Goal: Task Accomplishment & Management: Manage account settings

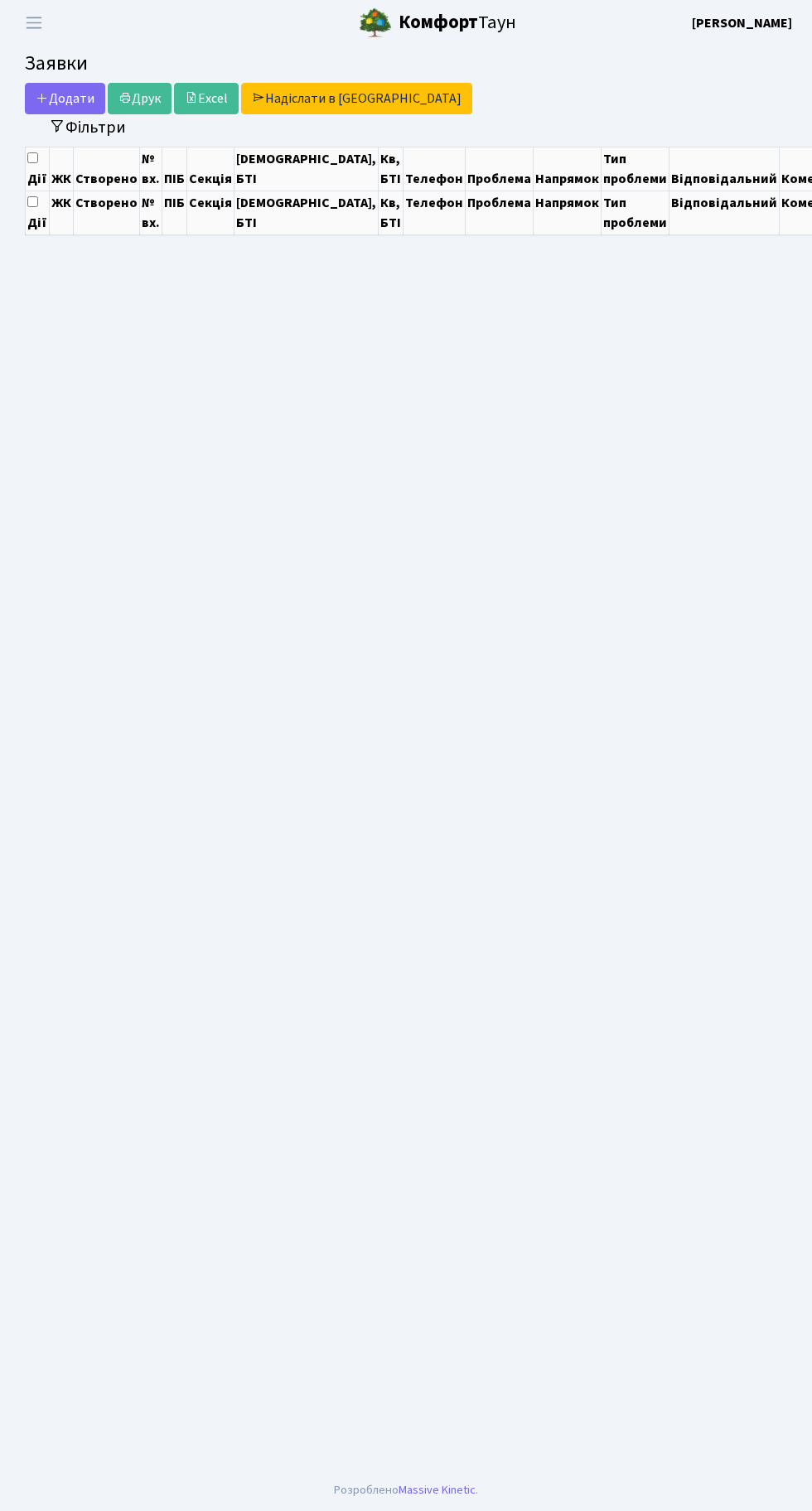
select select "25"
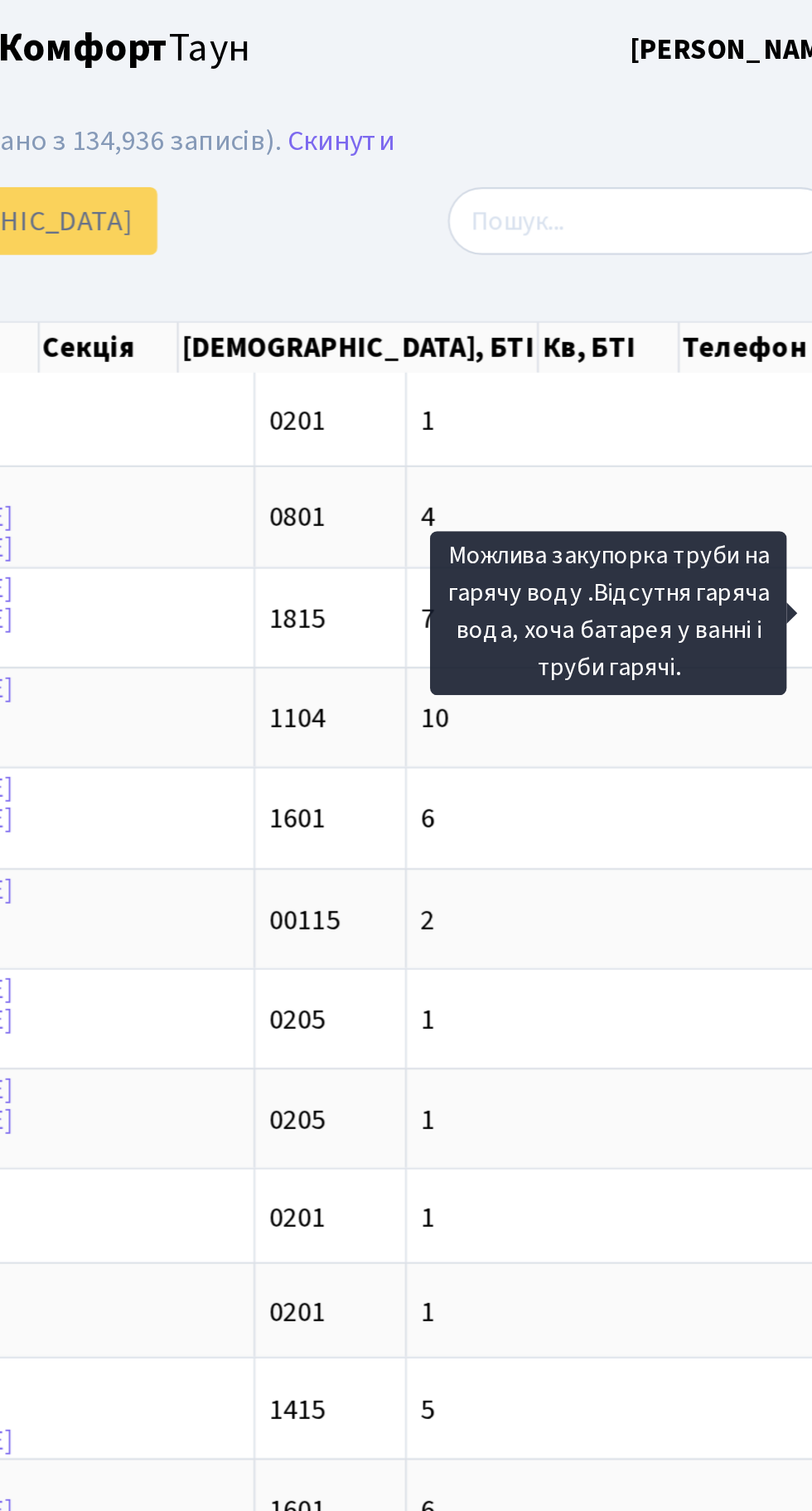
click at [617, 64] on h2 "Заявки Відображено з 1 по 25 з 35,527 записів (відфільтровано з 134,936 записів…" at bounding box center [406, 66] width 762 height 28
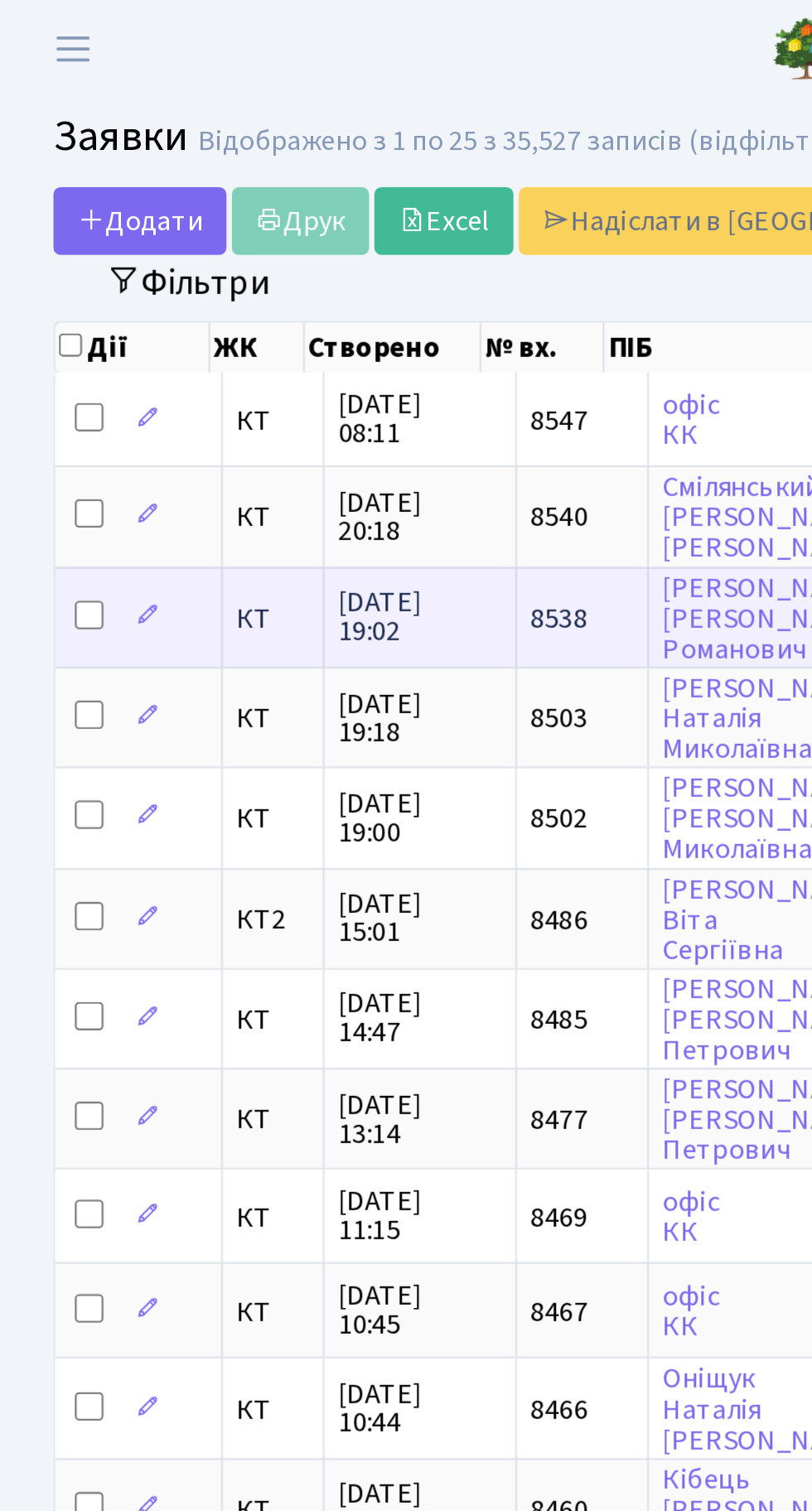
click at [45, 284] on input "checkbox" at bounding box center [42, 286] width 13 height 13
checkbox input "true"
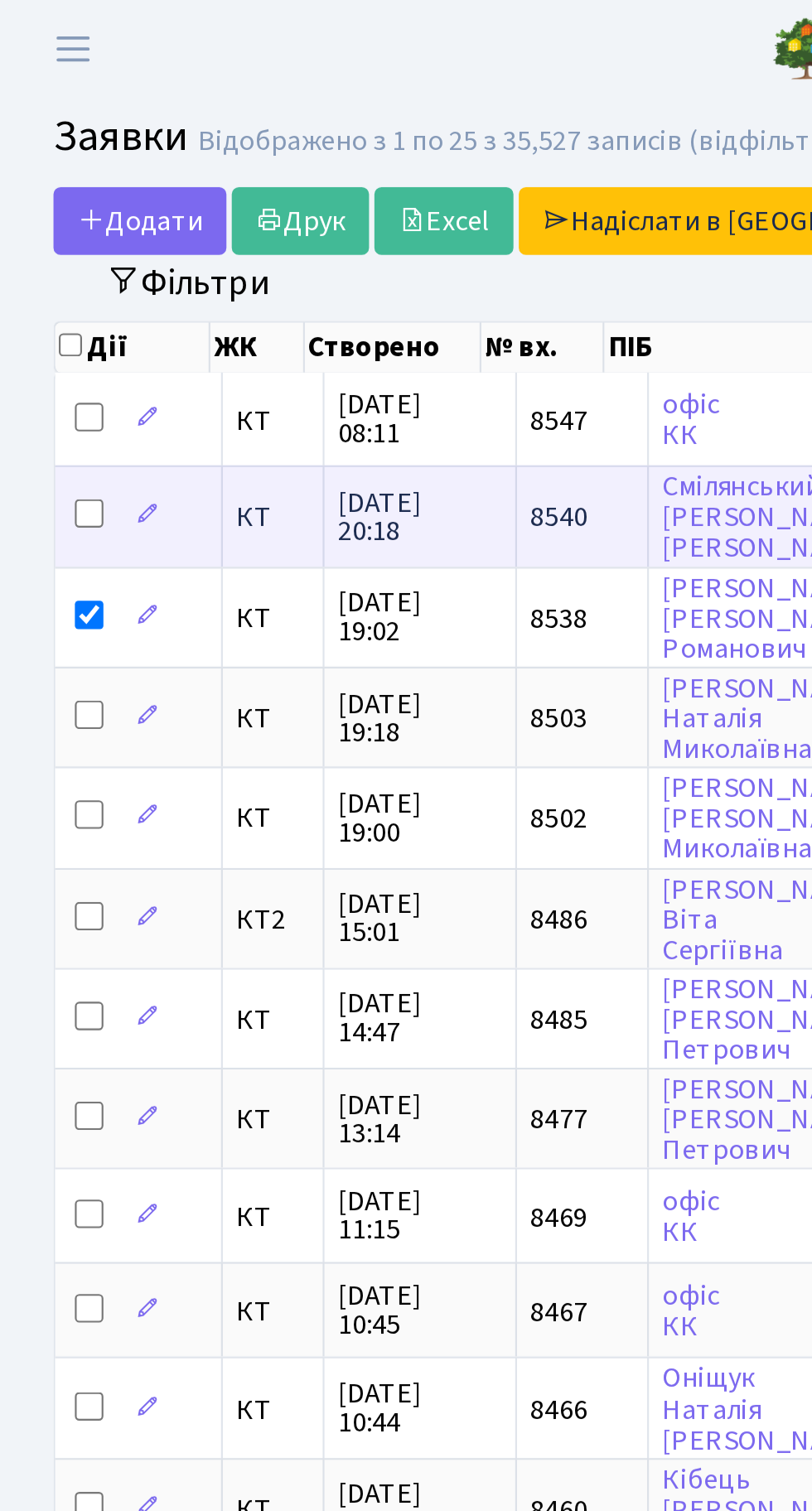
click at [45, 233] on input "checkbox" at bounding box center [42, 238] width 13 height 13
checkbox input "true"
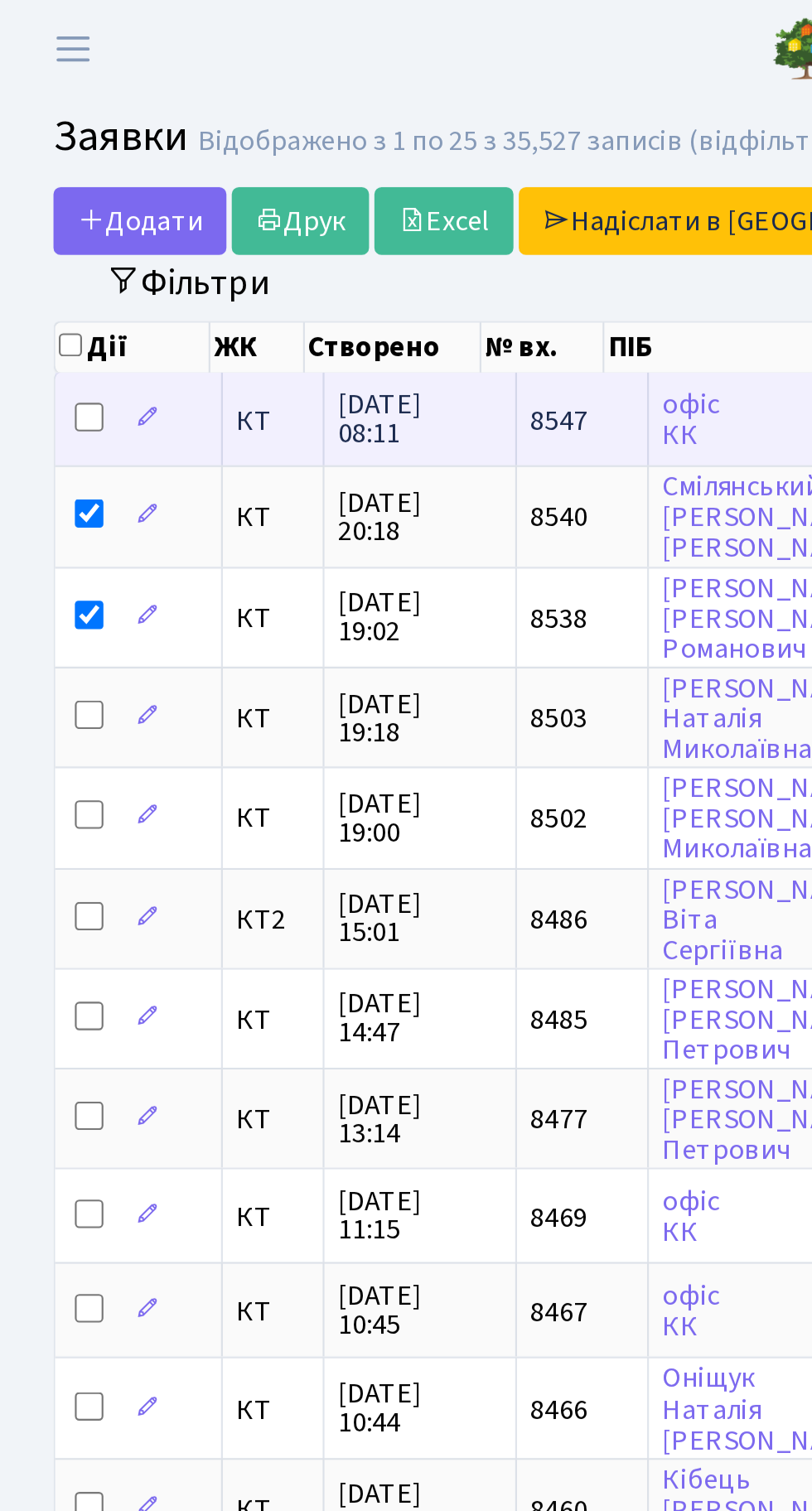
click at [46, 189] on input "checkbox" at bounding box center [42, 194] width 13 height 13
checkbox input "true"
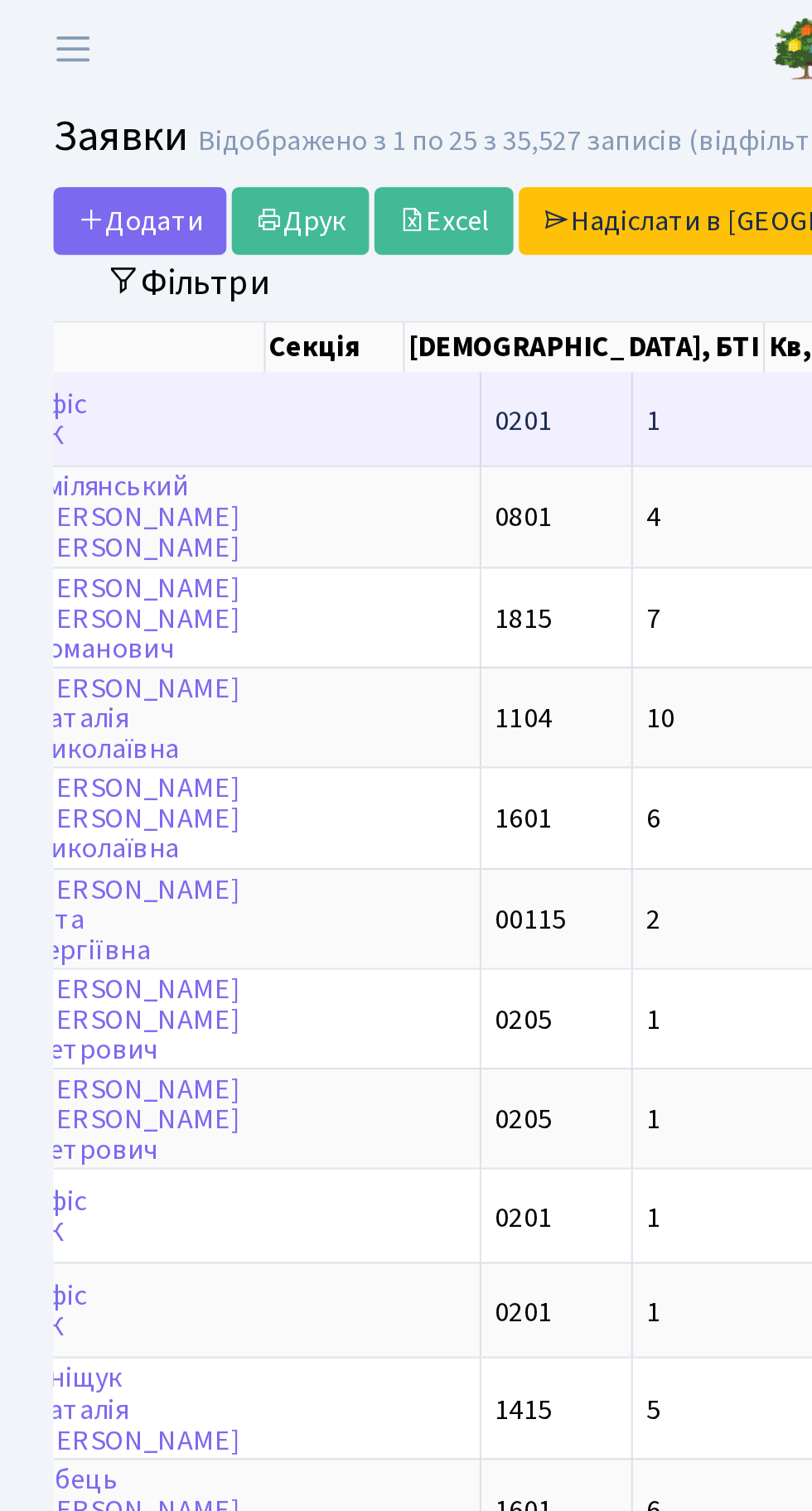
scroll to position [0, 293]
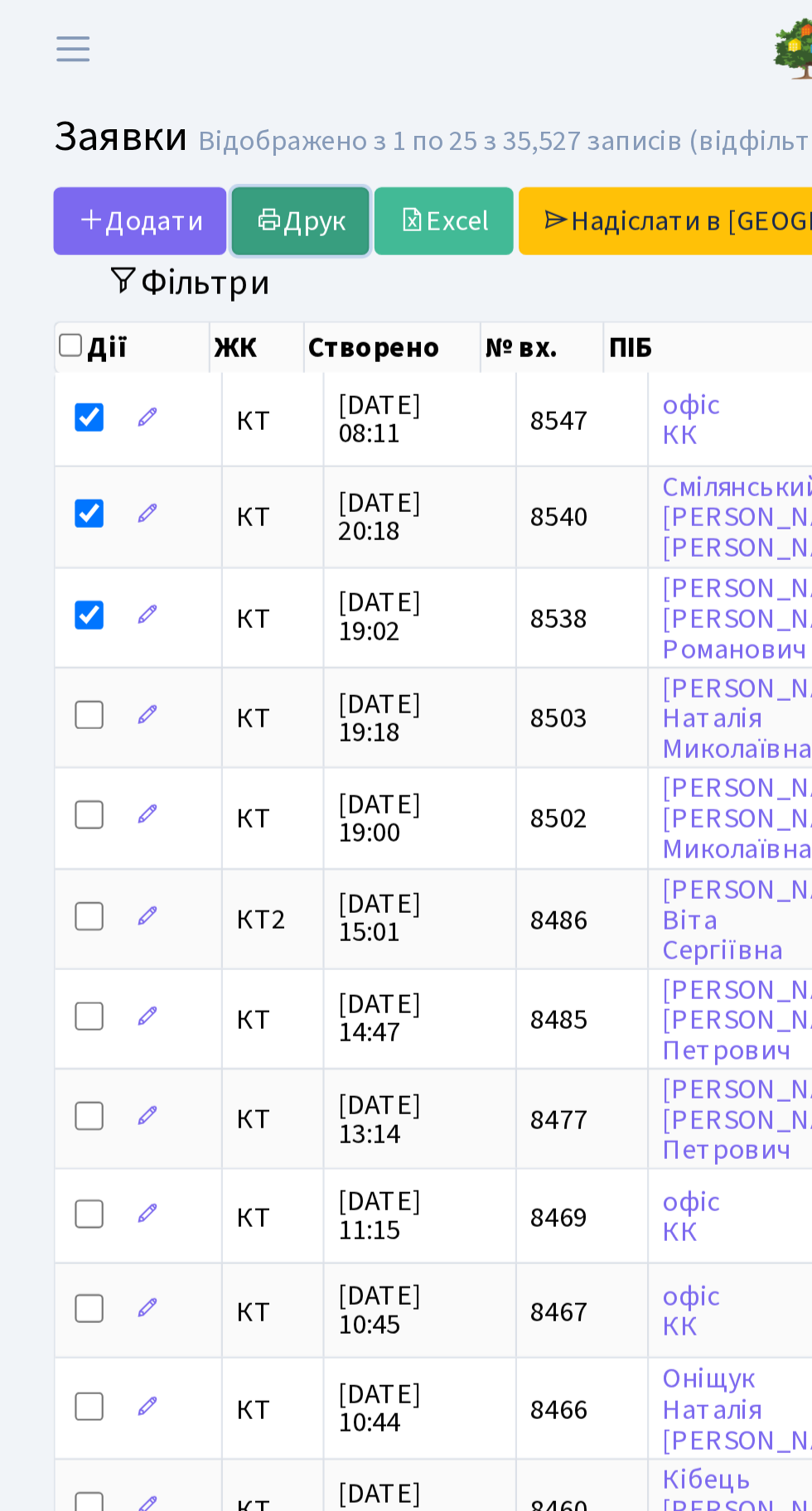
click at [133, 97] on link "Друк" at bounding box center [139, 103] width 64 height 32
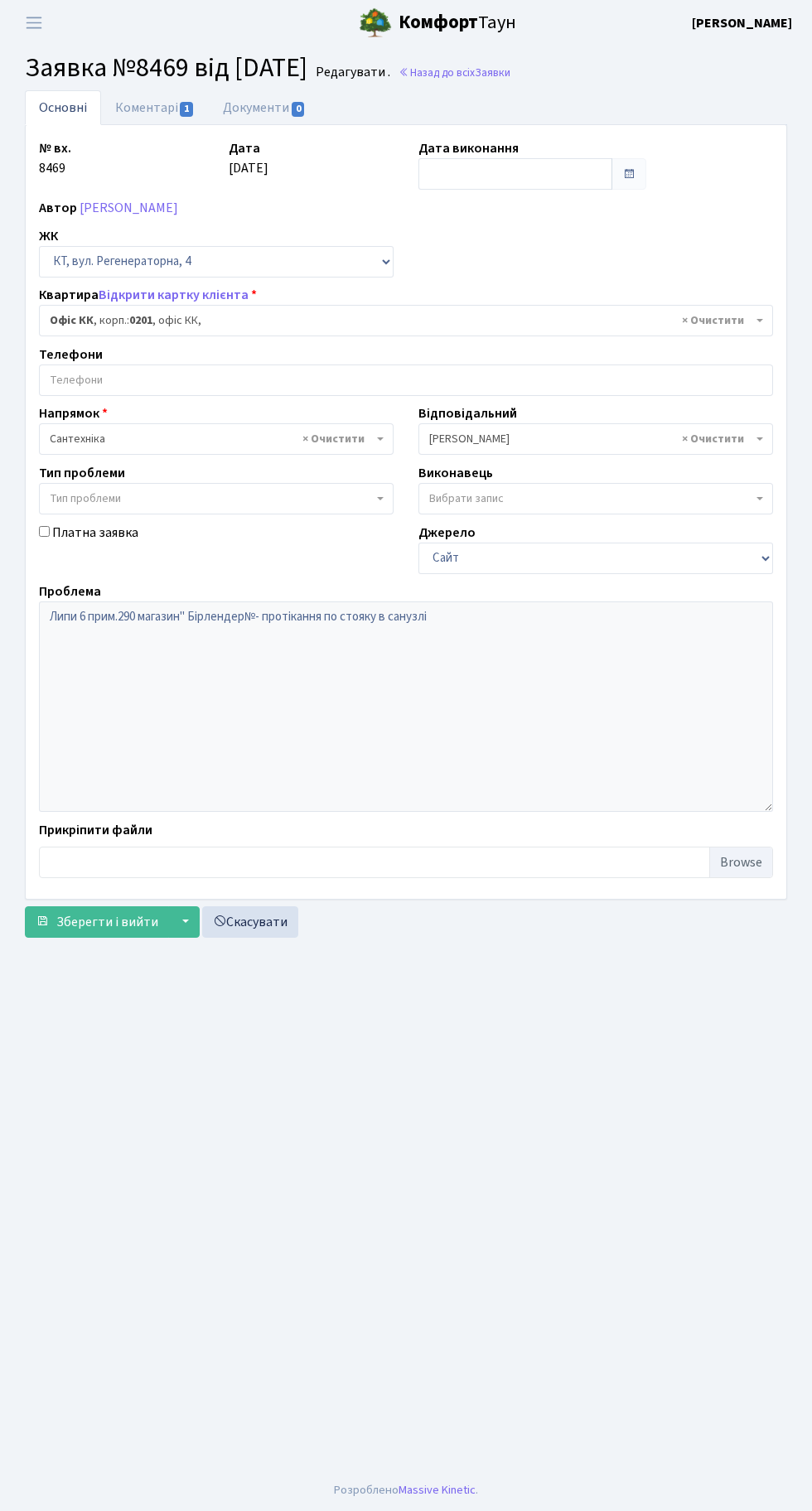
select select "4"
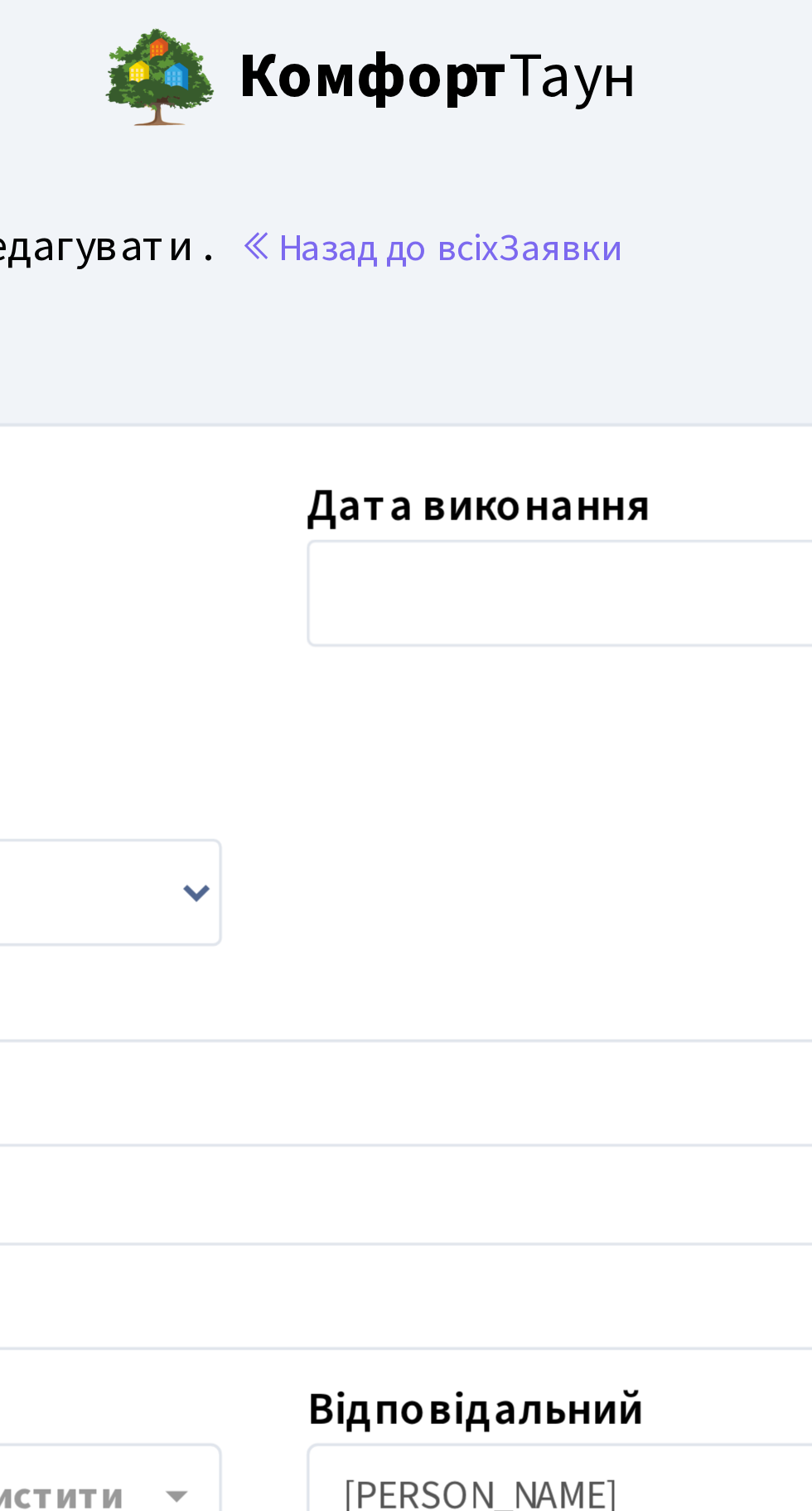
click at [508, 81] on h2 "Заявка №8469 від 29.09.2025 Редагувати . Назад до всіх Заявки" at bounding box center [406, 68] width 762 height 32
click at [505, 74] on link "Назад до всіх Заявки" at bounding box center [454, 72] width 112 height 16
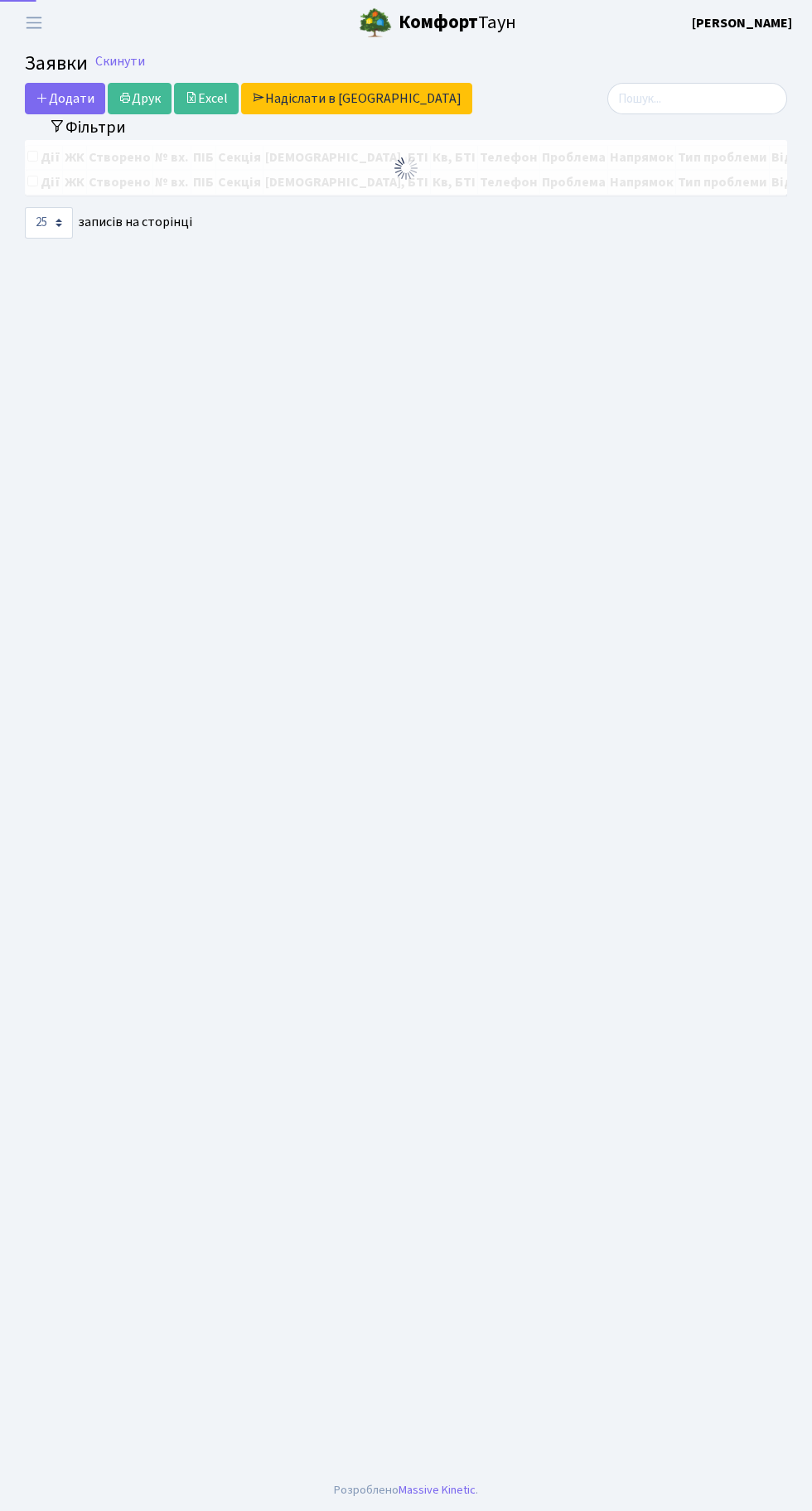
select select "25"
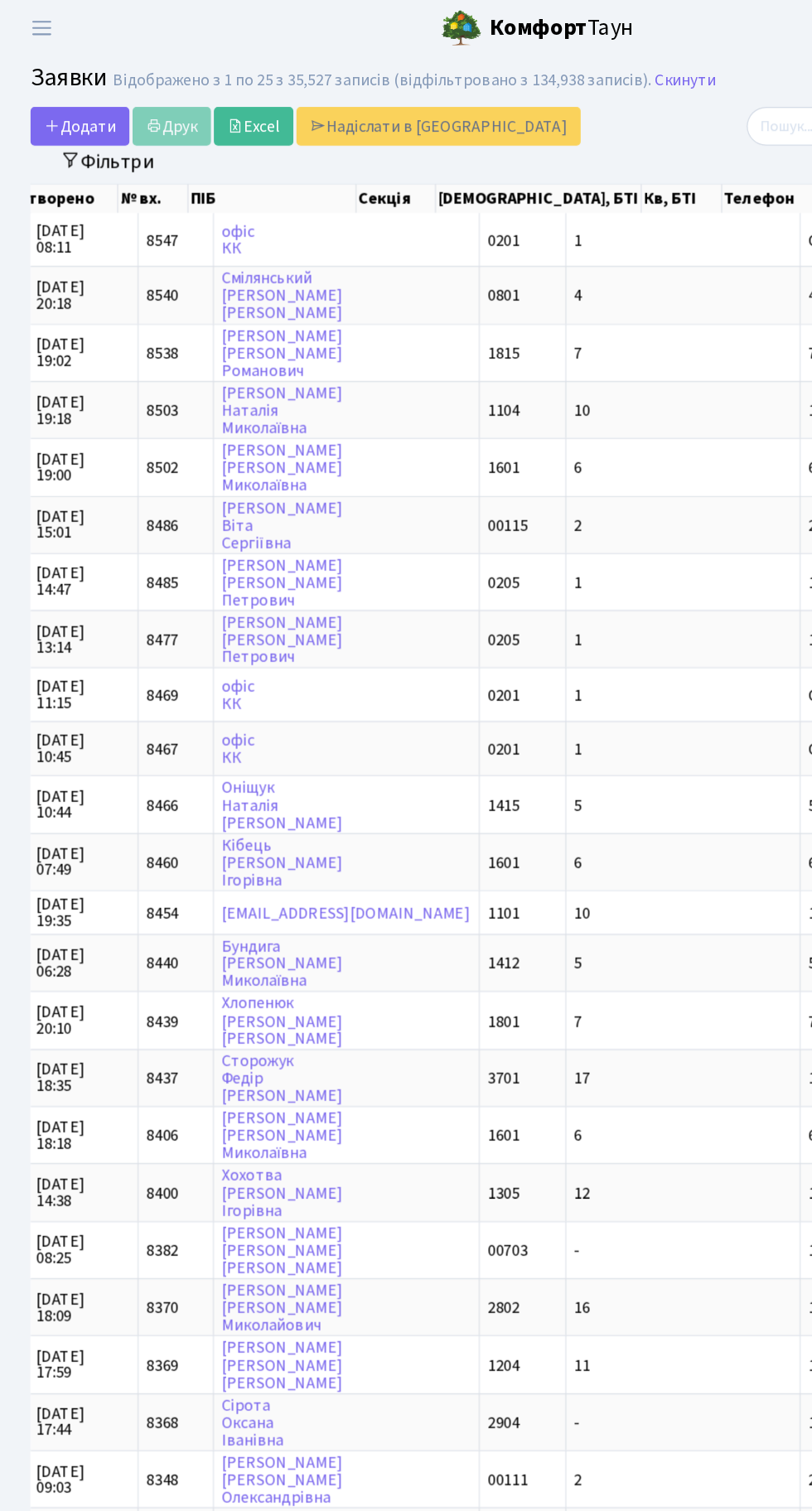
scroll to position [0, 128]
click at [177, 12] on header "Комфорт Таун Тихонов М. І. Мій обліковий запис Вийти" at bounding box center [406, 22] width 812 height 45
click at [42, 14] on span "Переключити навігацію" at bounding box center [33, 22] width 25 height 19
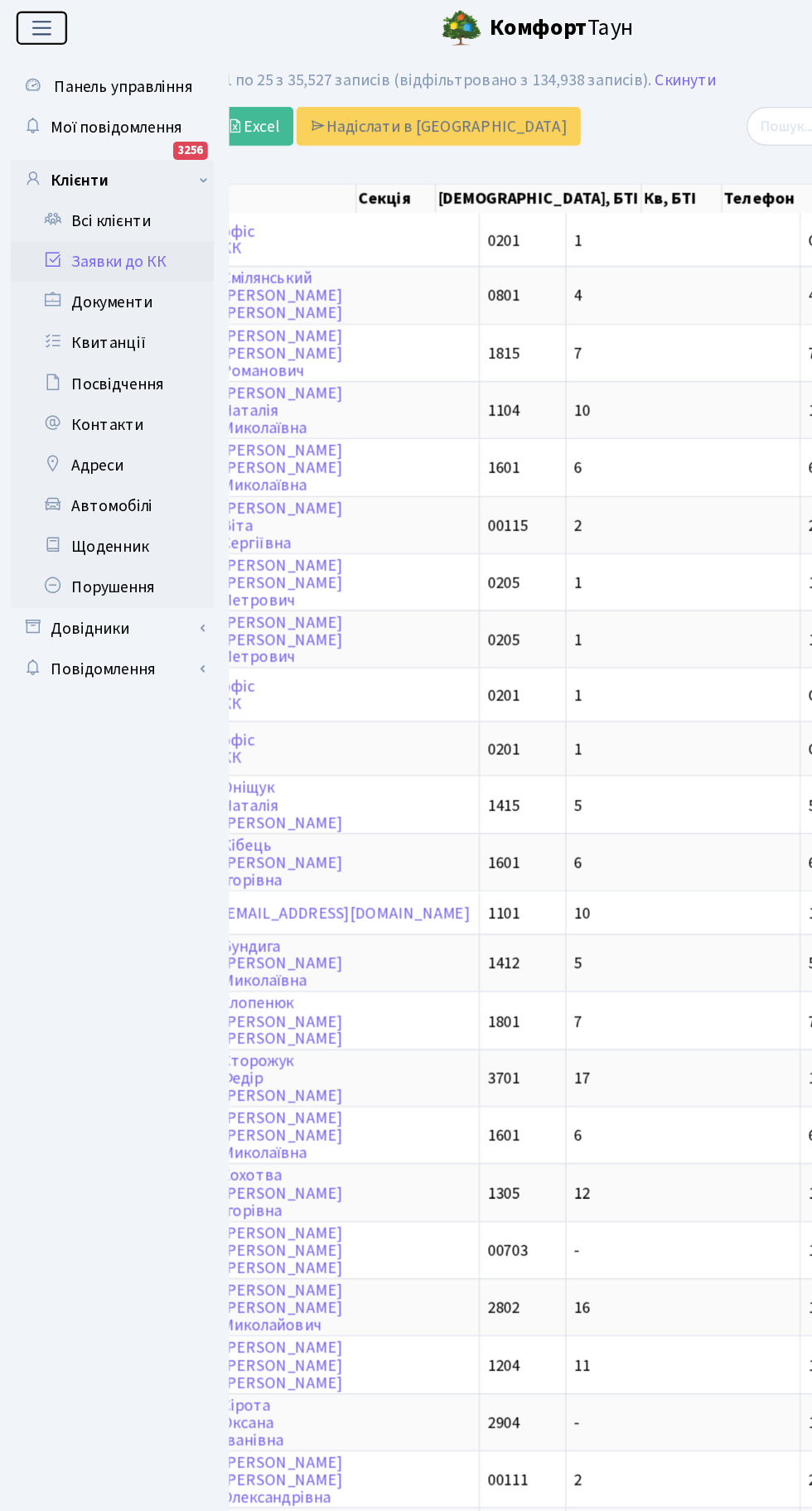
scroll to position [2, 0]
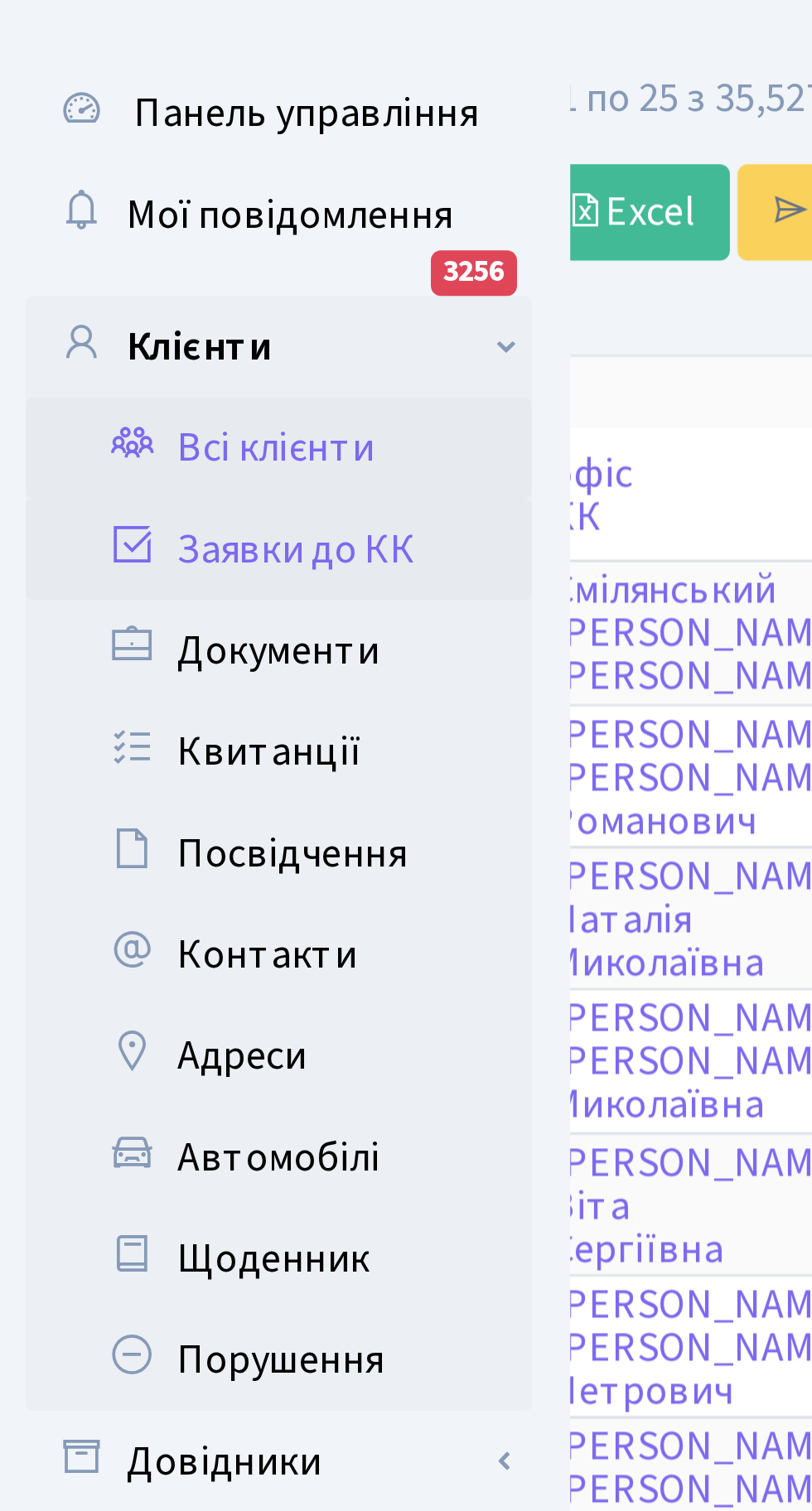
click at [102, 175] on link "Всі клієнти" at bounding box center [91, 180] width 166 height 33
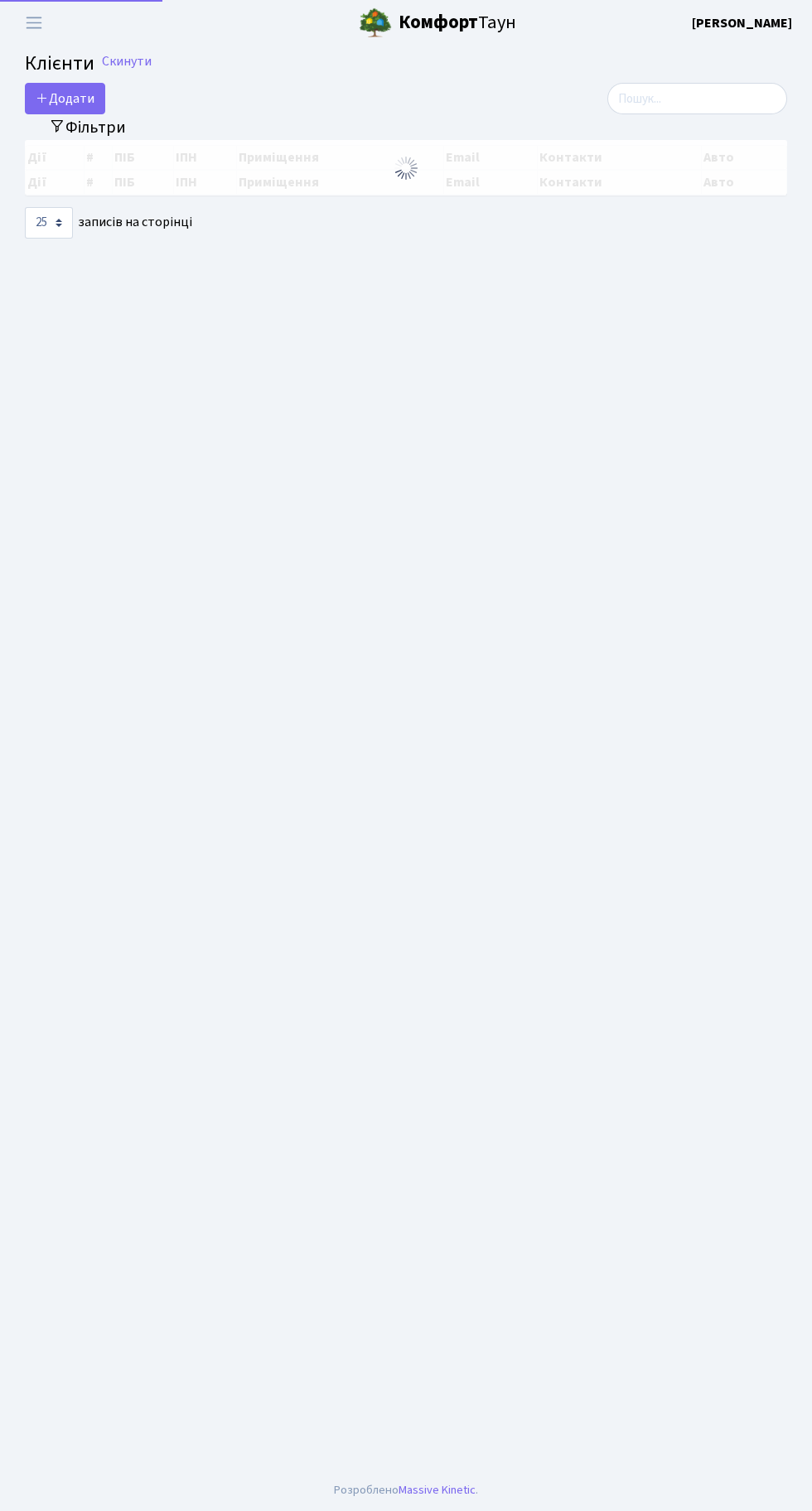
select select "25"
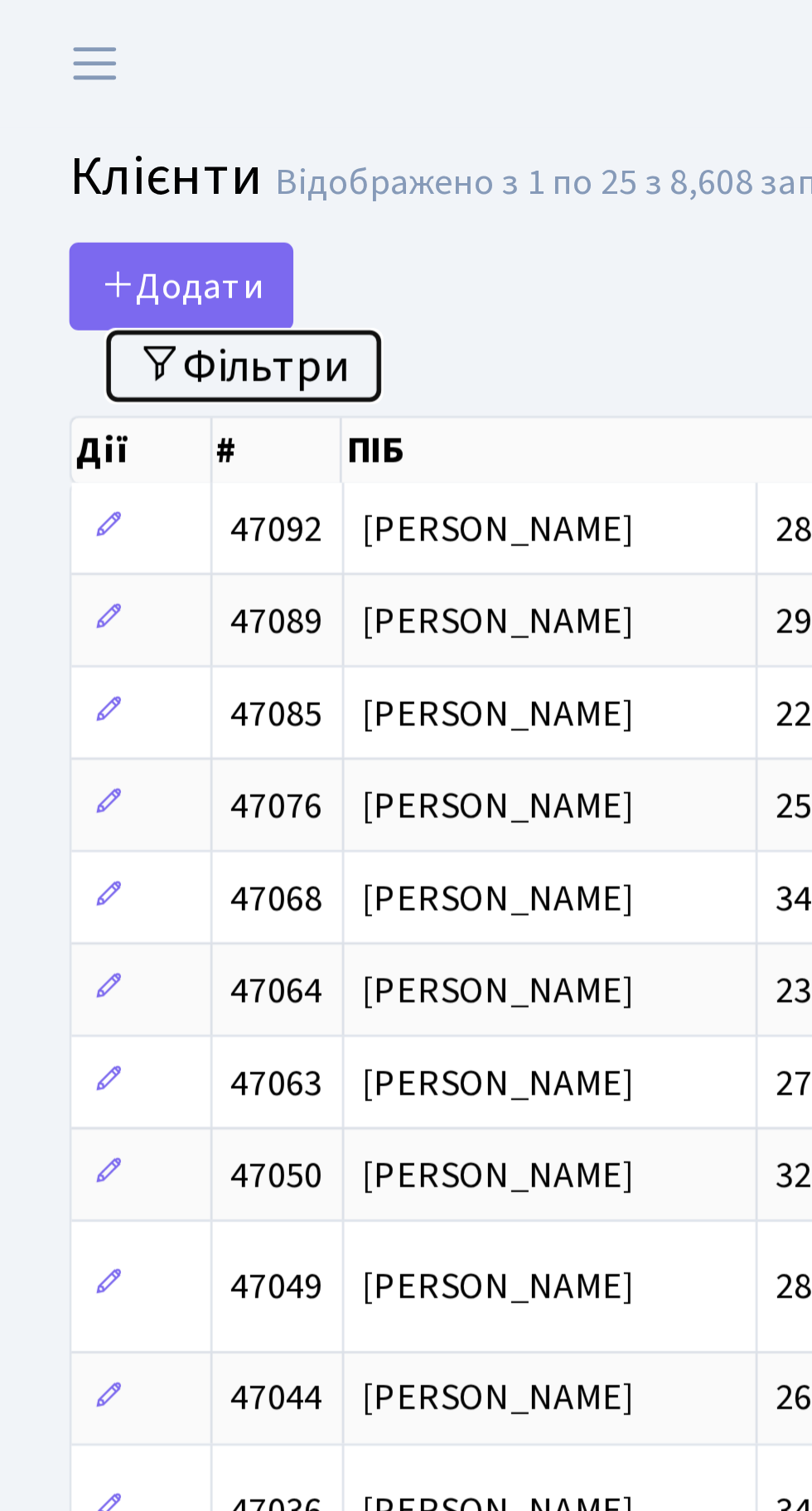
click at [97, 122] on button "Фільтри" at bounding box center [87, 132] width 98 height 26
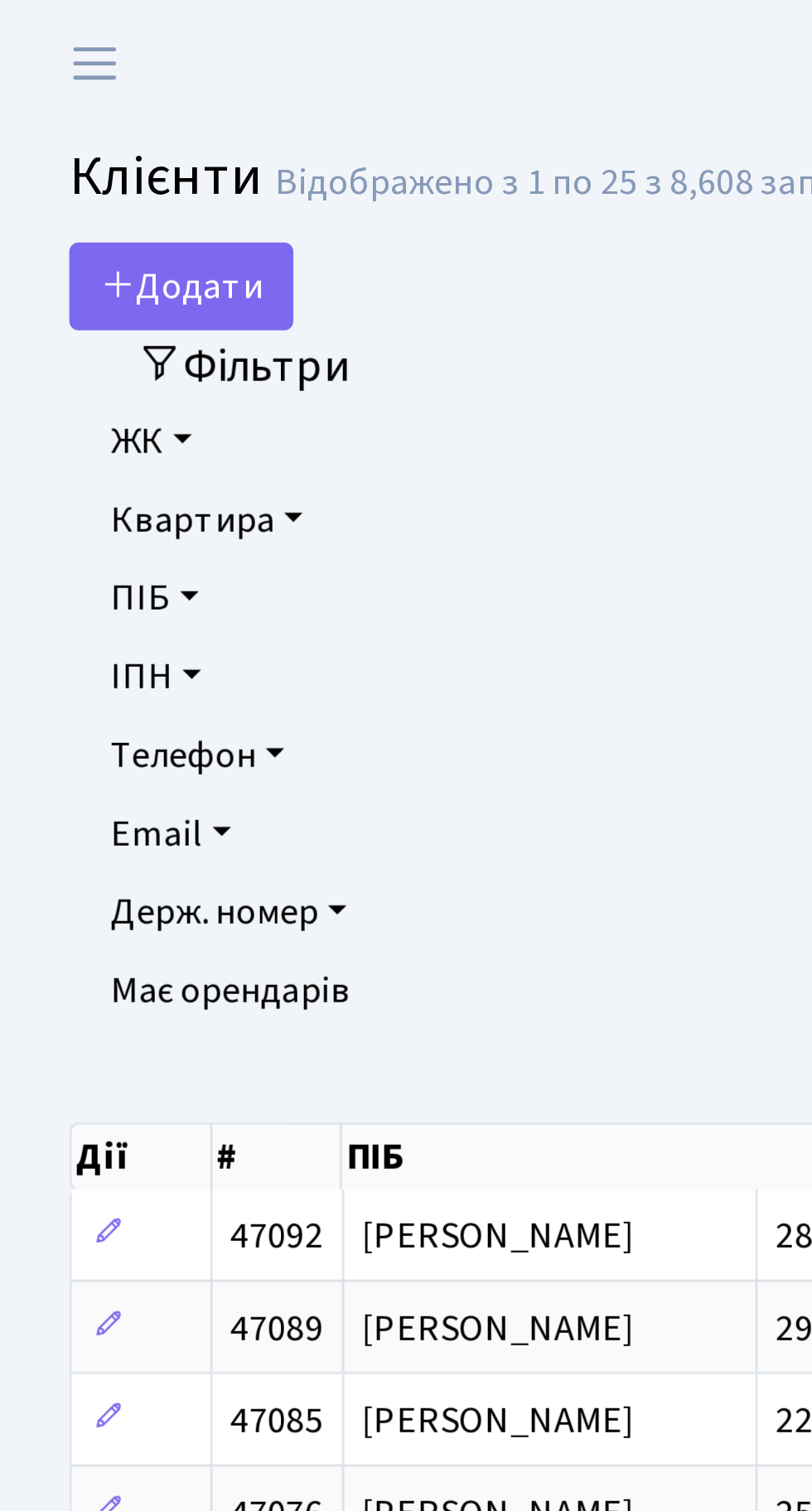
click at [66, 159] on link "ЖК" at bounding box center [406, 158] width 732 height 28
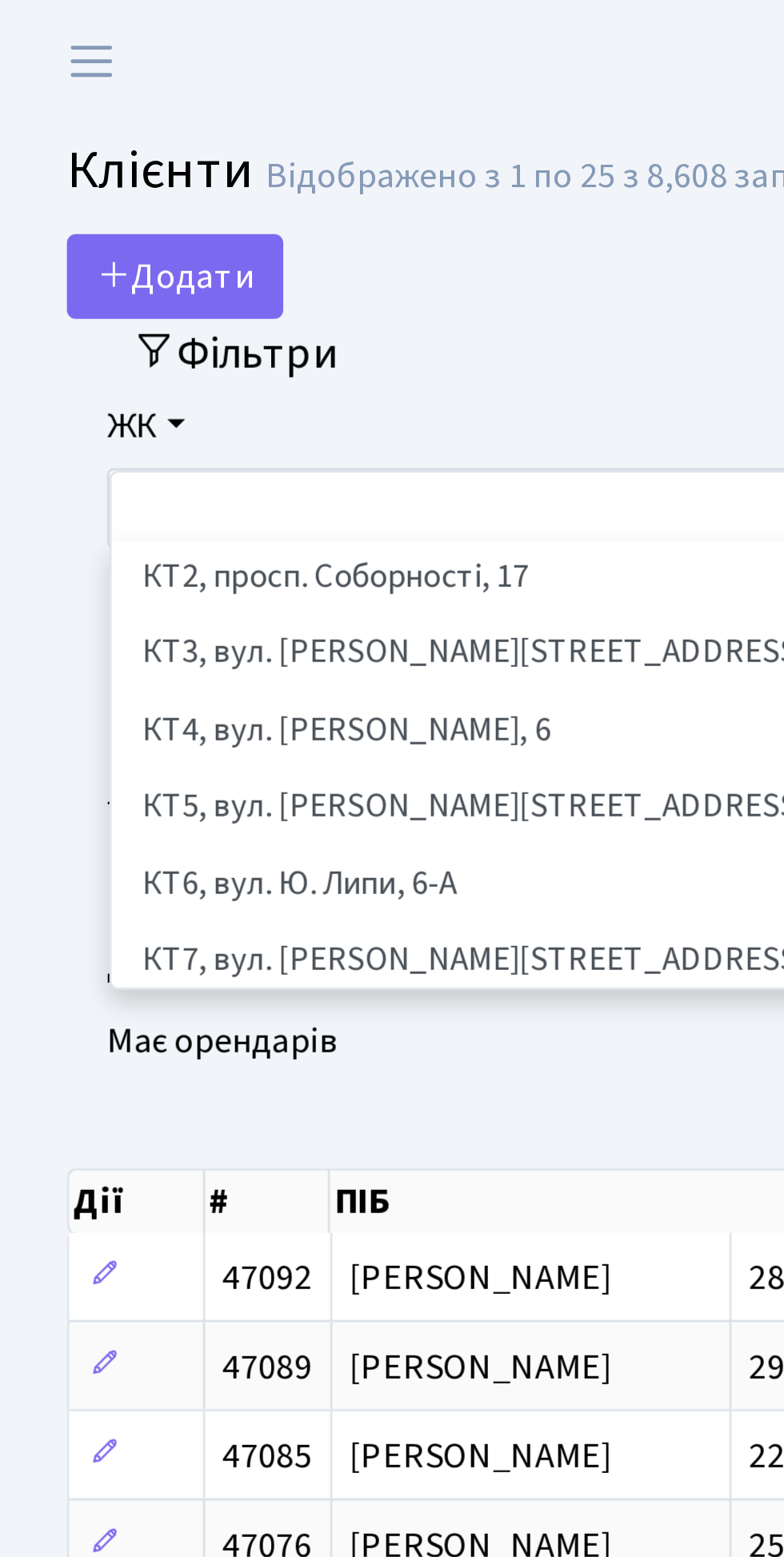
scroll to position [28, 0]
click at [147, 239] on li "КТ3, вул. [PERSON_NAME][STREET_ADDRESS]" at bounding box center [391, 235] width 701 height 28
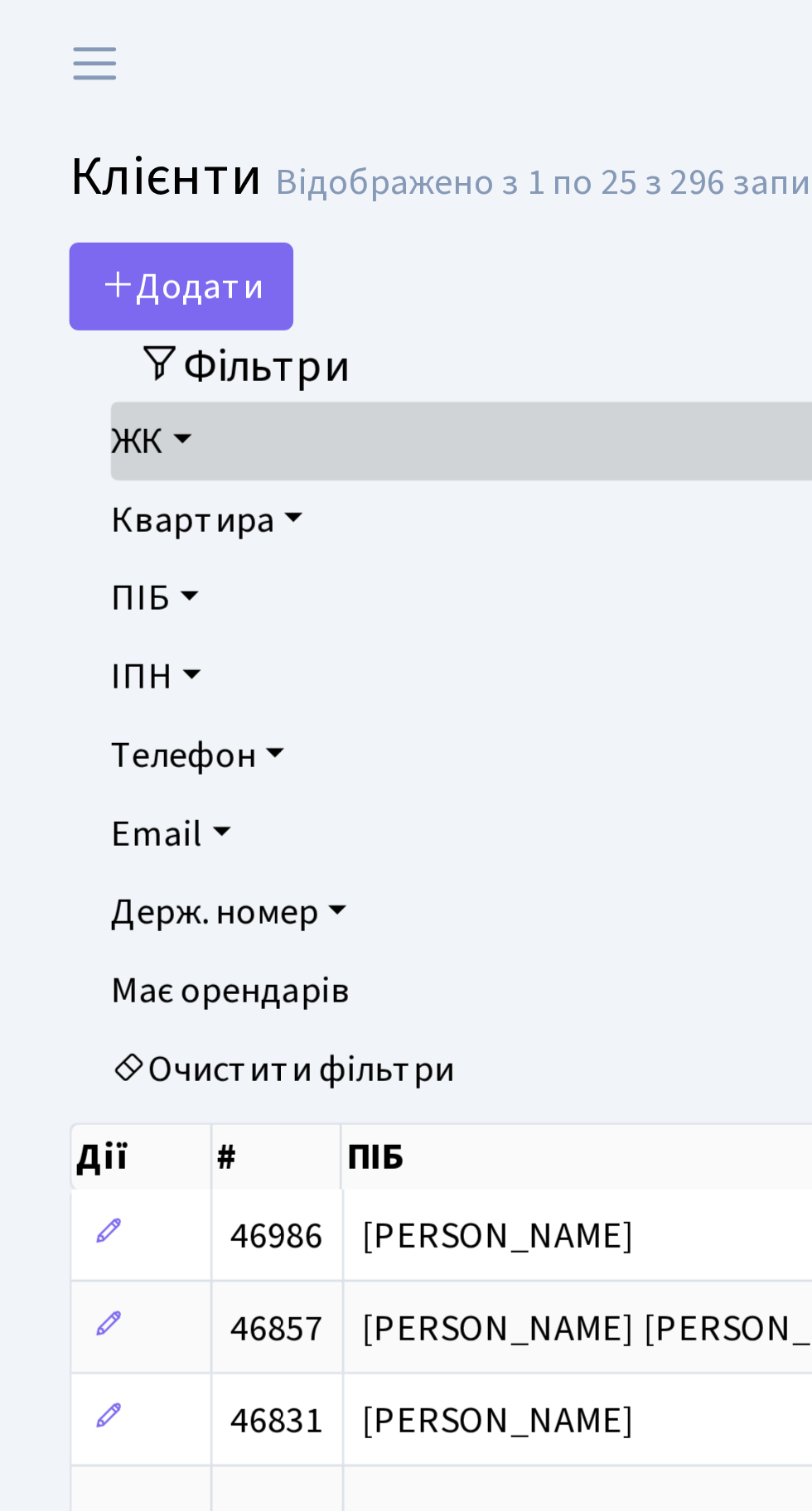
click at [97, 179] on link "Квартира" at bounding box center [406, 186] width 732 height 28
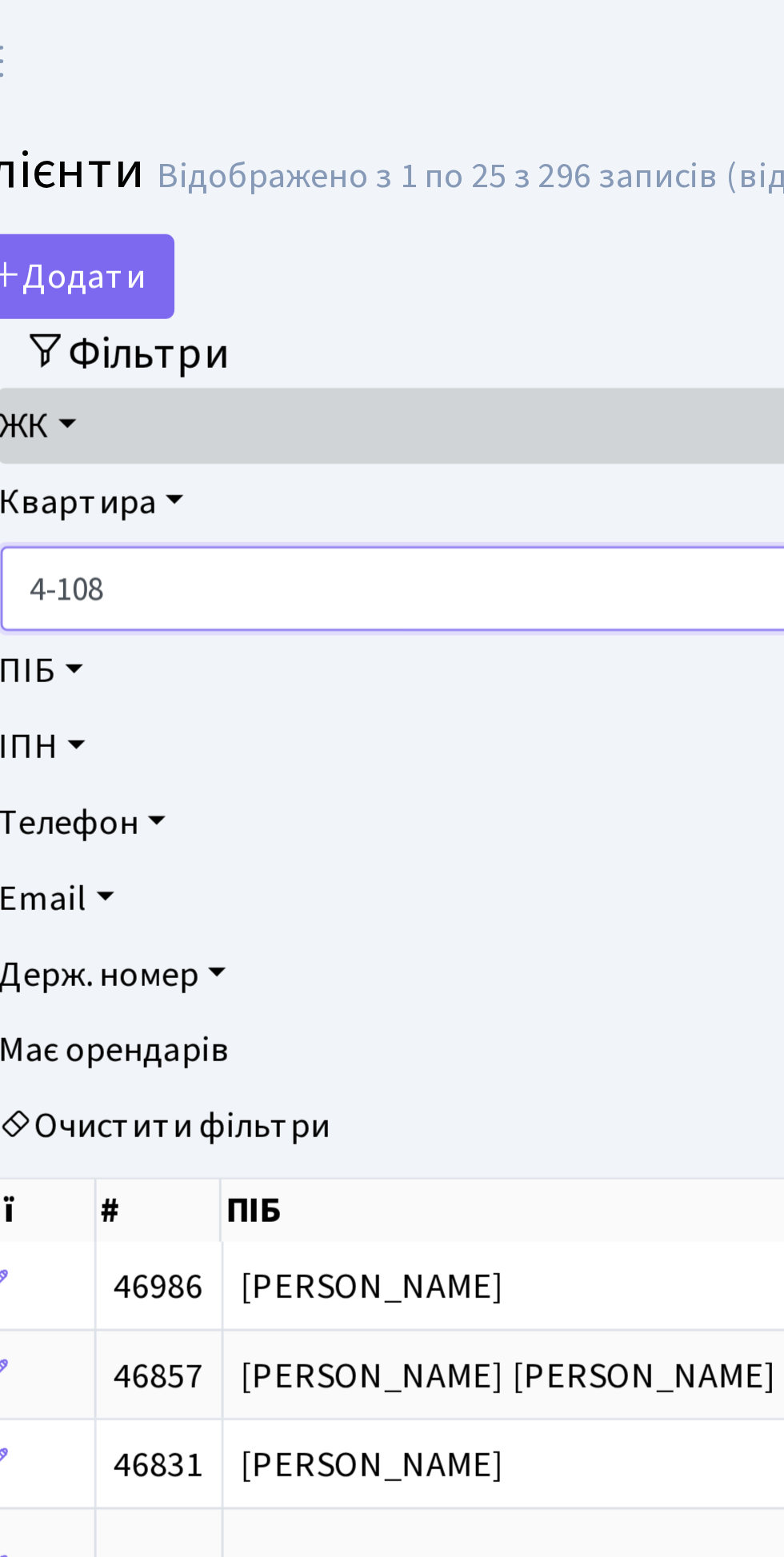
type input "4-108"
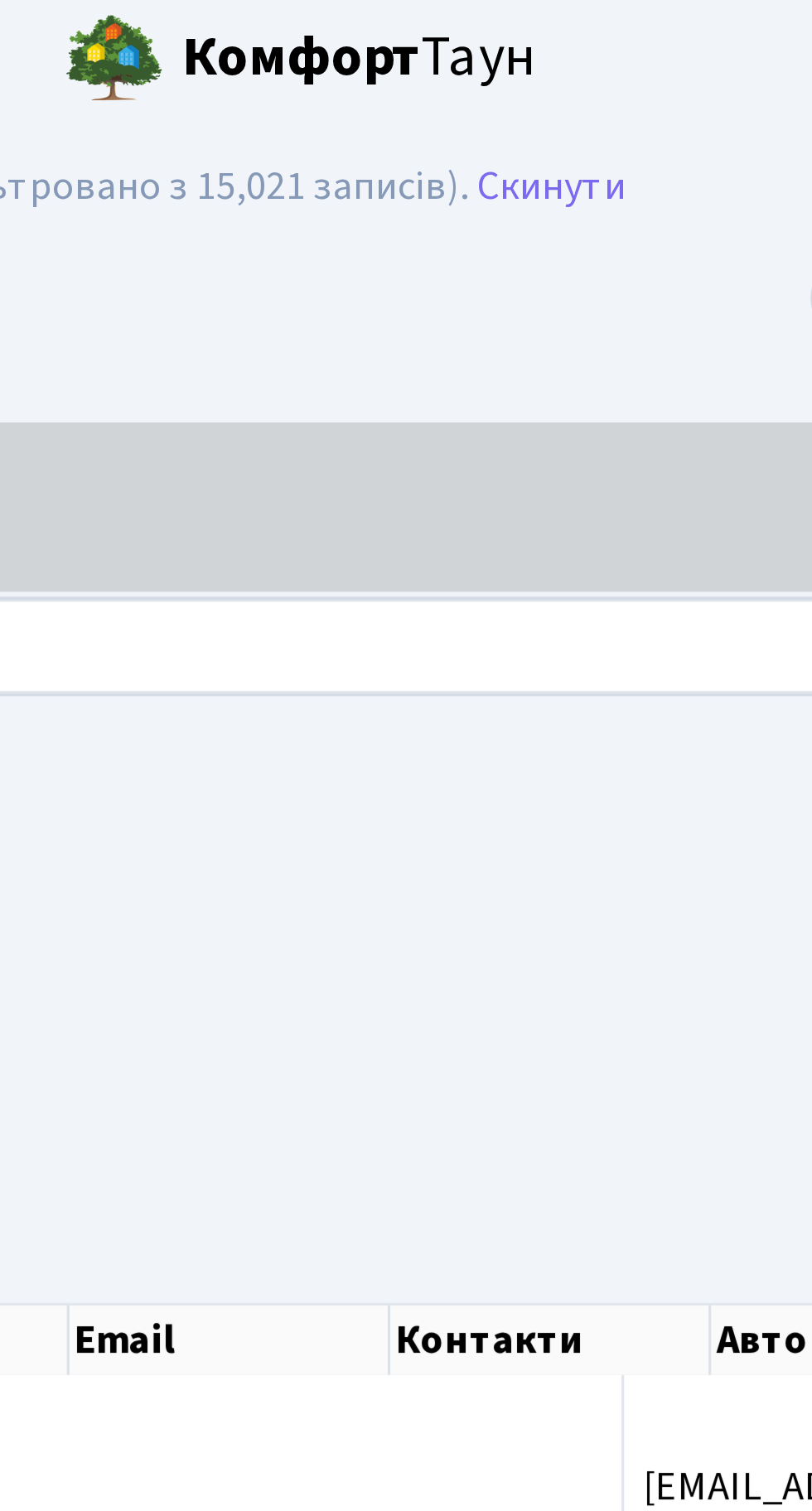
scroll to position [0, 95]
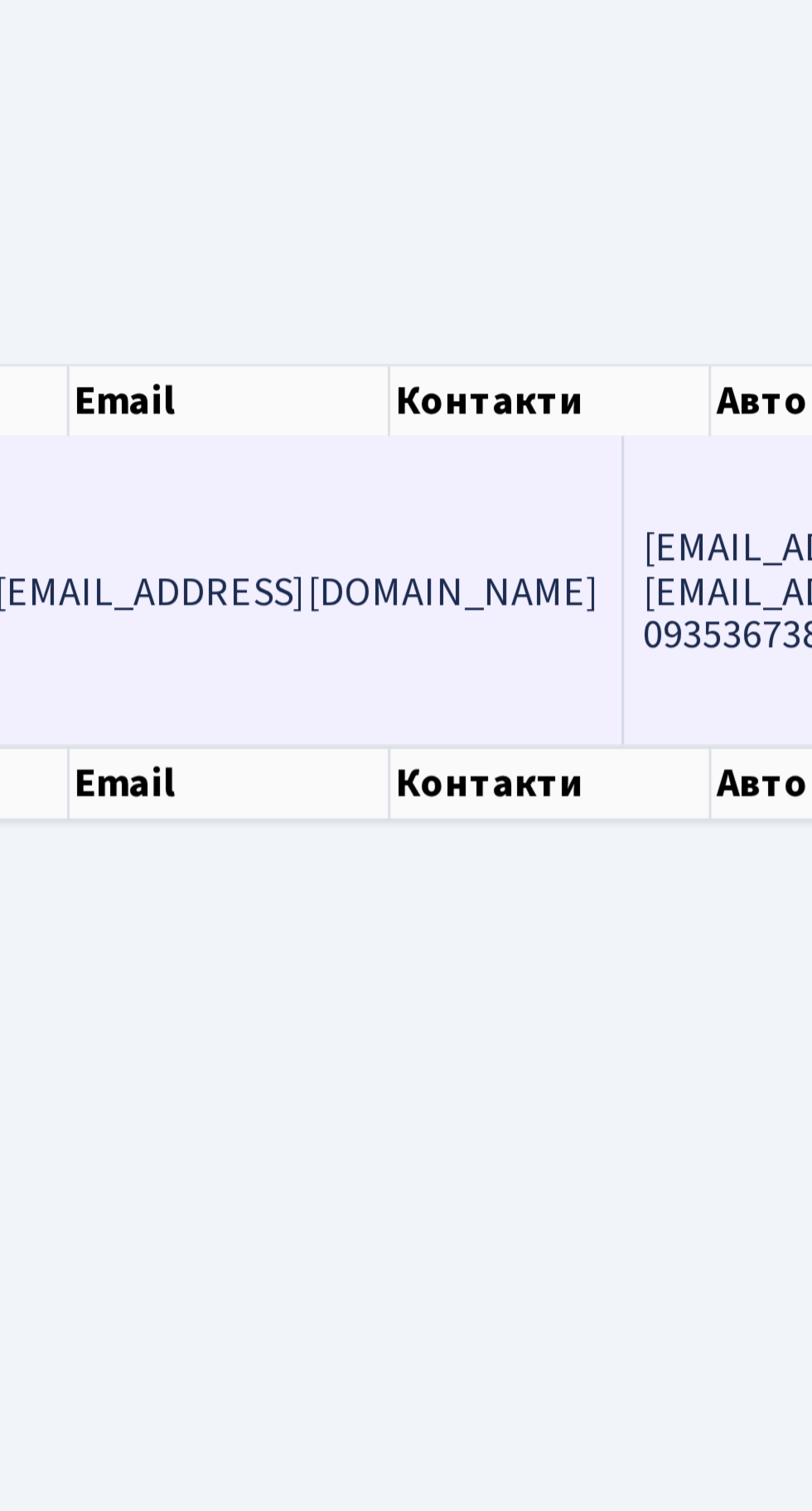
scroll to position [0, 0]
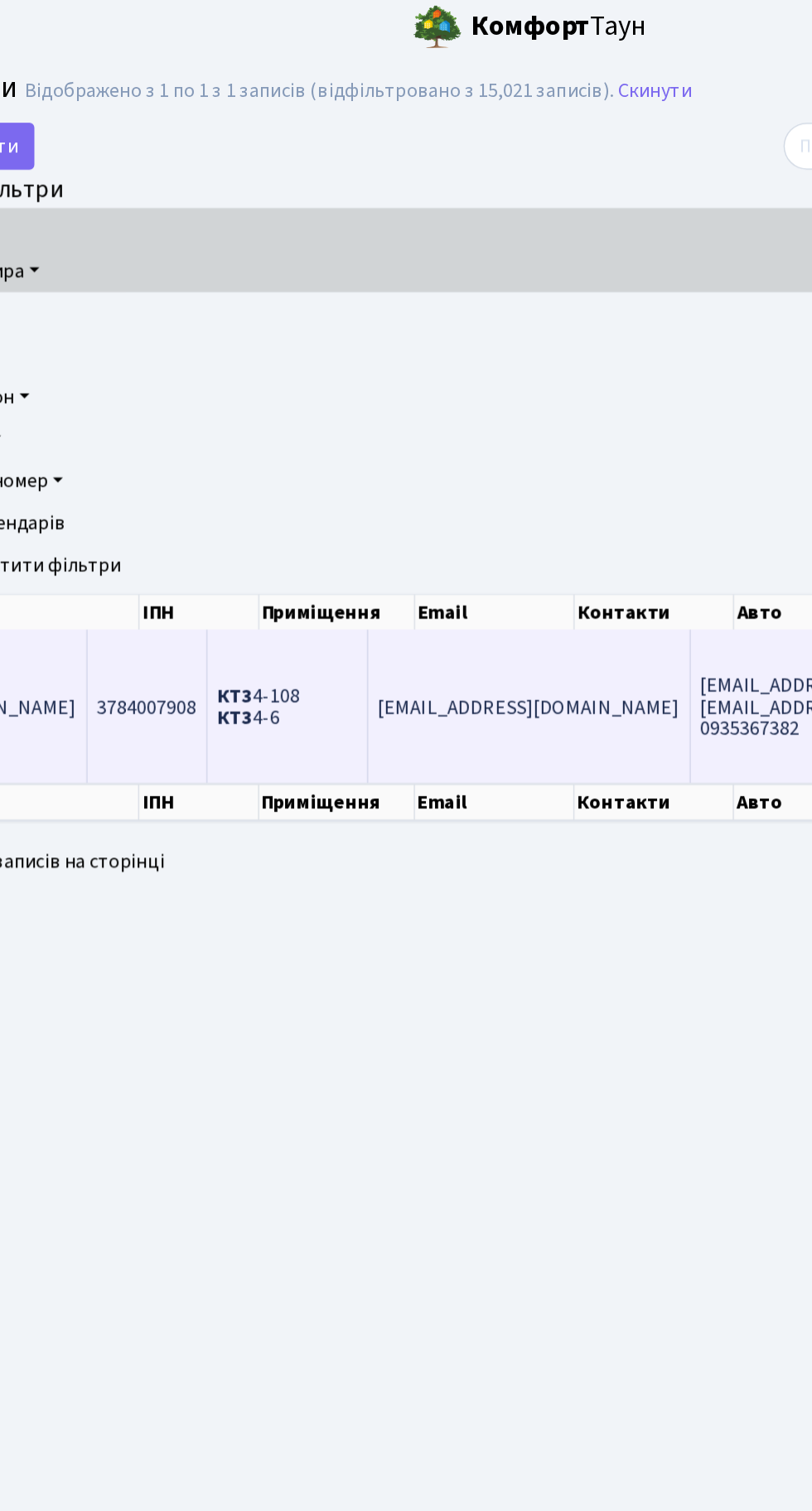
click at [290, 450] on td "КТ3 4-108 КТ3 4-6" at bounding box center [275, 477] width 108 height 103
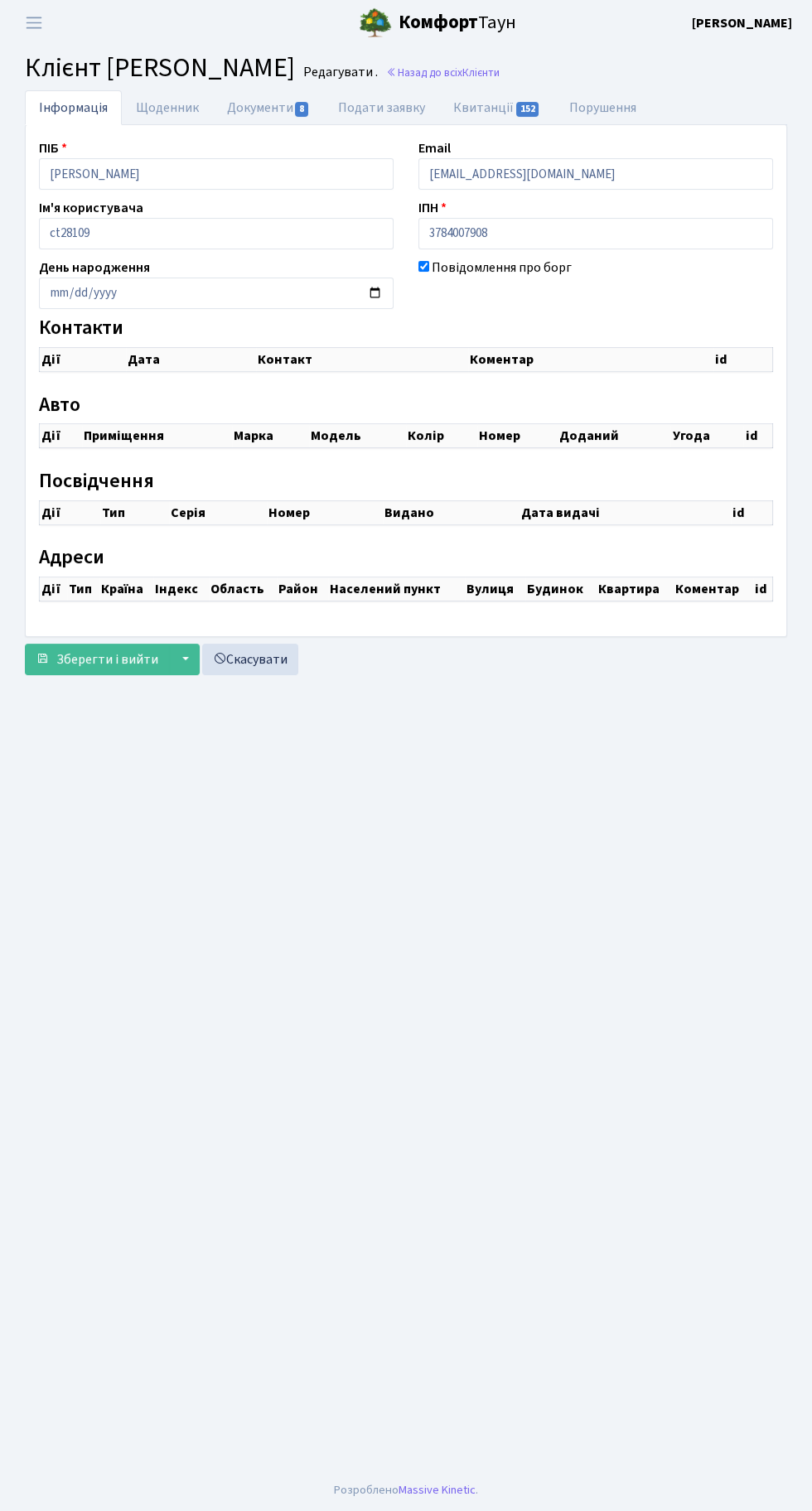
select select "25"
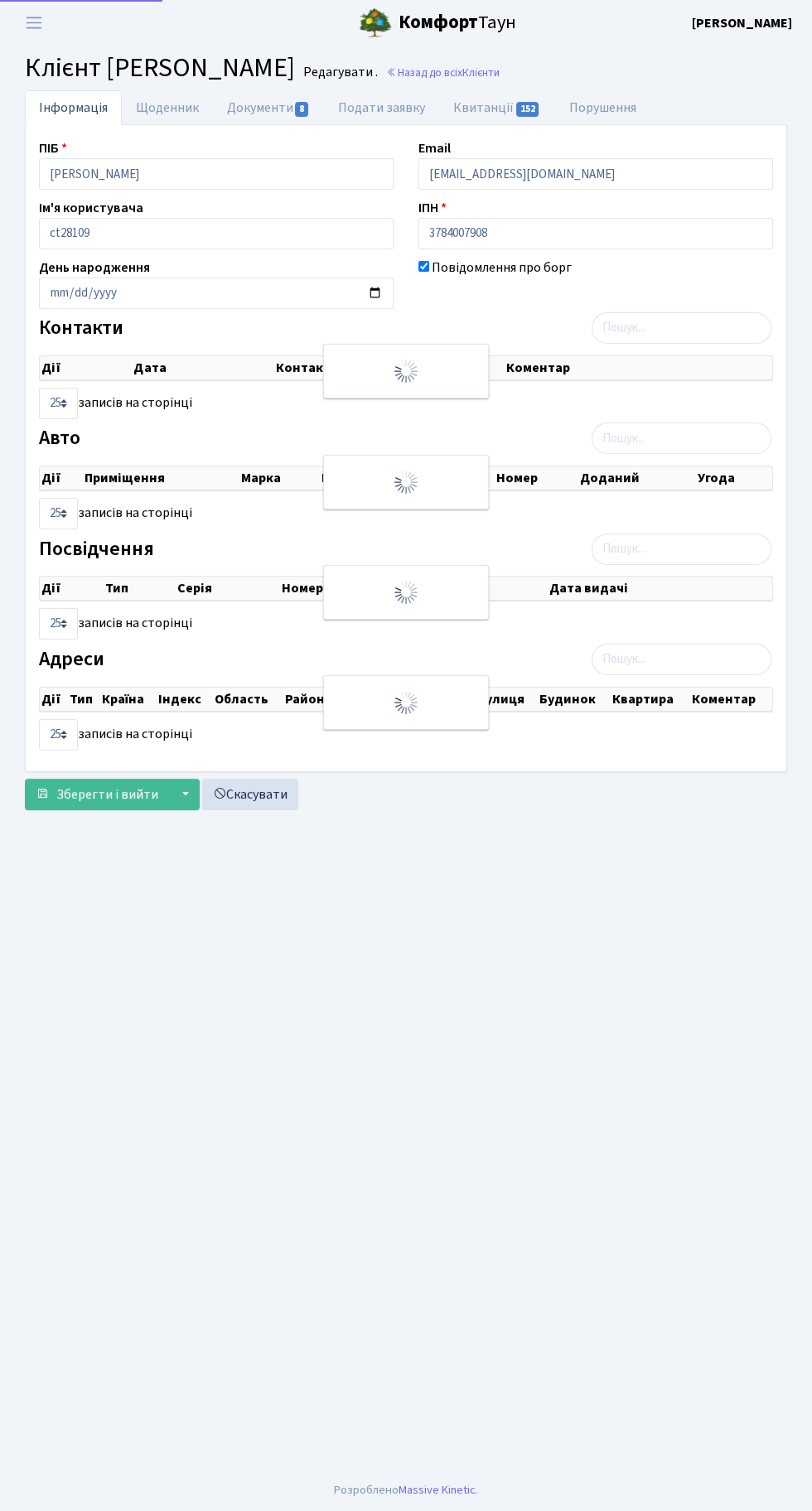
checkbox input "true"
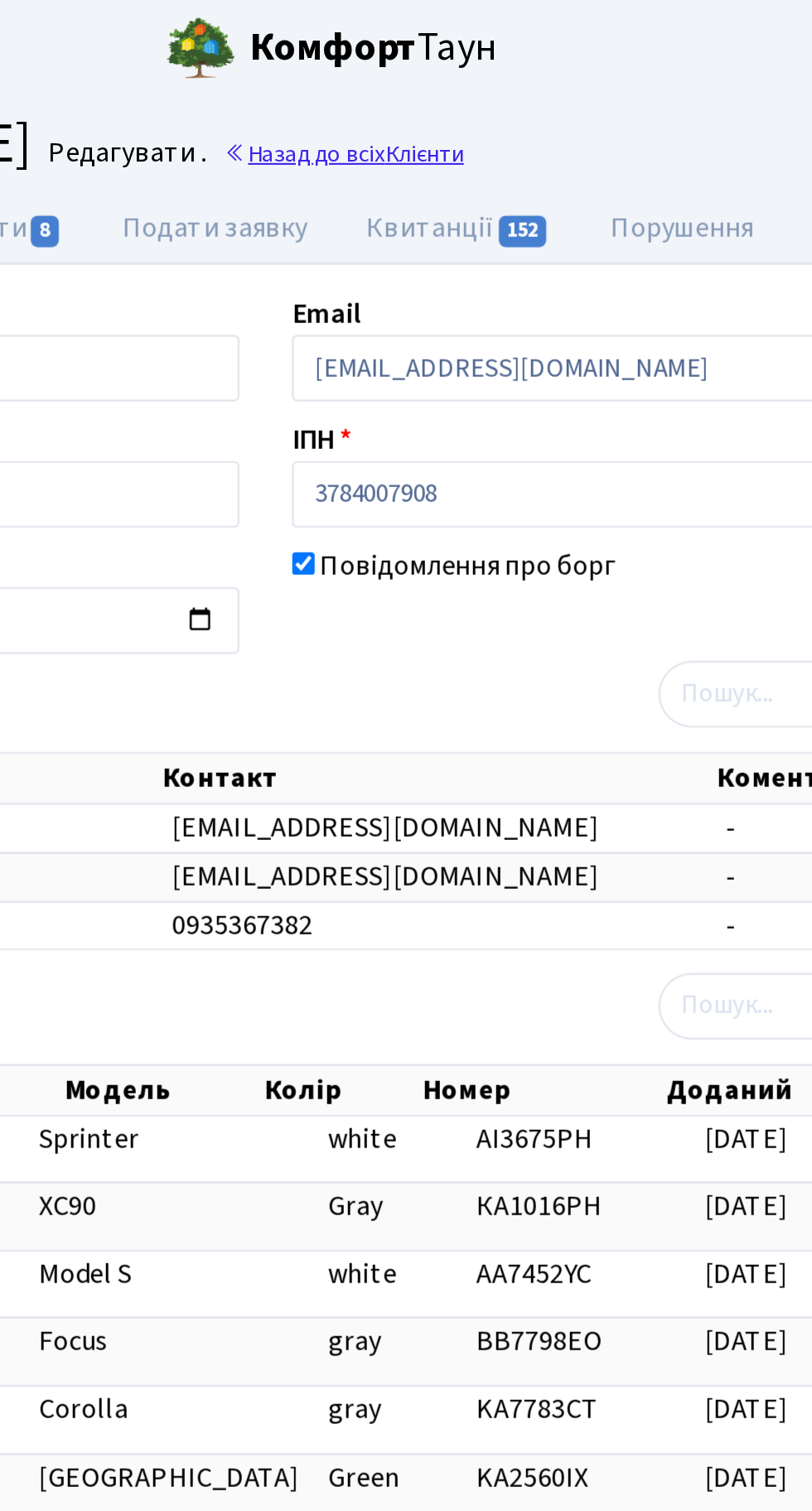
click at [500, 74] on link "Назад до всіх Клієнти" at bounding box center [442, 72] width 113 height 16
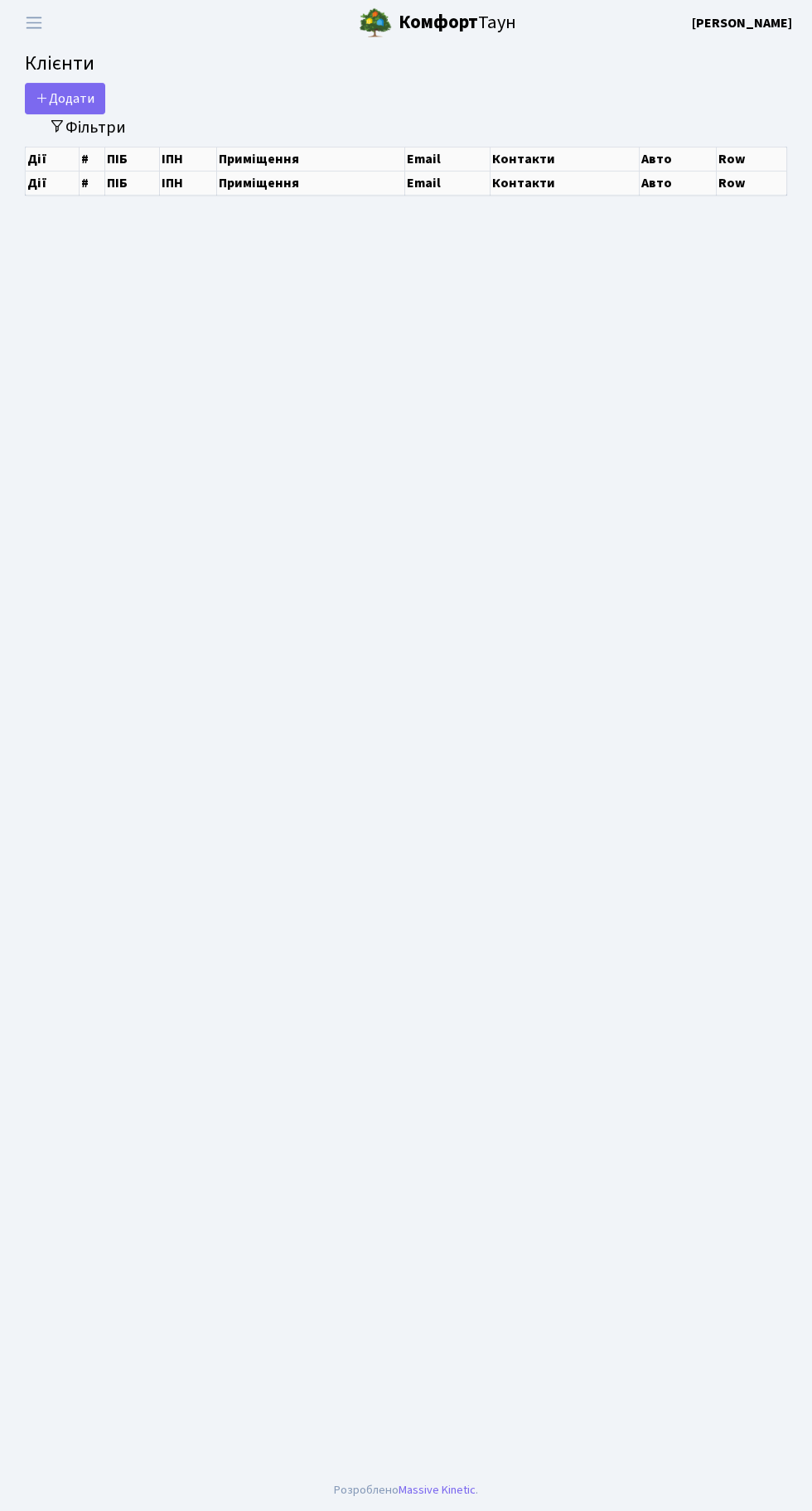
select select "25"
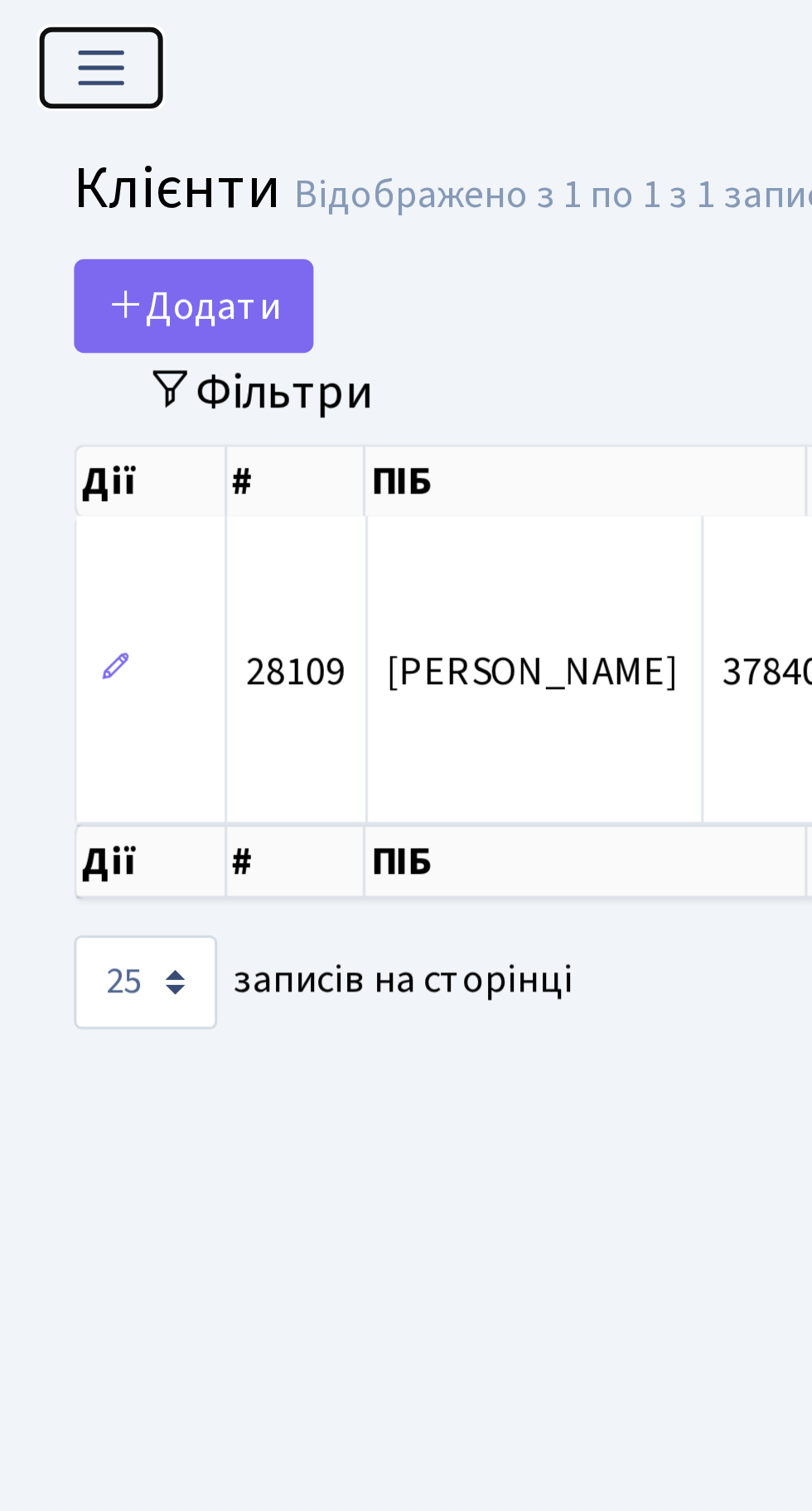
click at [24, 23] on span "Переключити навігацію" at bounding box center [33, 22] width 25 height 19
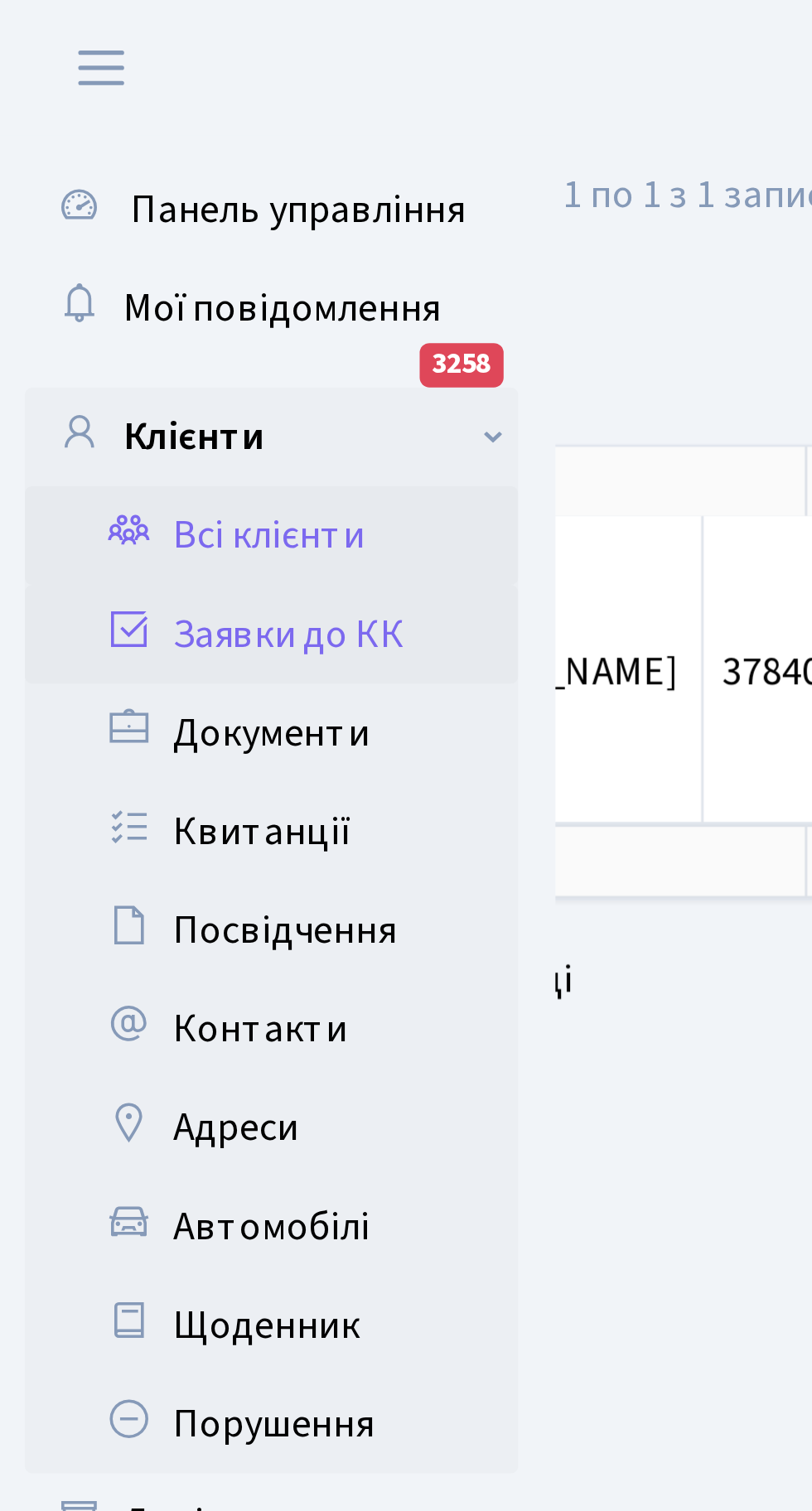
click at [89, 211] on link "Заявки до КК" at bounding box center [91, 213] width 166 height 33
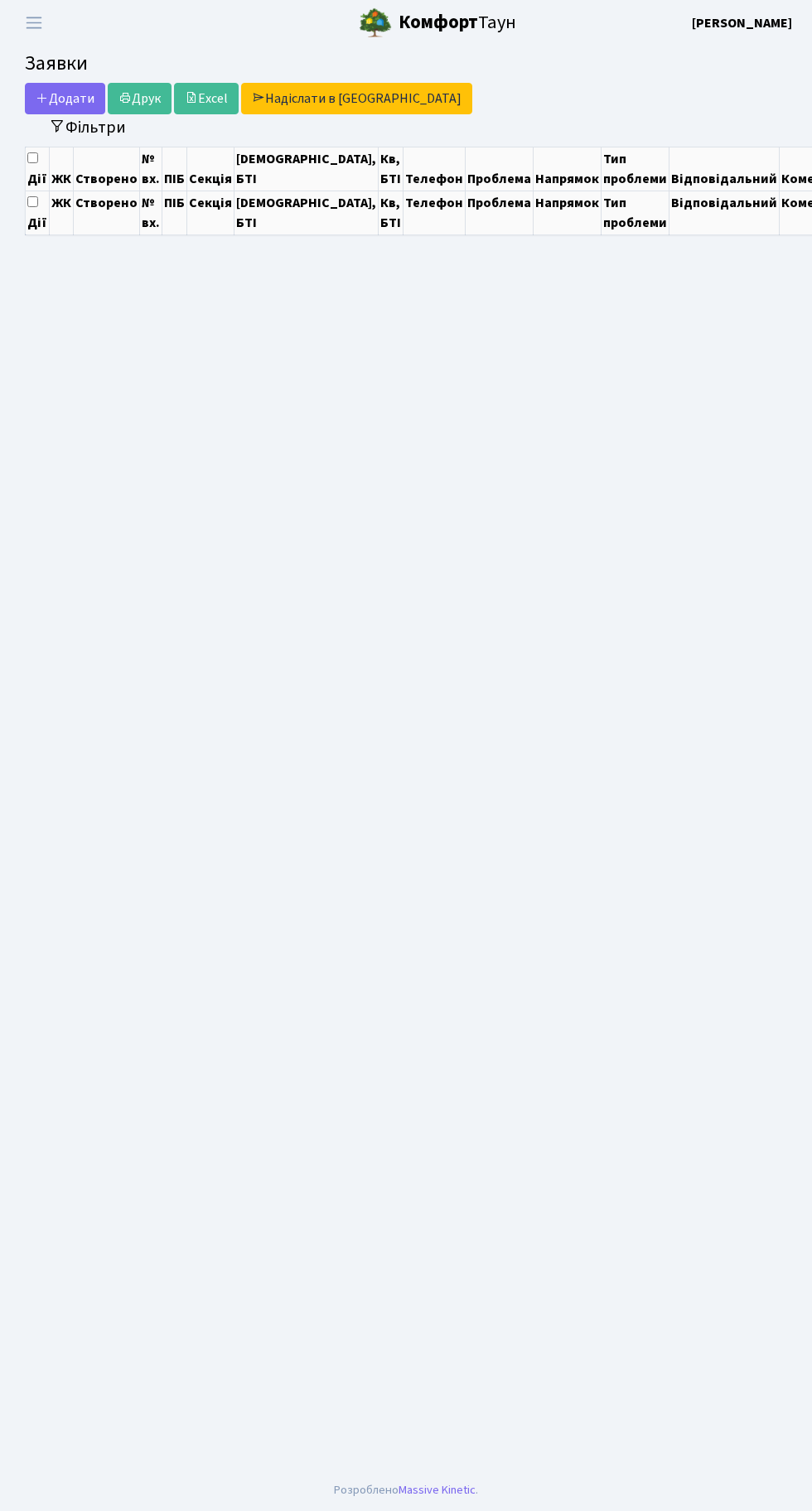
select select "25"
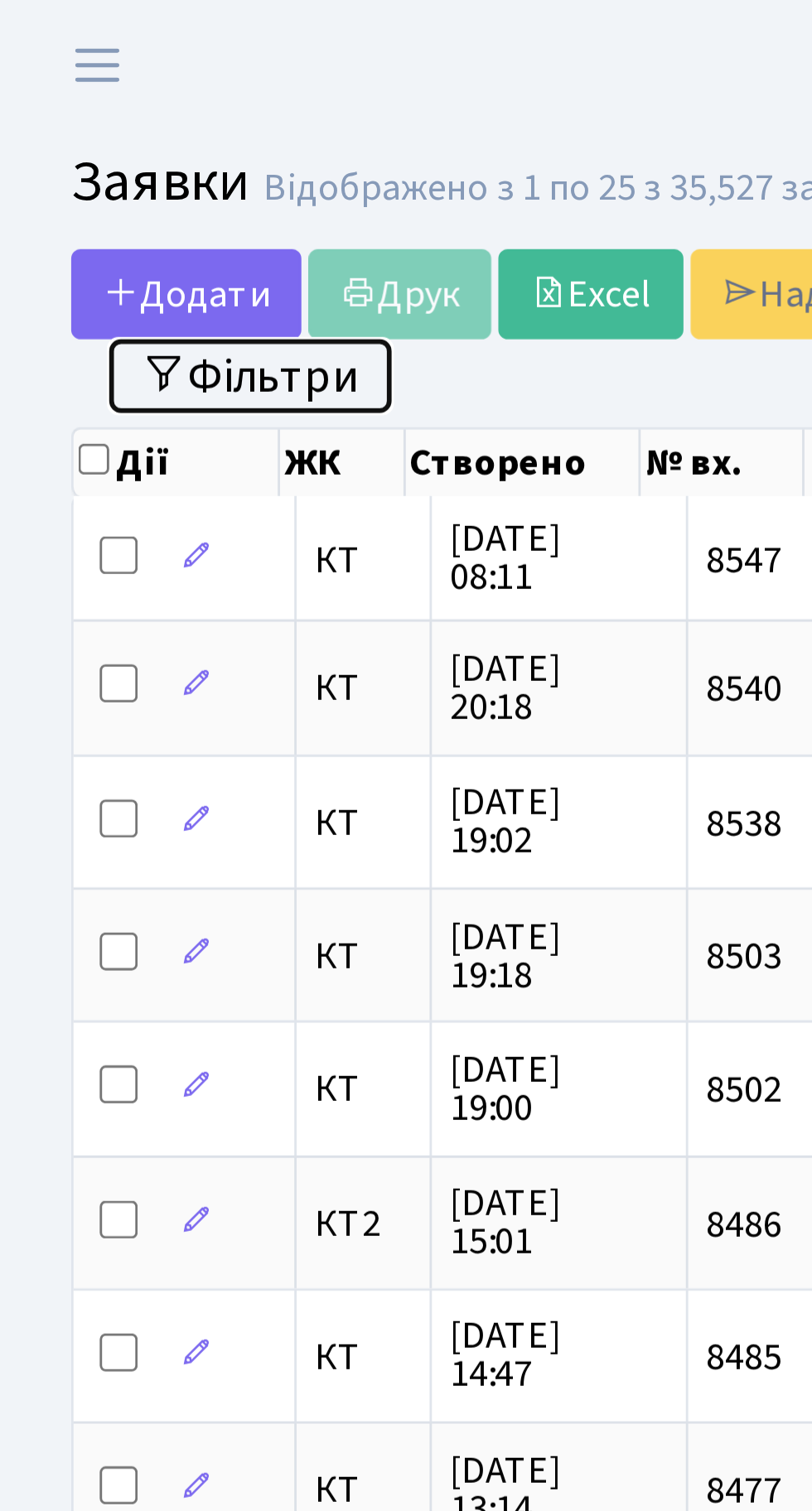
click at [103, 136] on button "Фільтри" at bounding box center [87, 132] width 98 height 26
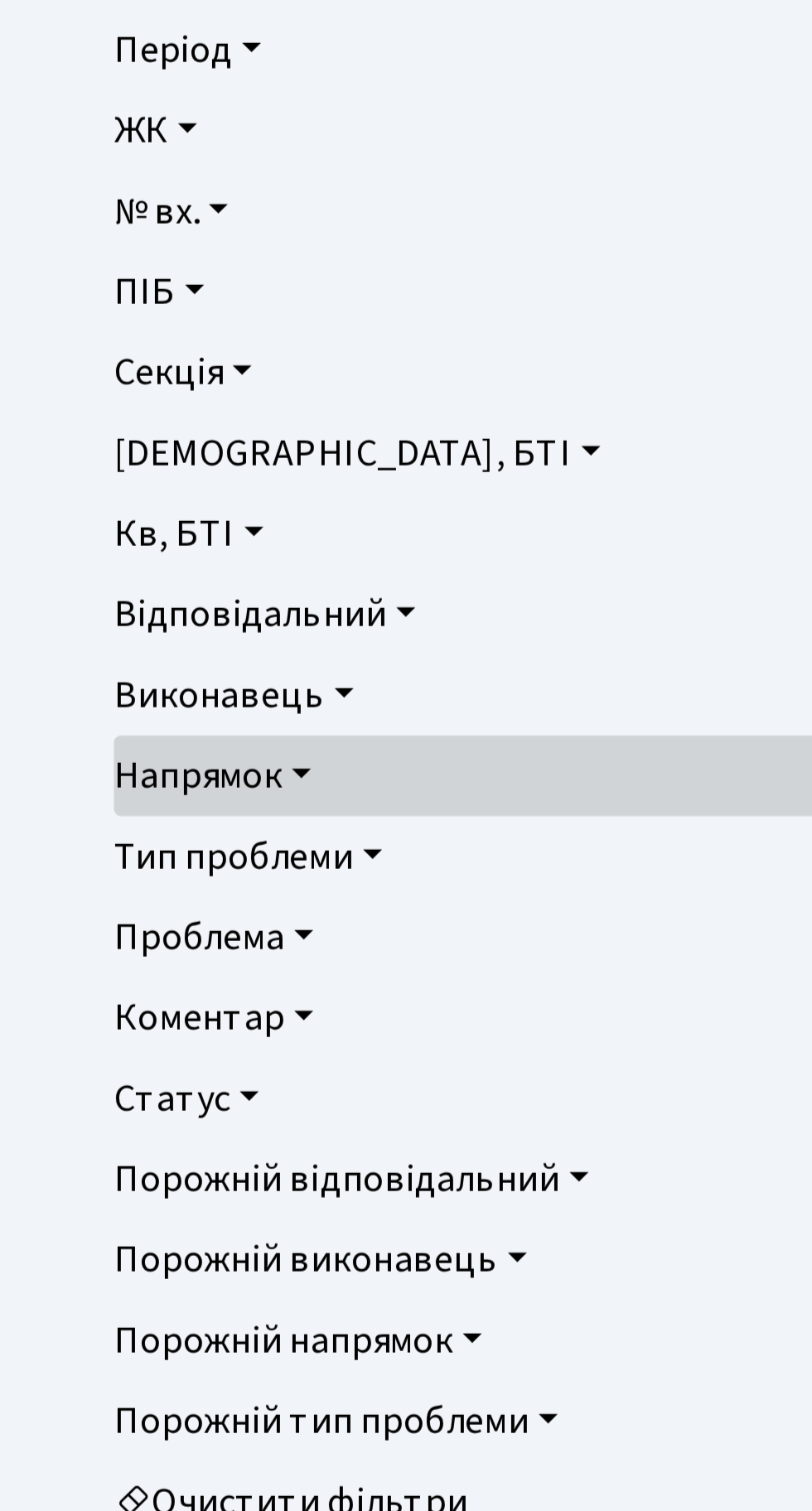
click at [89, 523] on link "Статус" at bounding box center [406, 524] width 732 height 28
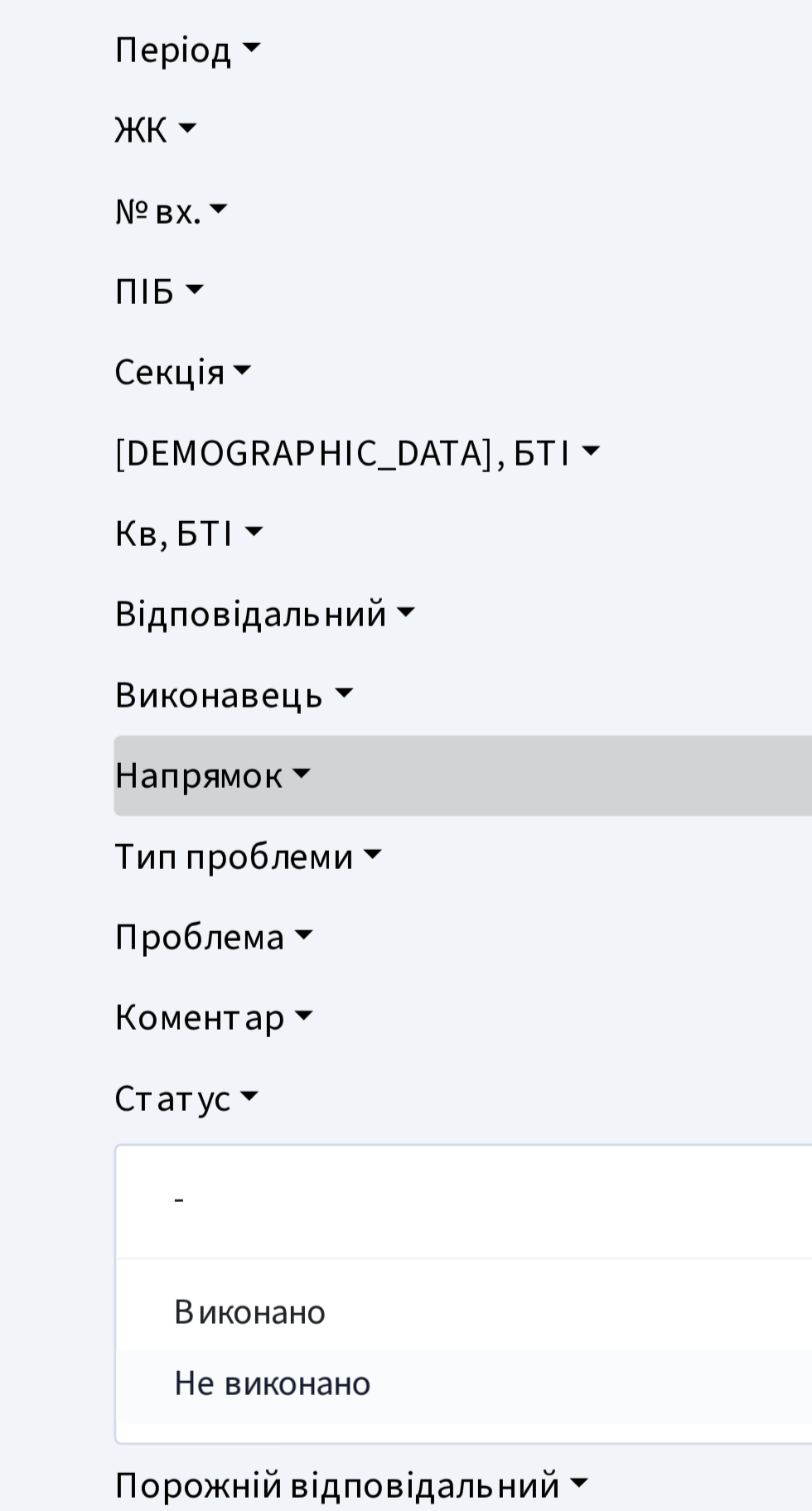
click at [122, 626] on link "Не виконано" at bounding box center [406, 625] width 730 height 26
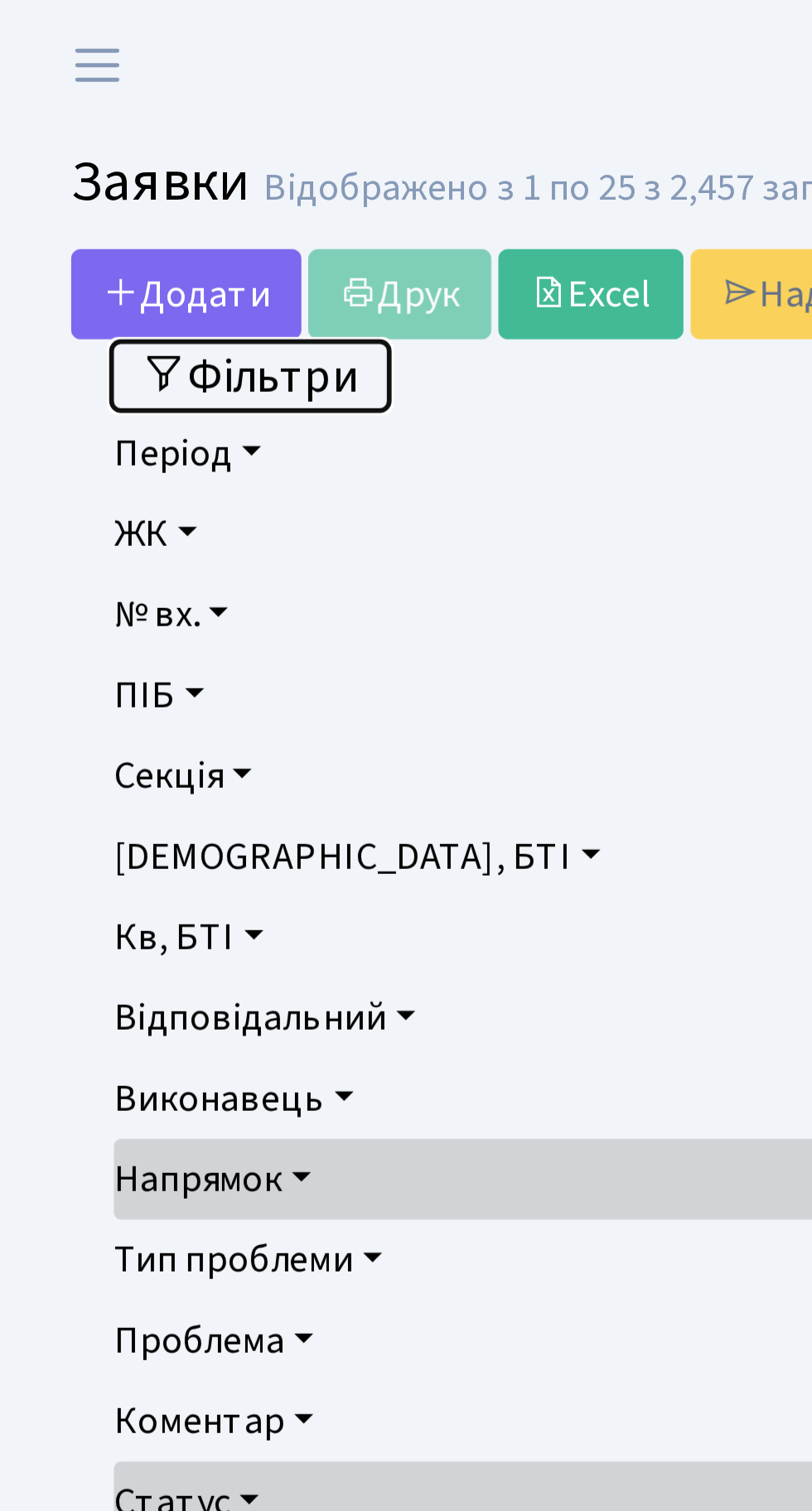
click at [103, 133] on button "Фільтри" at bounding box center [87, 132] width 98 height 26
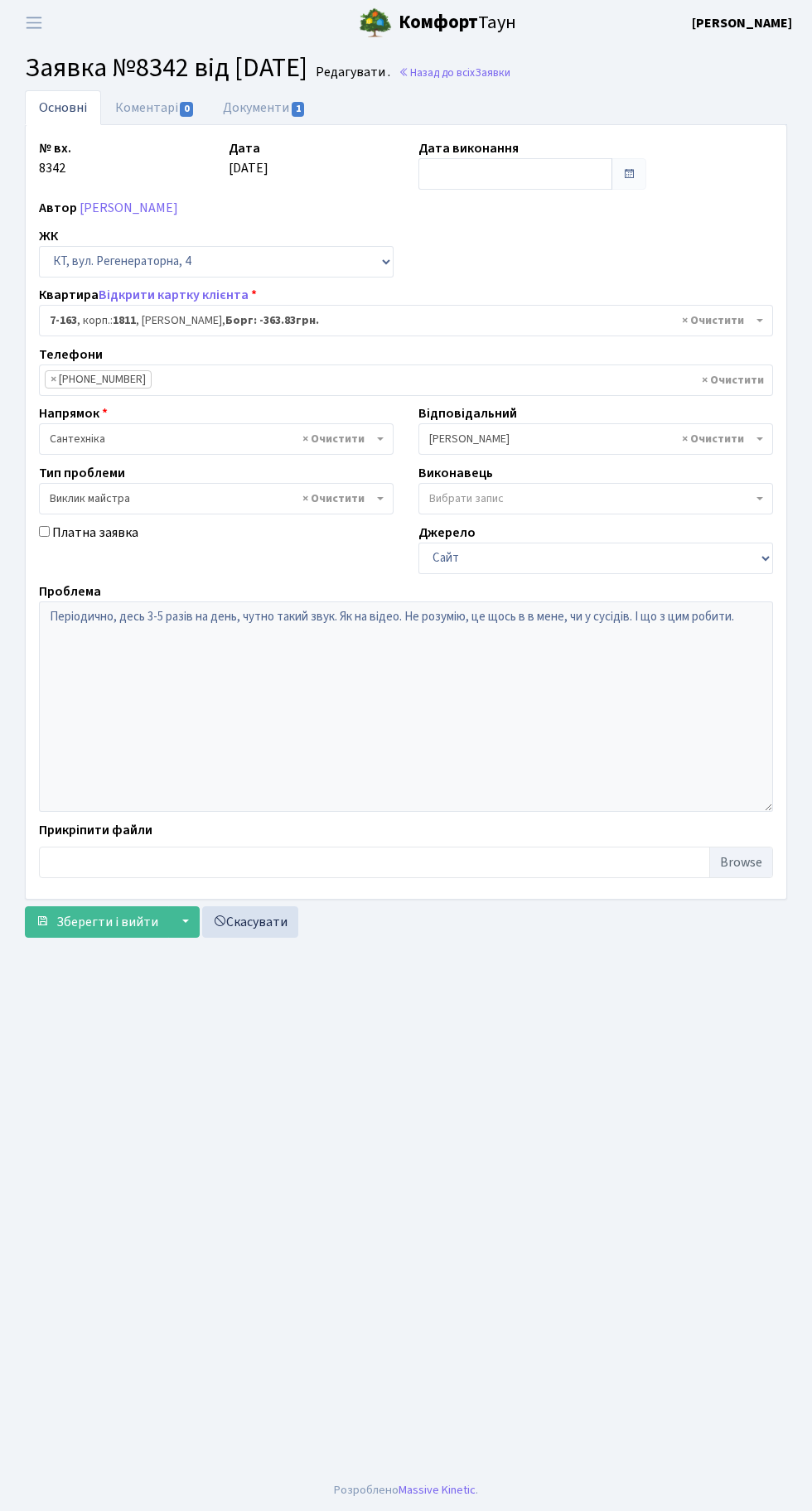
select select "5004"
select select "29"
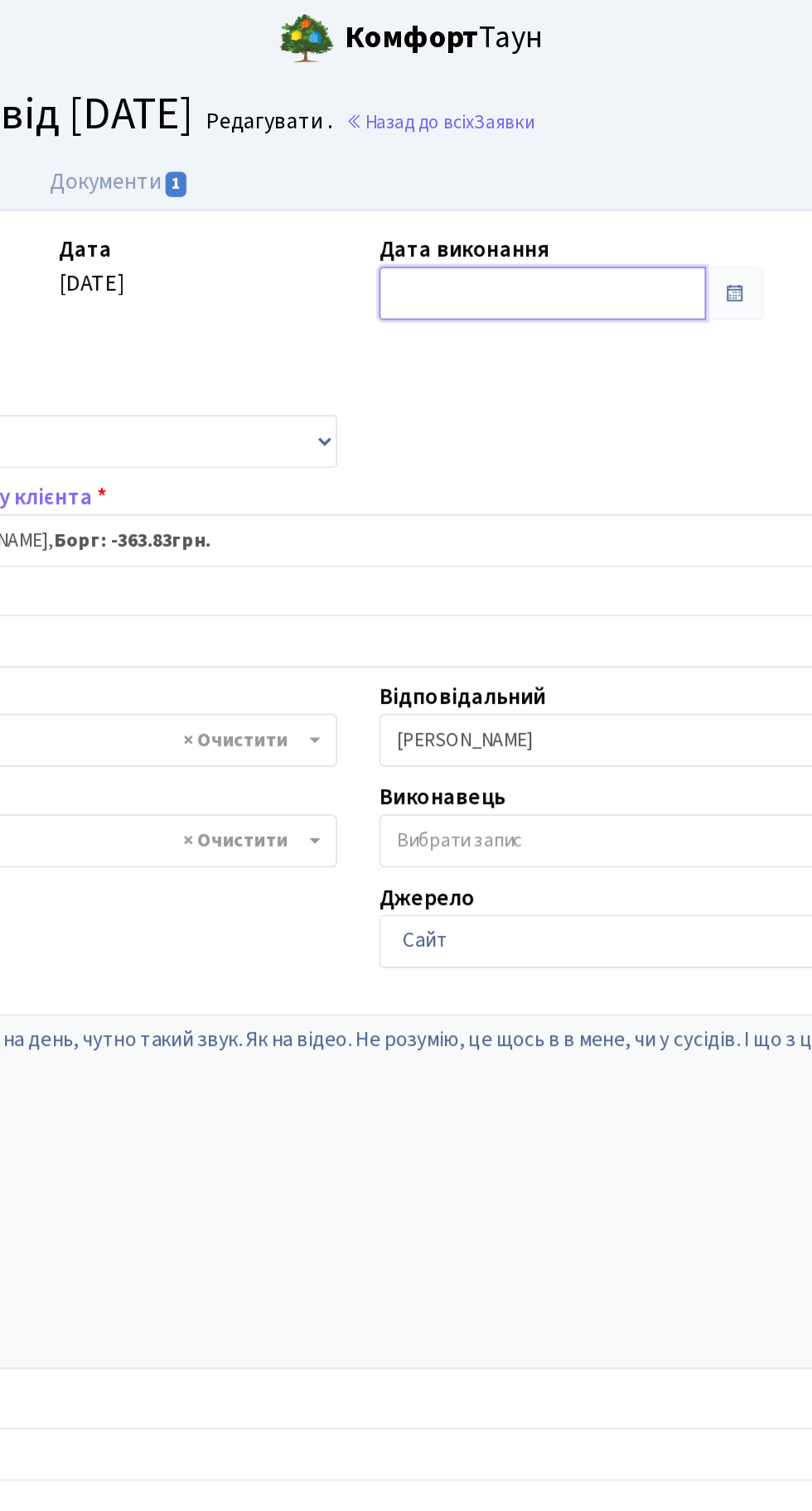
click at [489, 166] on input "text" at bounding box center [514, 174] width 194 height 32
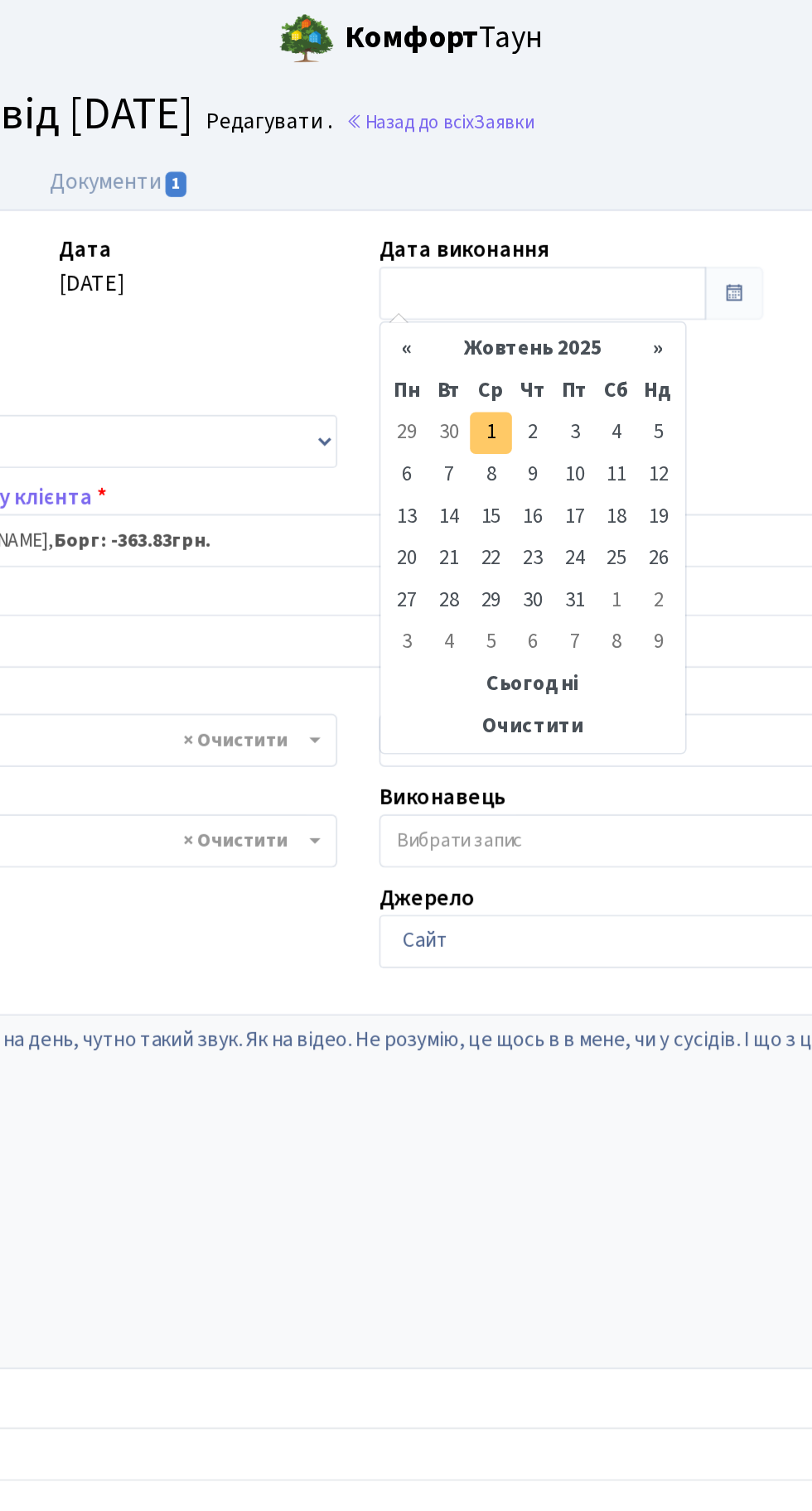
click at [484, 254] on td "1" at bounding box center [484, 257] width 25 height 25
type input "[DATE]"
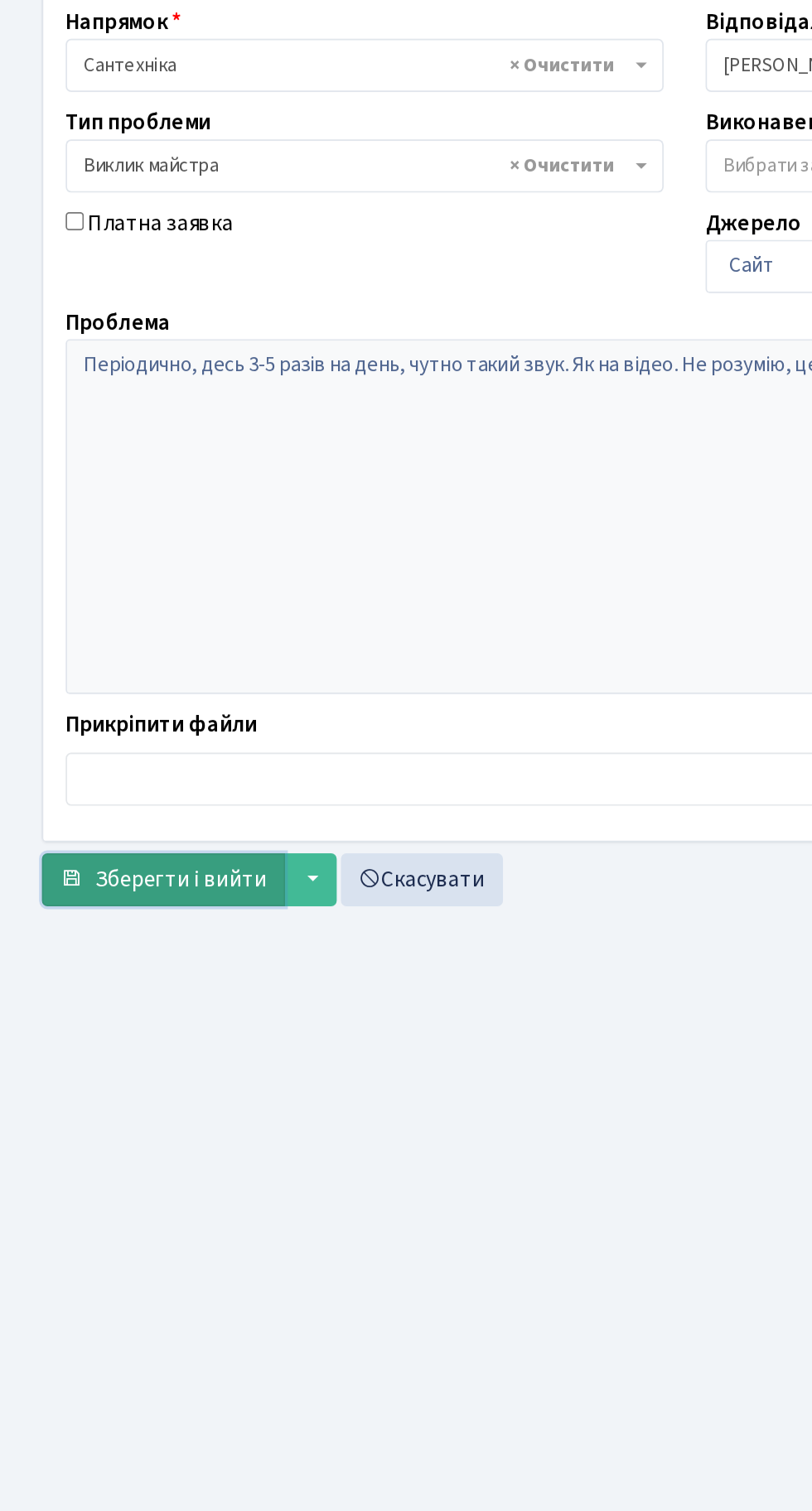
click at [107, 919] on span "Зберегти і вийти" at bounding box center [108, 922] width 102 height 19
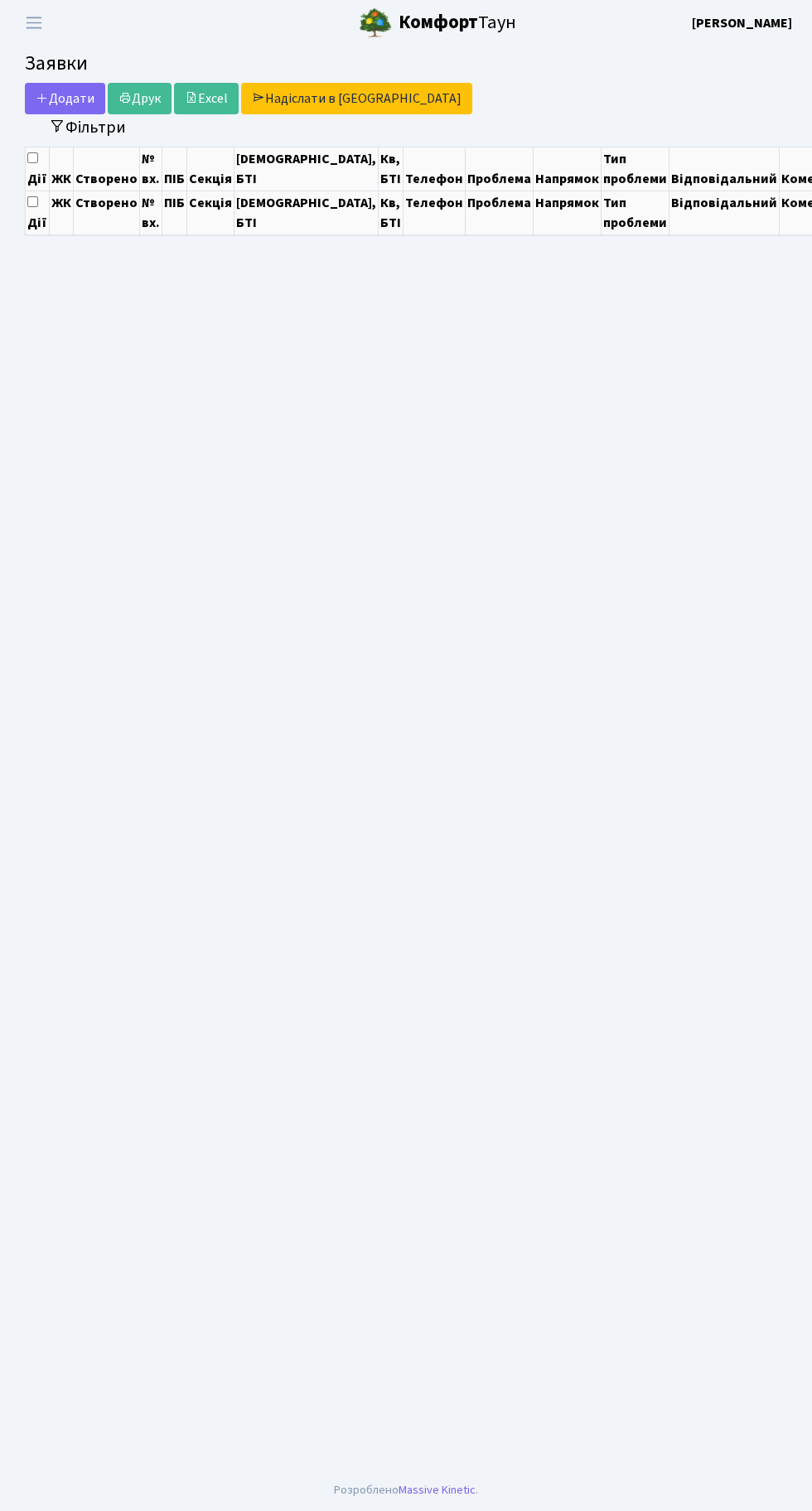
select select "25"
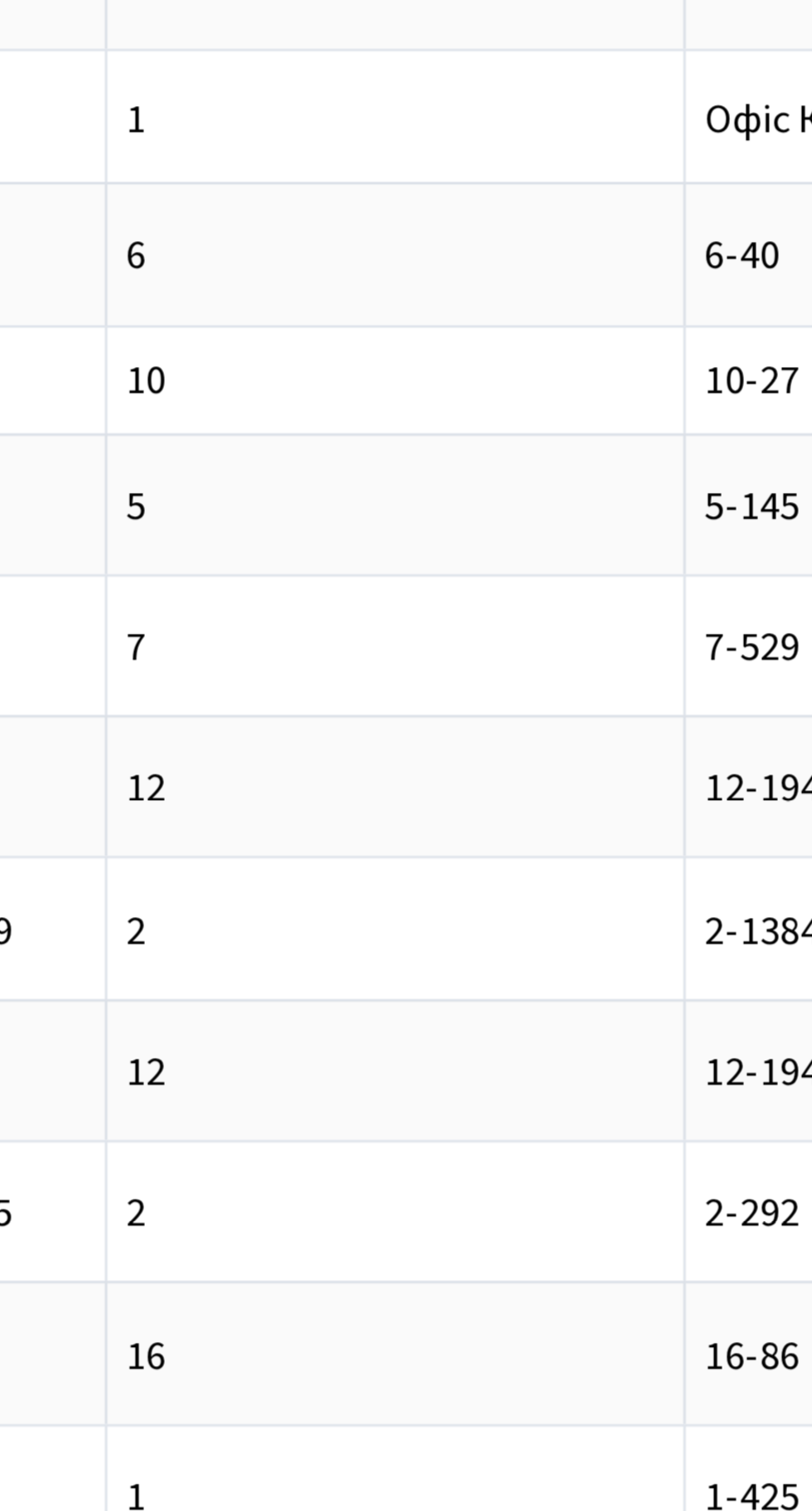
scroll to position [0, 128]
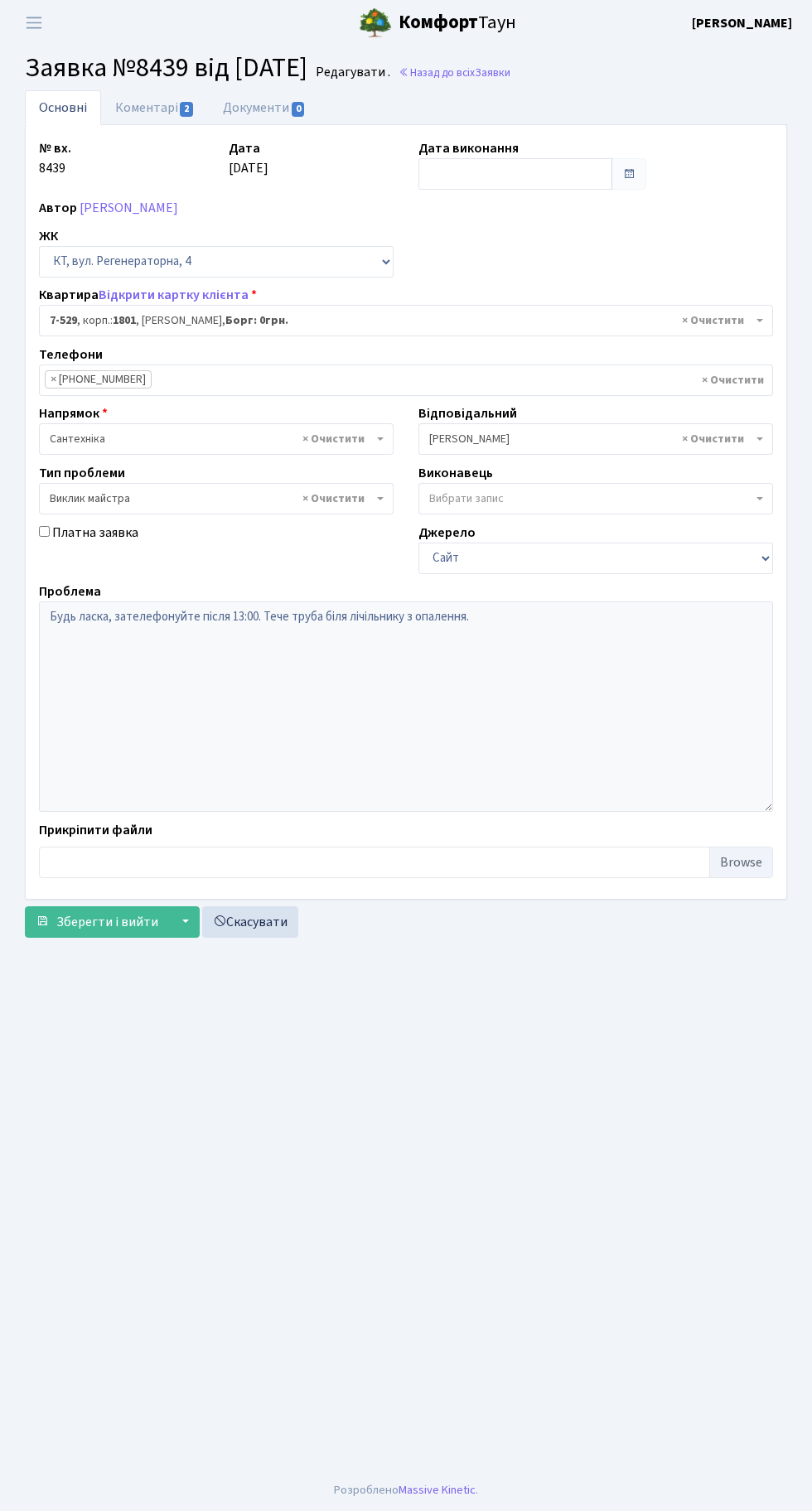
select select "4612"
select select "29"
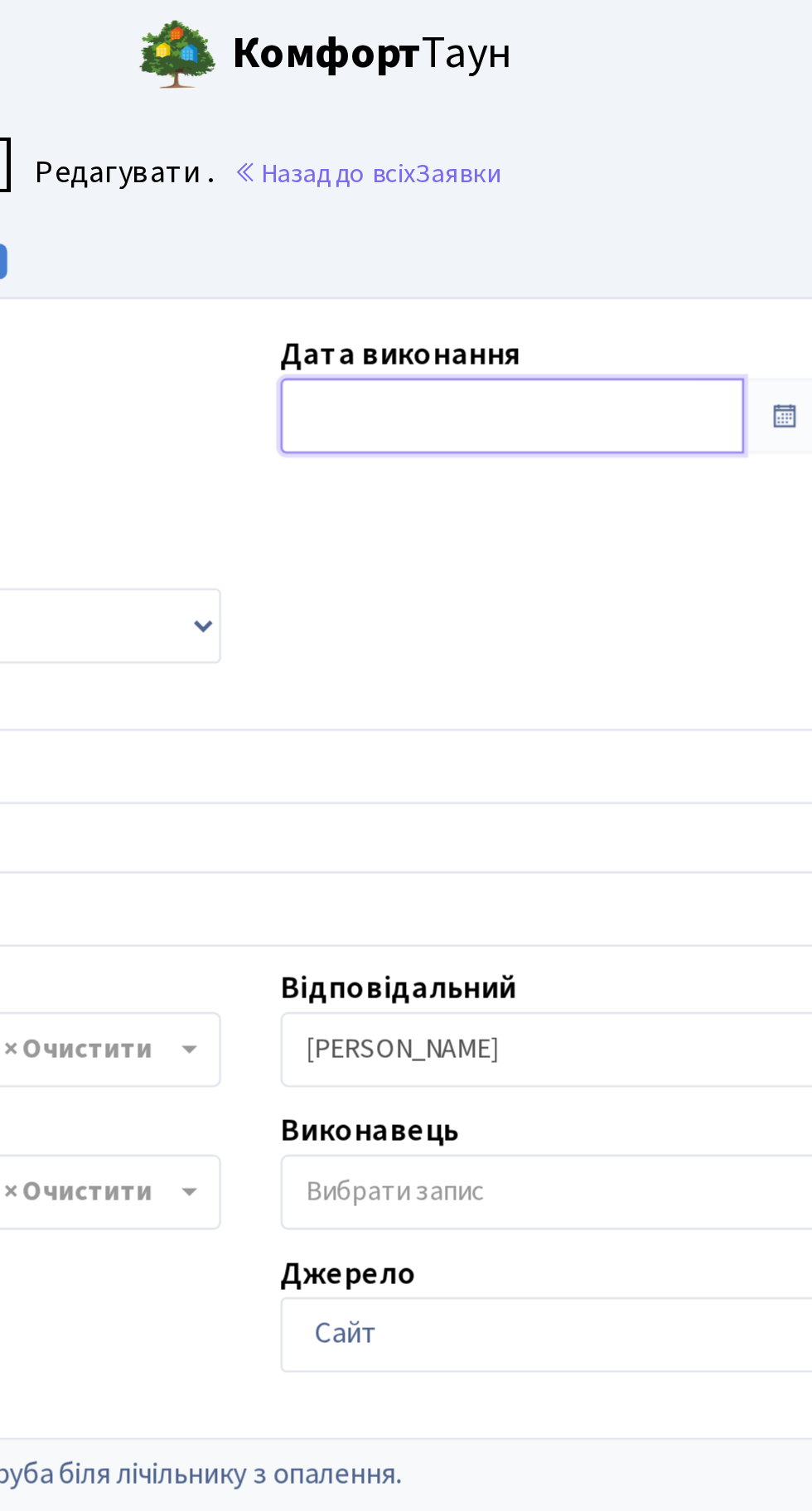
click at [495, 170] on input "text" at bounding box center [514, 174] width 194 height 32
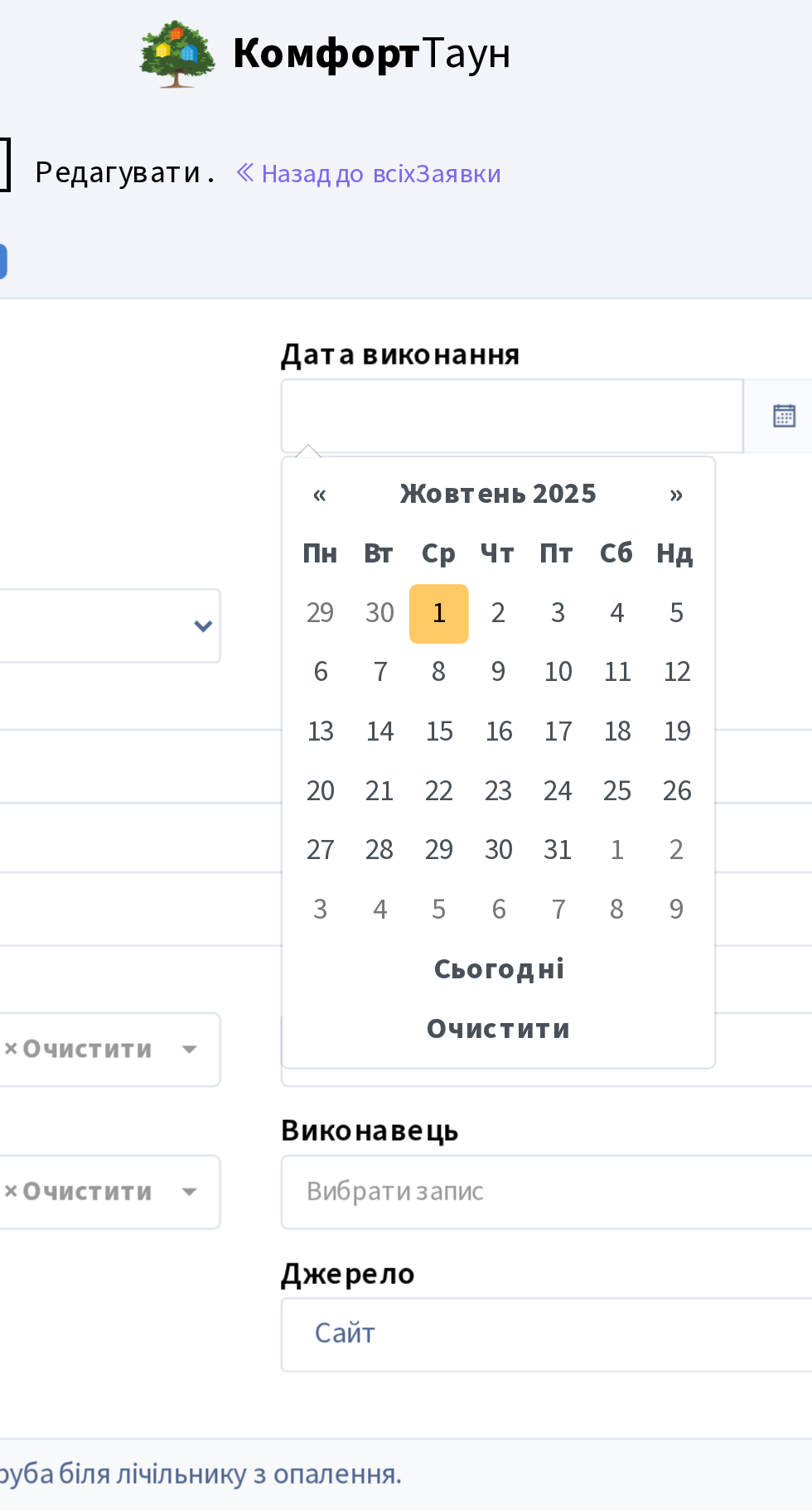
click at [493, 252] on td "1" at bounding box center [484, 257] width 25 height 25
type input "[DATE]"
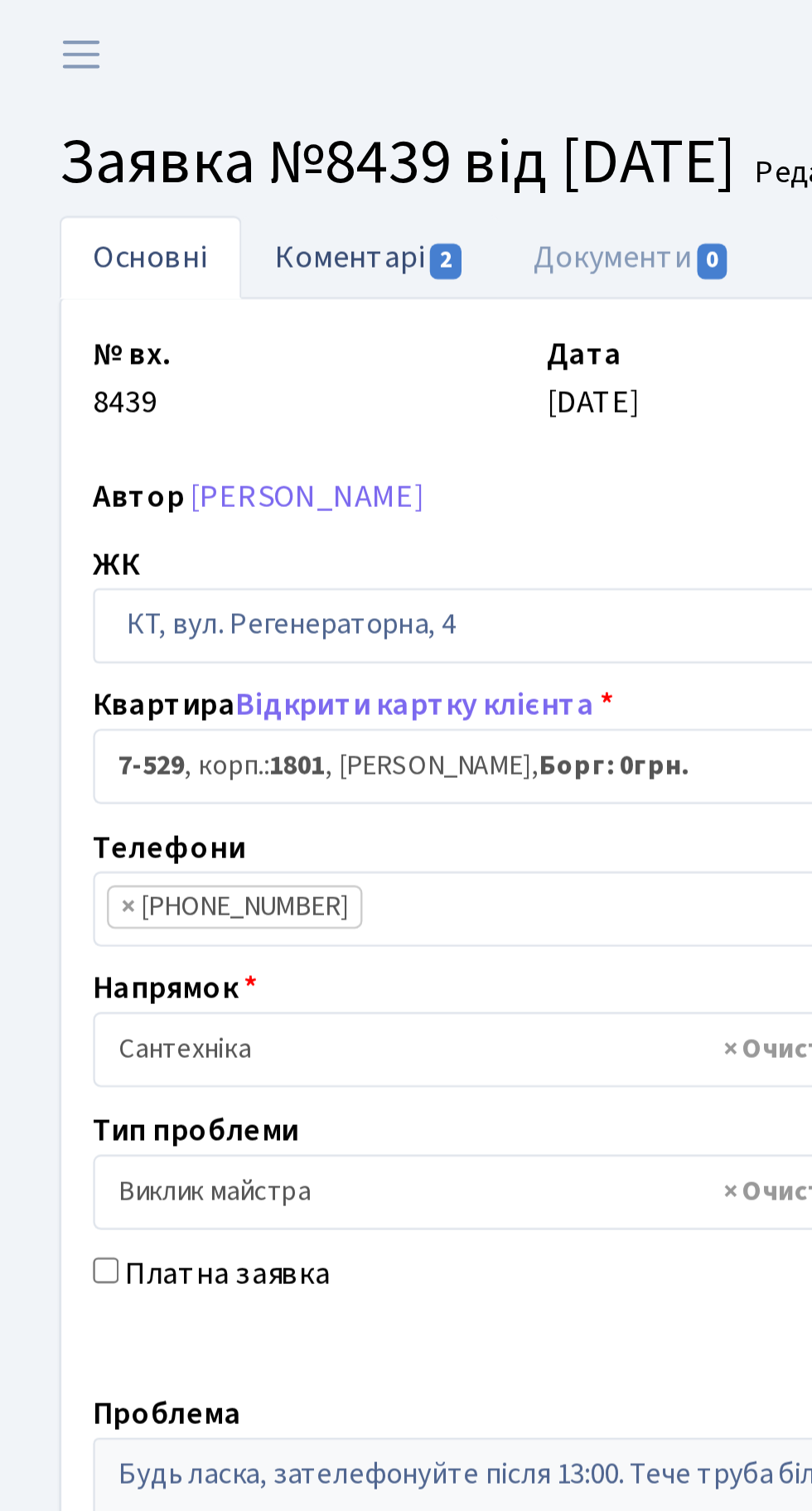
click at [155, 102] on link "Коментарі 2" at bounding box center [155, 107] width 108 height 34
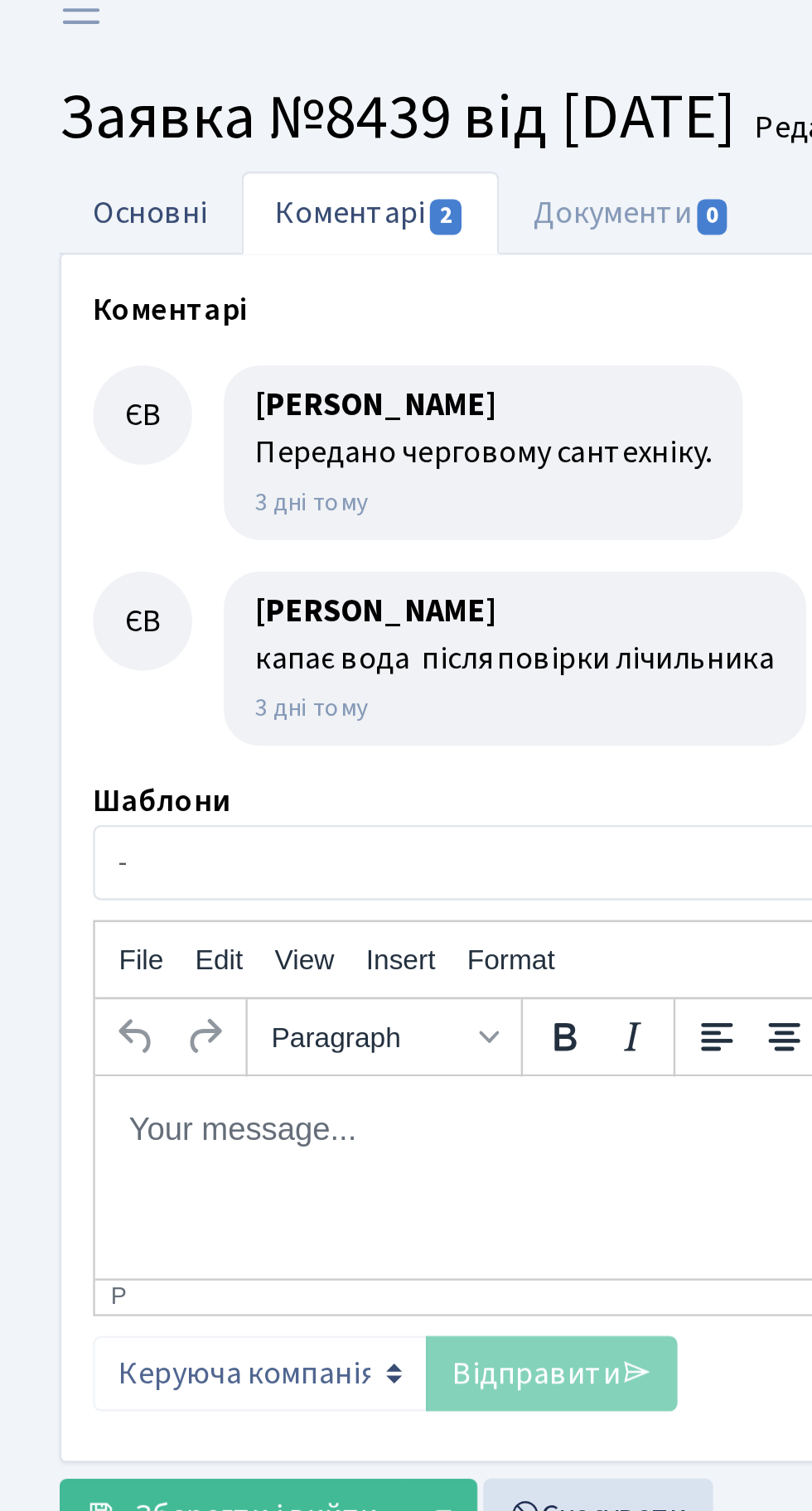
click at [59, 107] on link "Основні" at bounding box center [63, 107] width 76 height 34
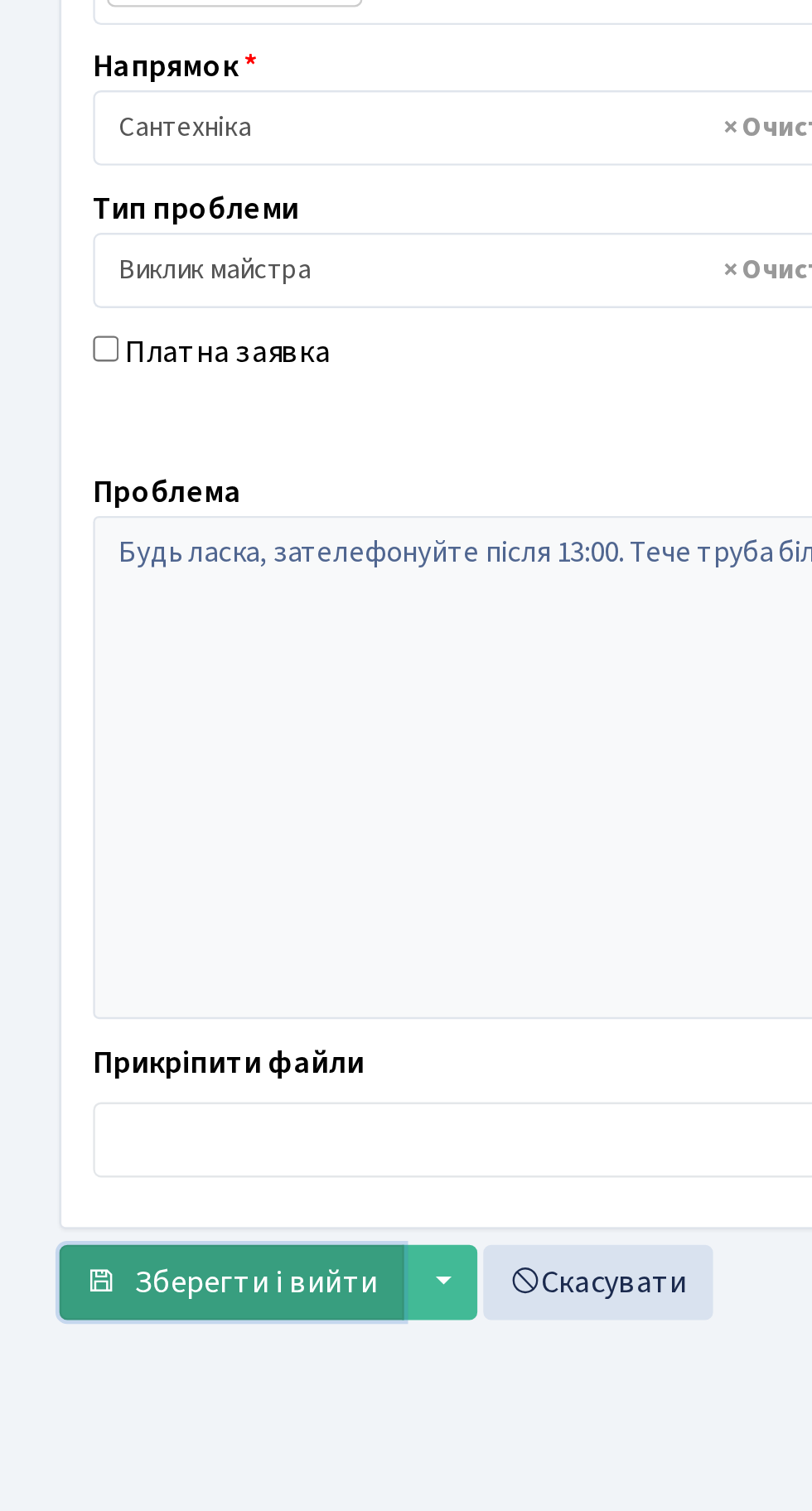
click at [93, 916] on span "Зберегти і вийти" at bounding box center [108, 922] width 102 height 19
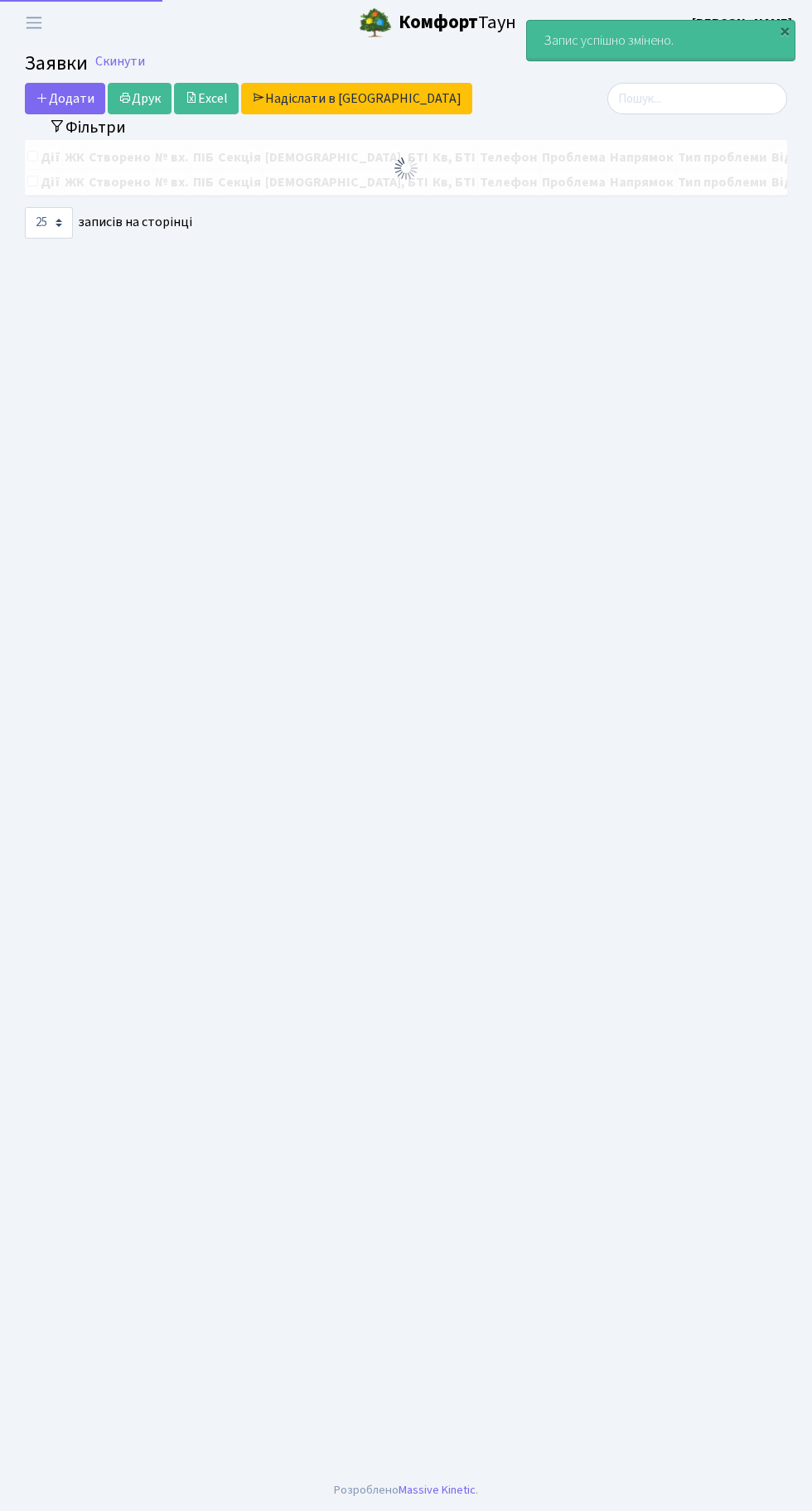
select select "25"
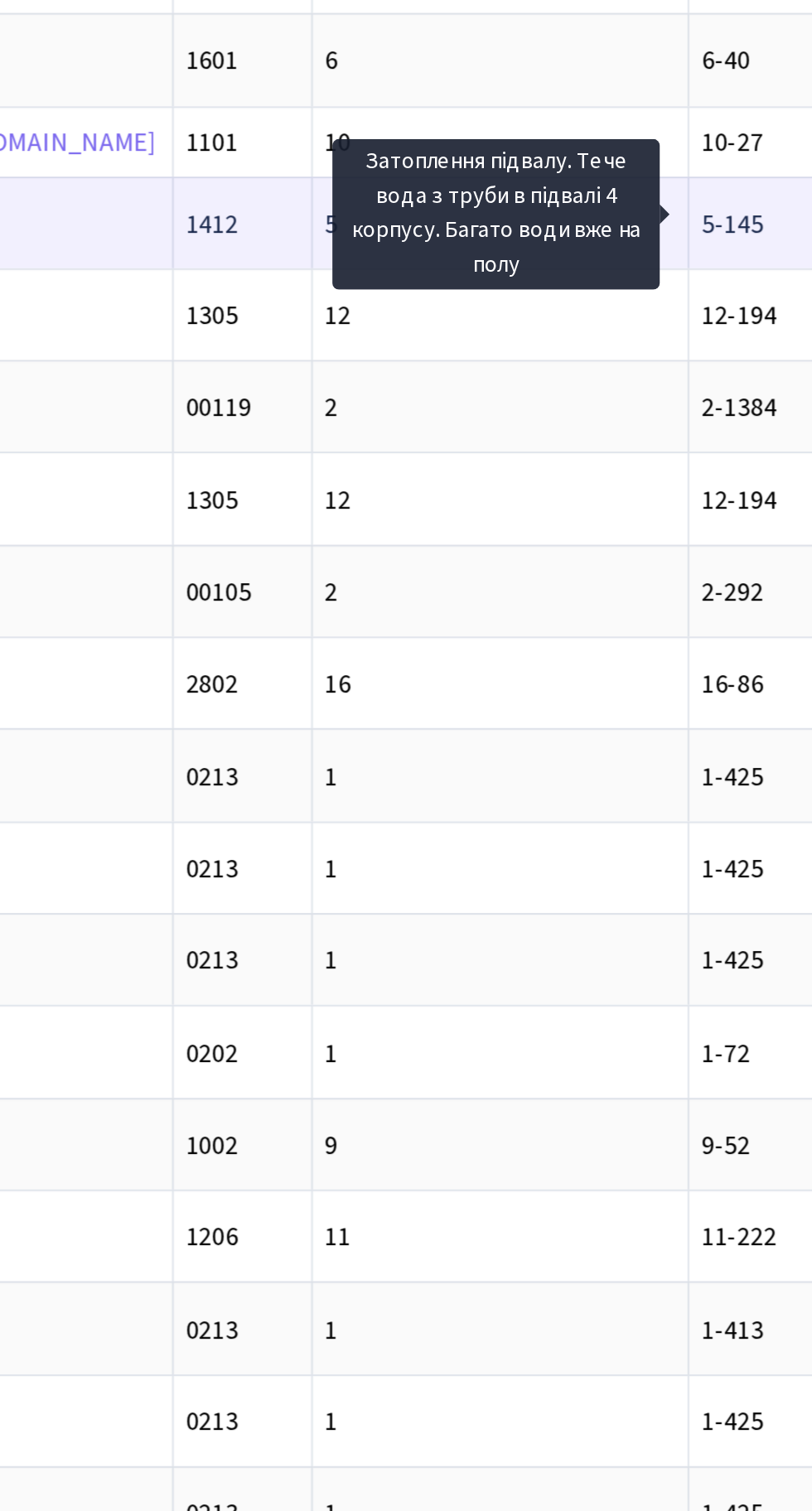
click at [361, 499] on td "5" at bounding box center [455, 506] width 190 height 46
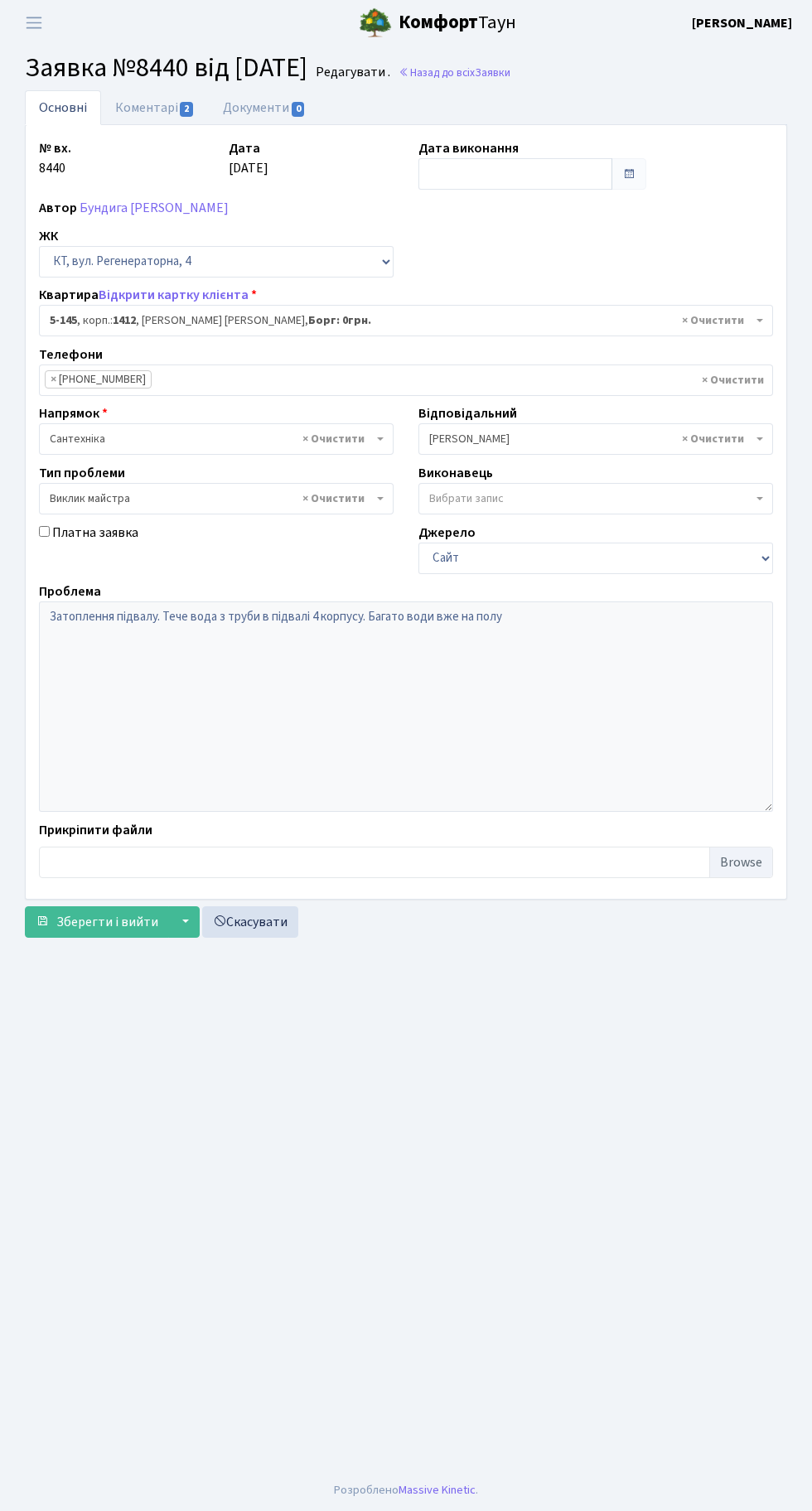
select select "2405"
select select "29"
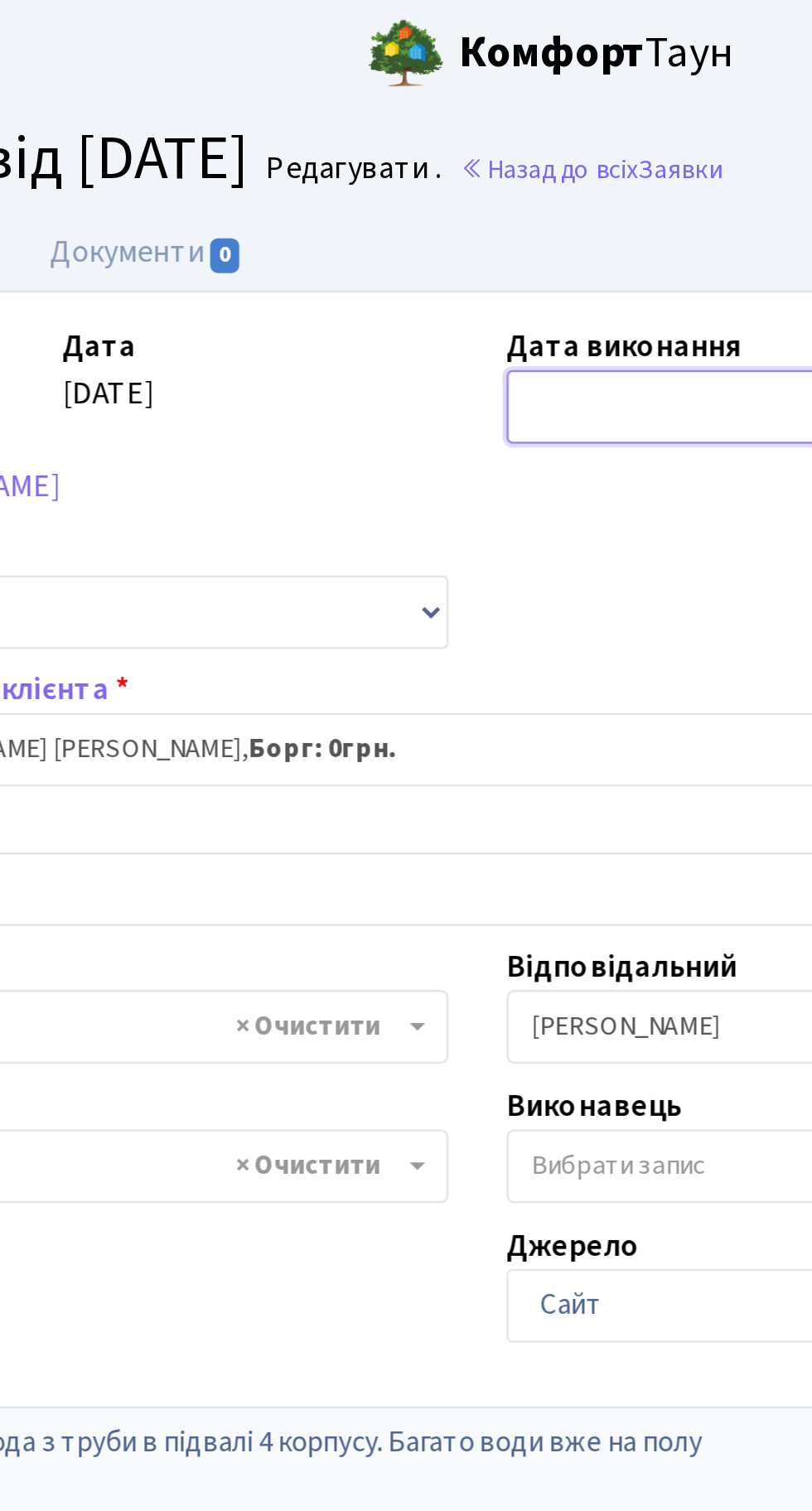
click at [470, 159] on input "text" at bounding box center [514, 174] width 194 height 32
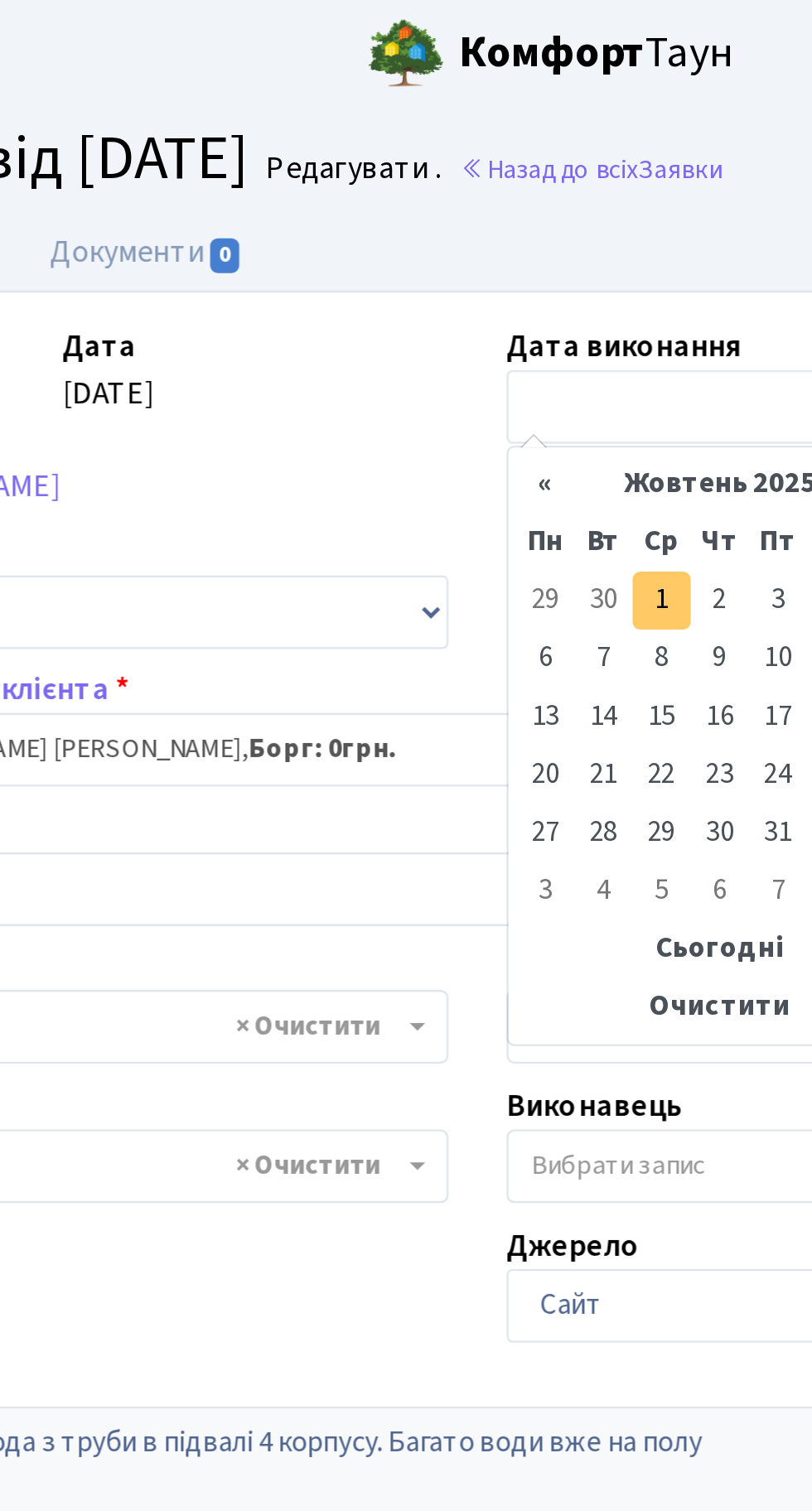
click at [485, 252] on td "1" at bounding box center [484, 257] width 25 height 25
type input "01.10.2025"
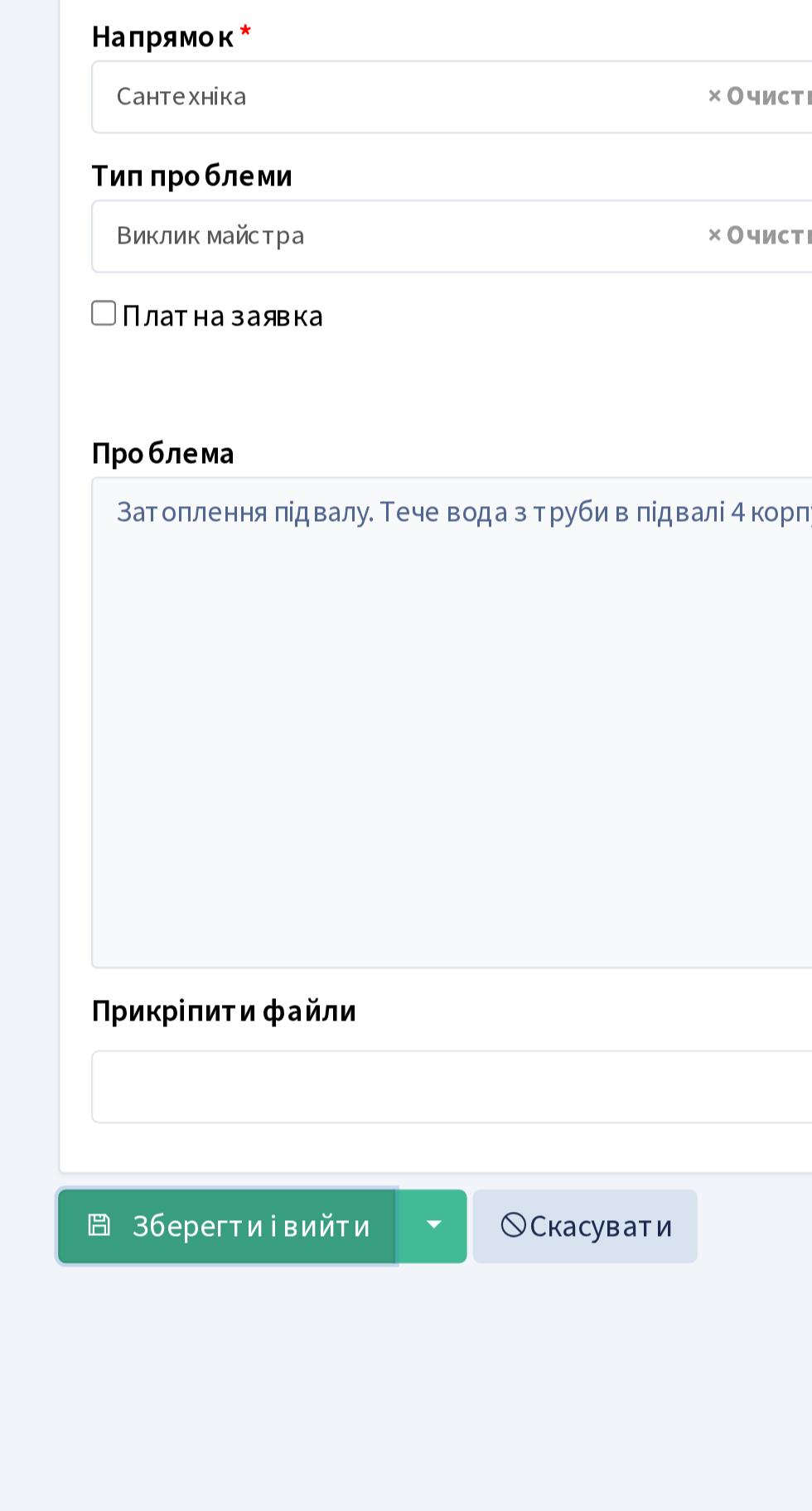
click at [95, 934] on button "Зберегти і вийти" at bounding box center [96, 921] width 144 height 32
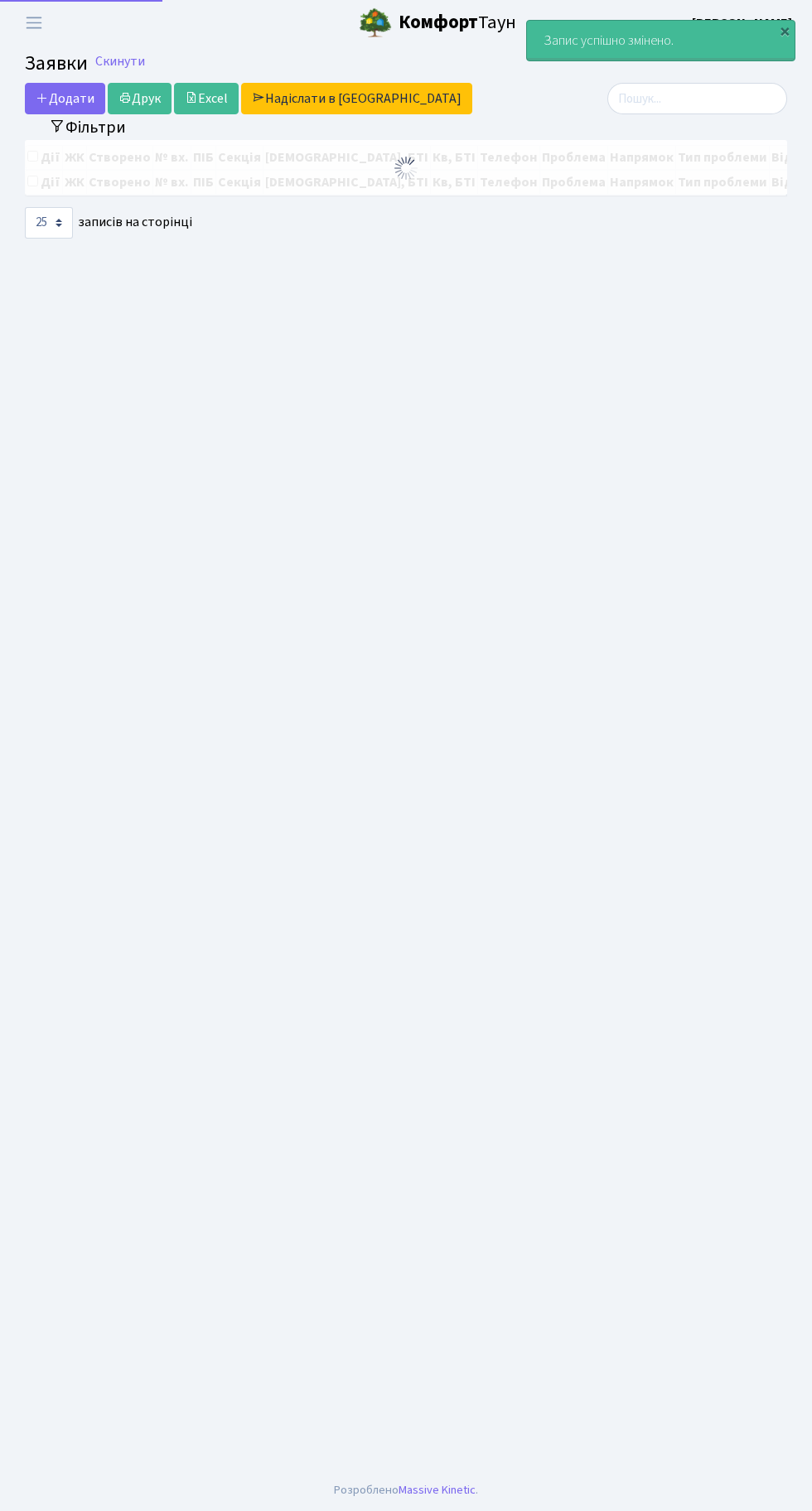
select select "25"
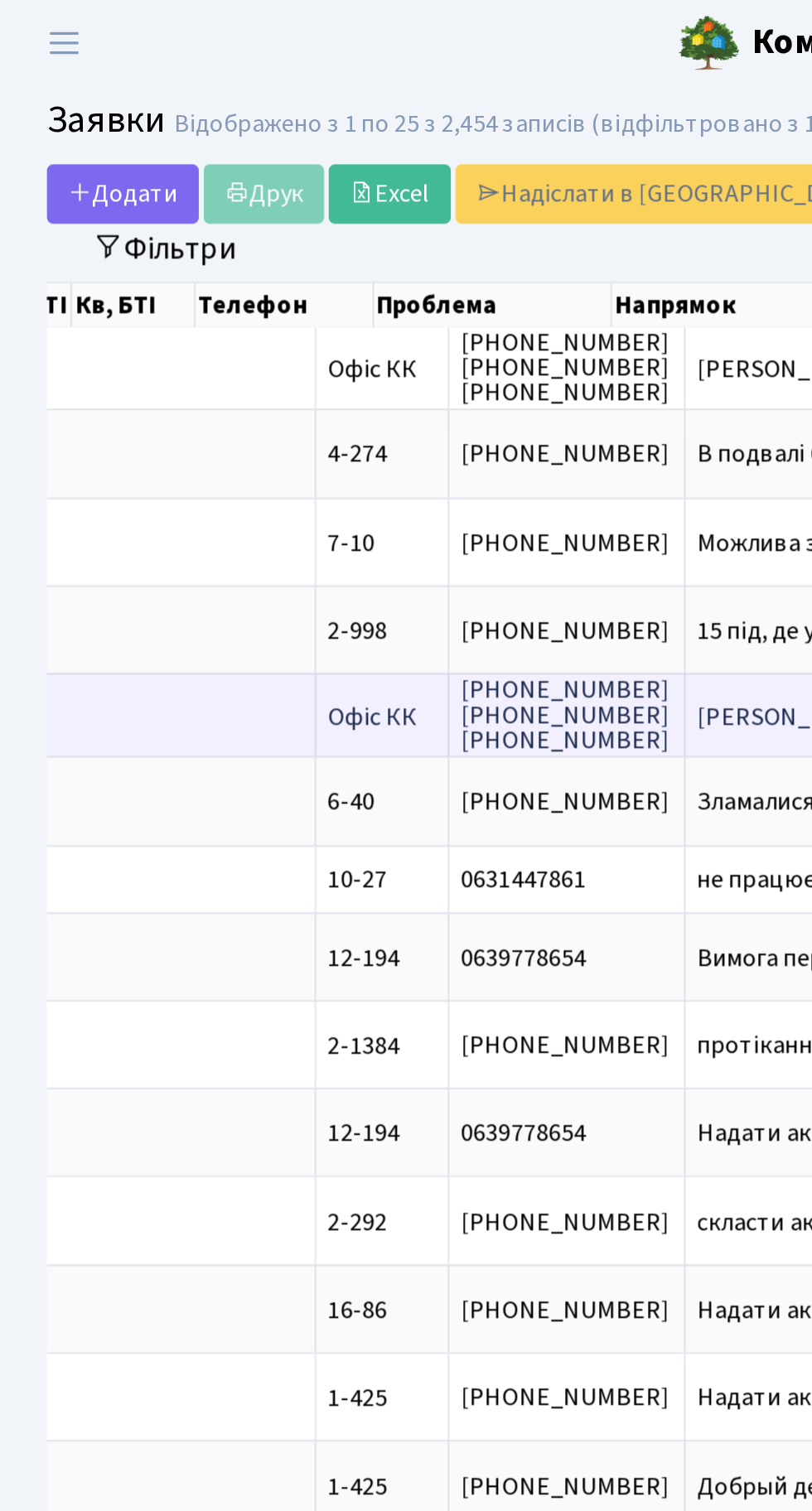
click at [369, 376] on span "Березнева 16 к.[...]" at bounding box center [440, 379] width 143 height 19
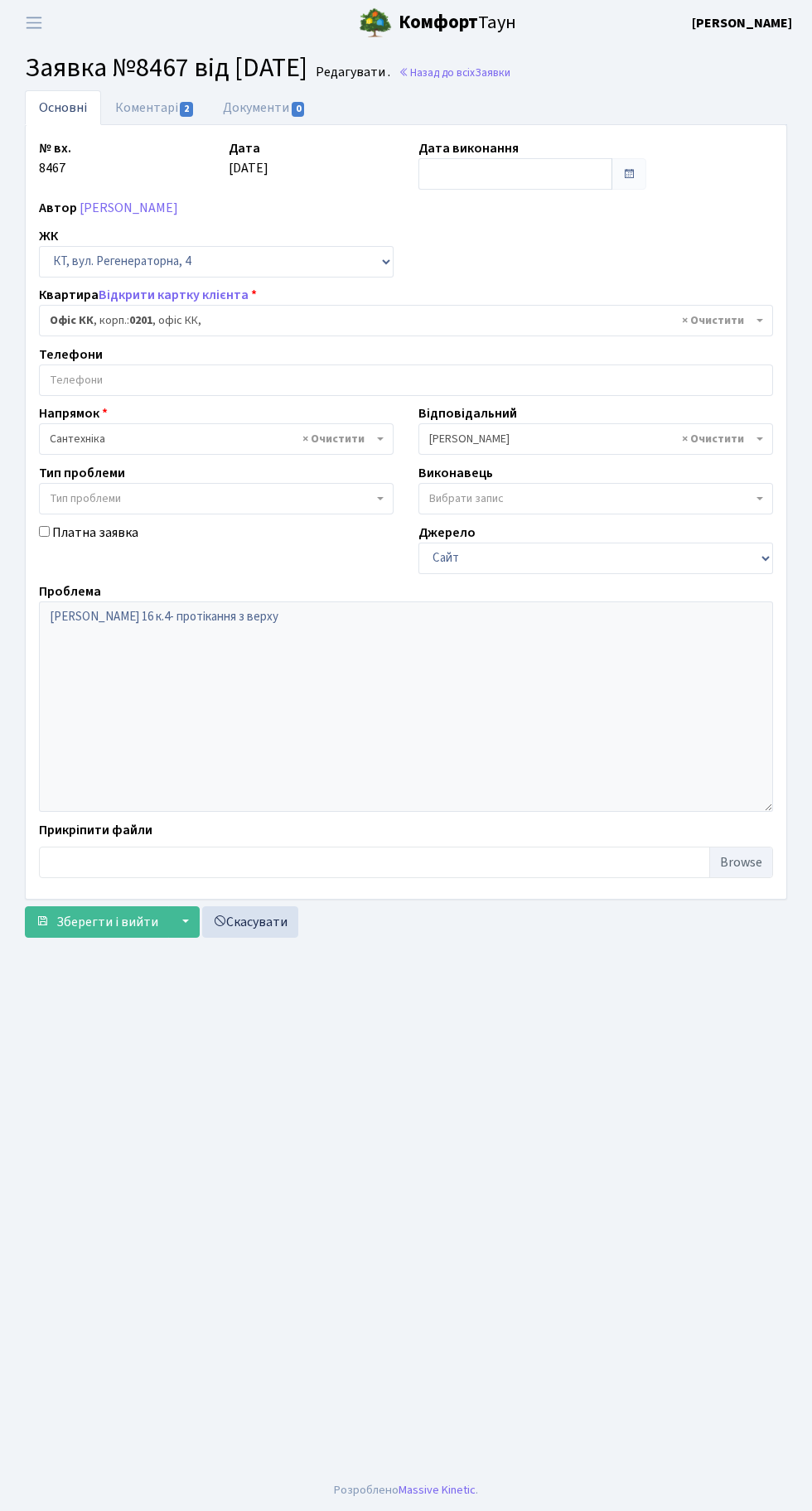
select select "4"
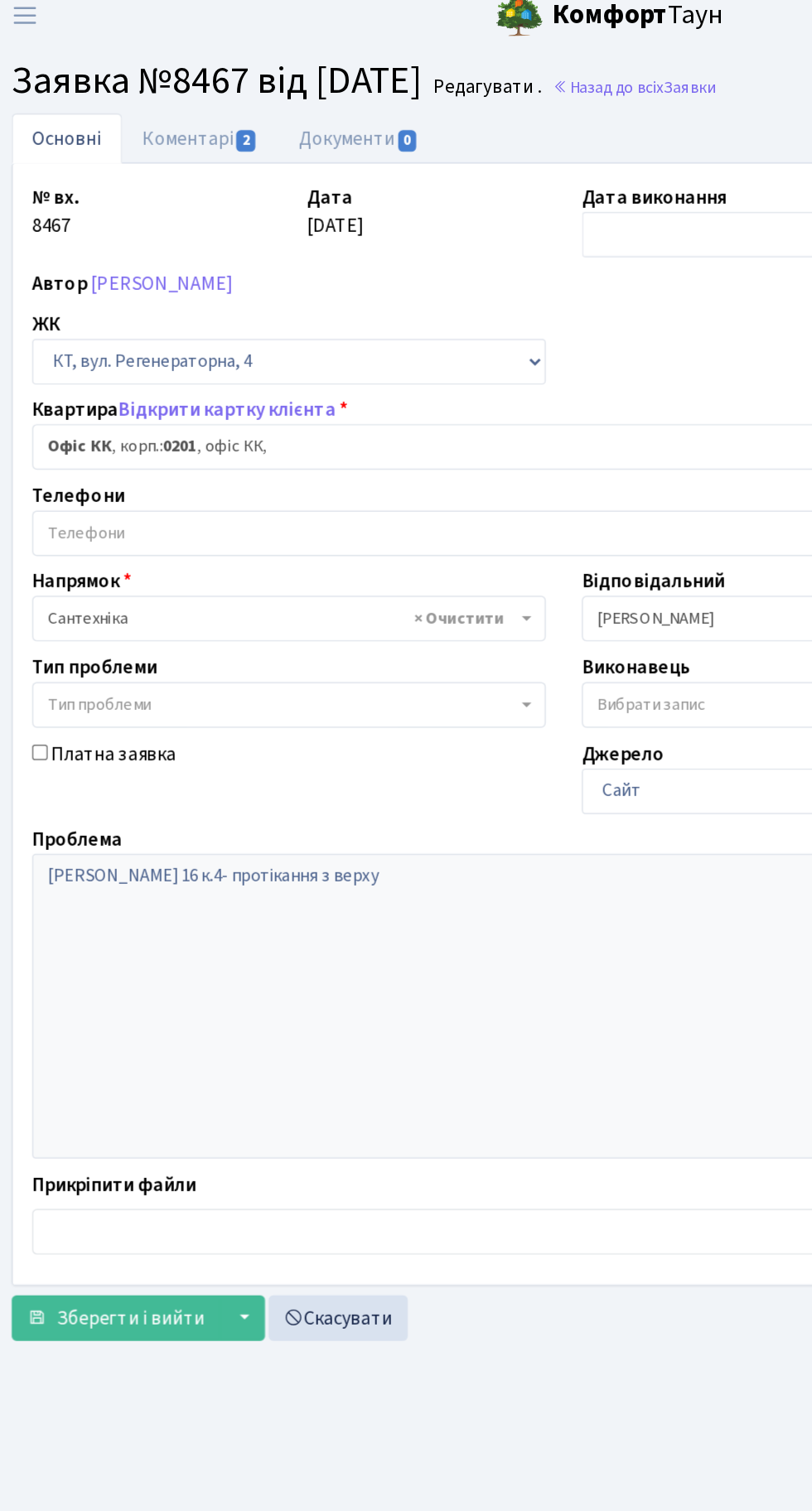
scroll to position [2, 0]
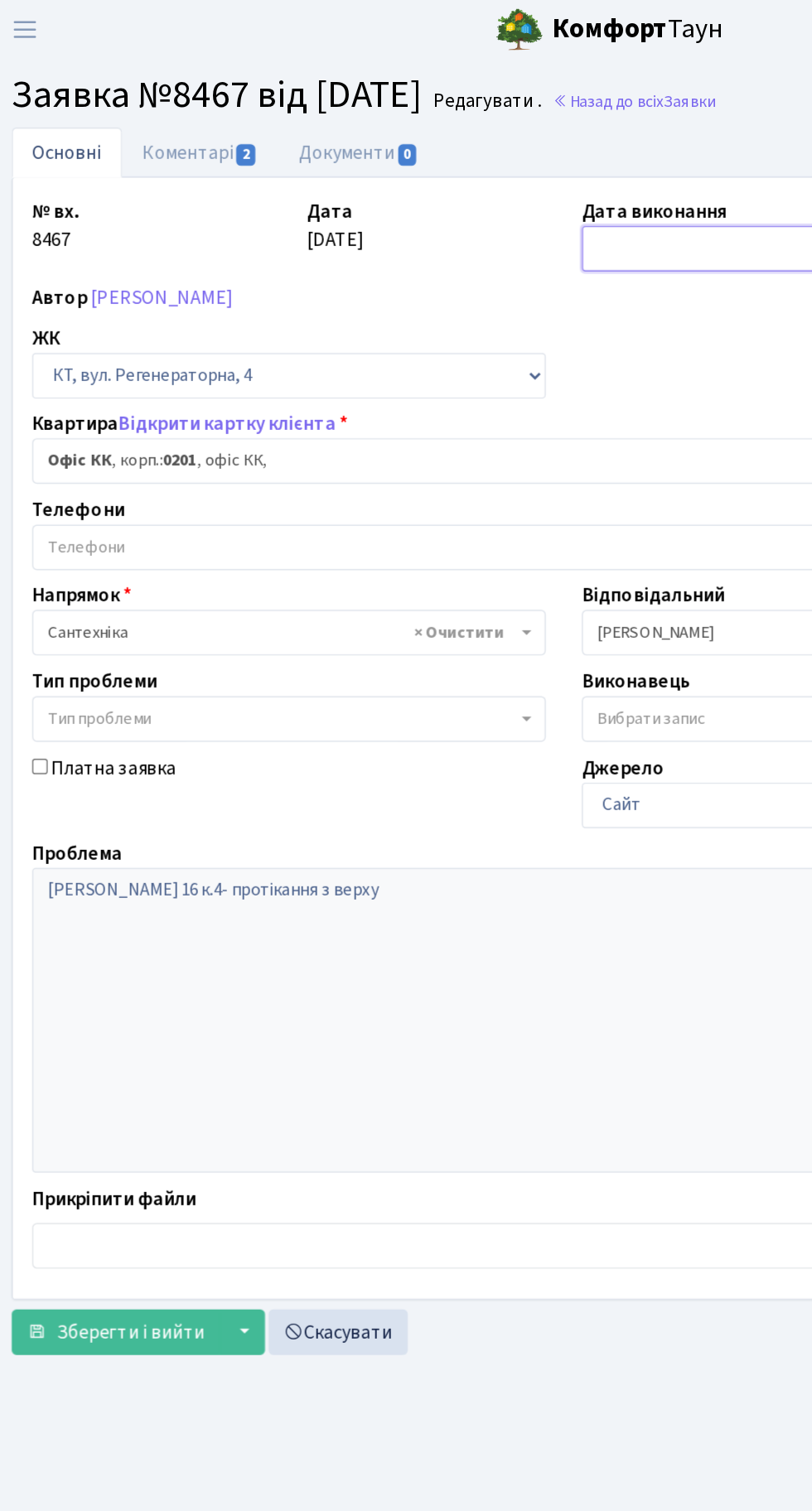
click at [481, 168] on input "text" at bounding box center [514, 174] width 194 height 32
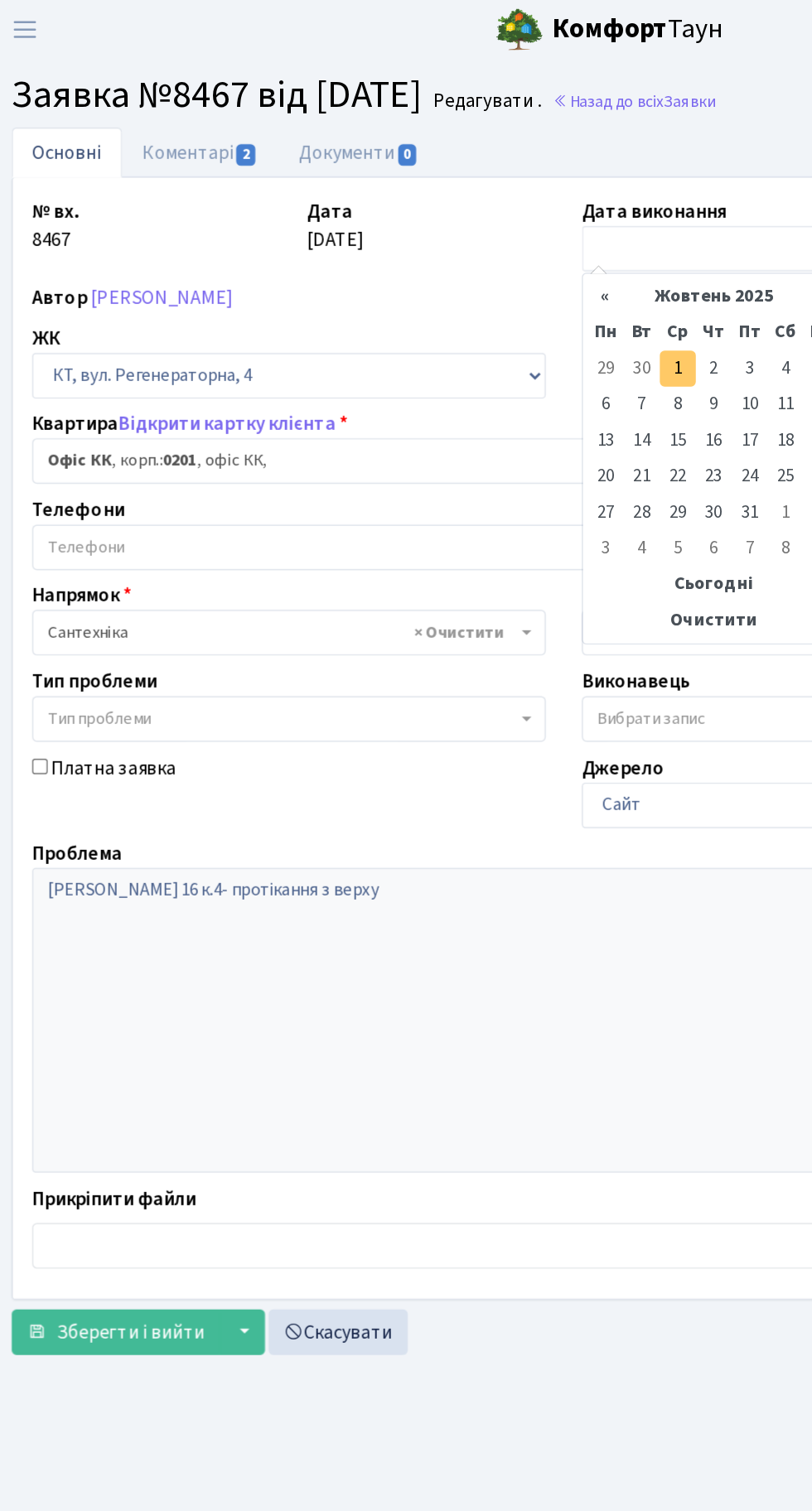
click at [484, 254] on td "1" at bounding box center [484, 257] width 25 height 25
type input "[DATE]"
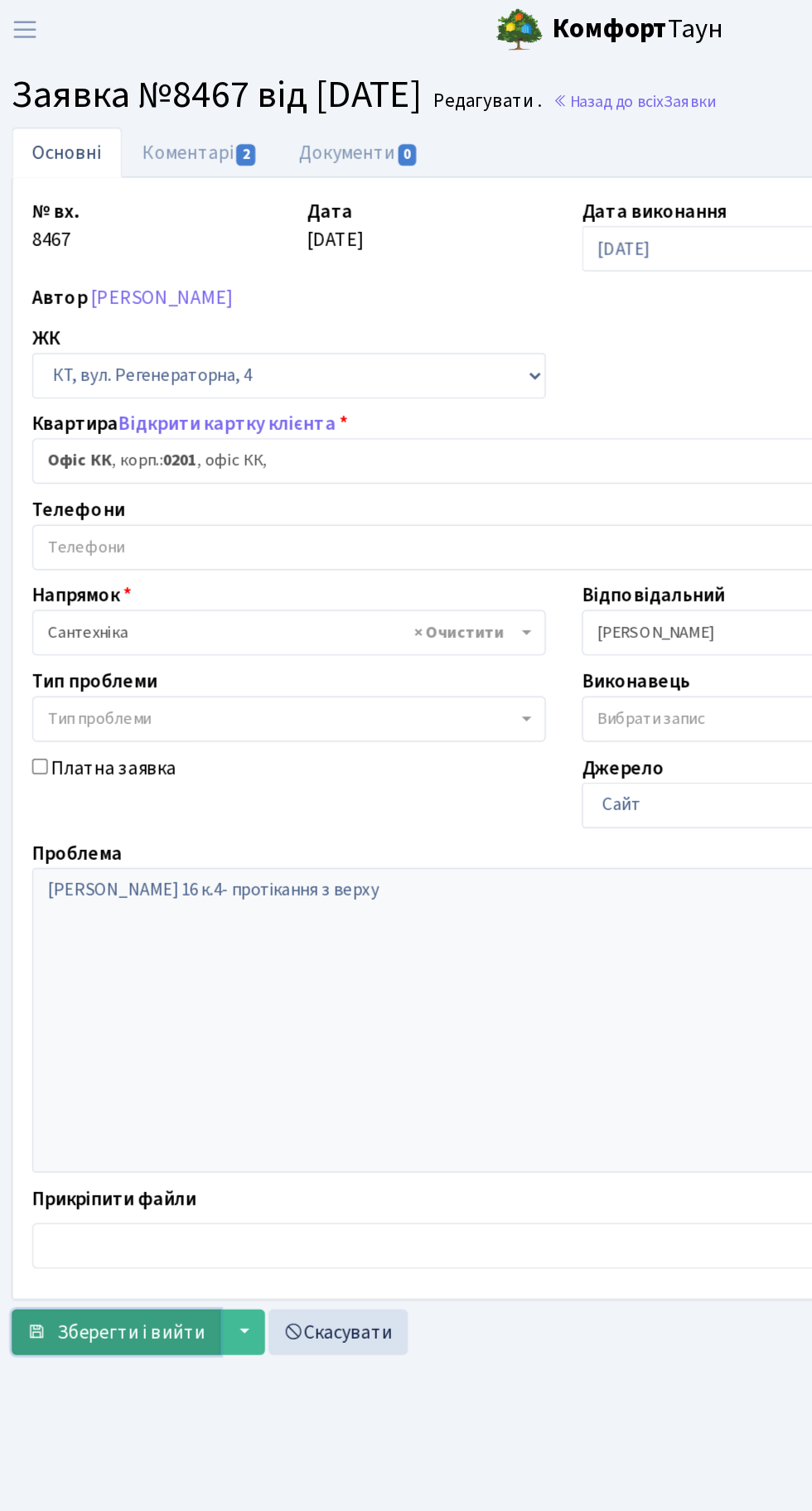
click at [120, 926] on span "Зберегти і вийти" at bounding box center [108, 922] width 102 height 19
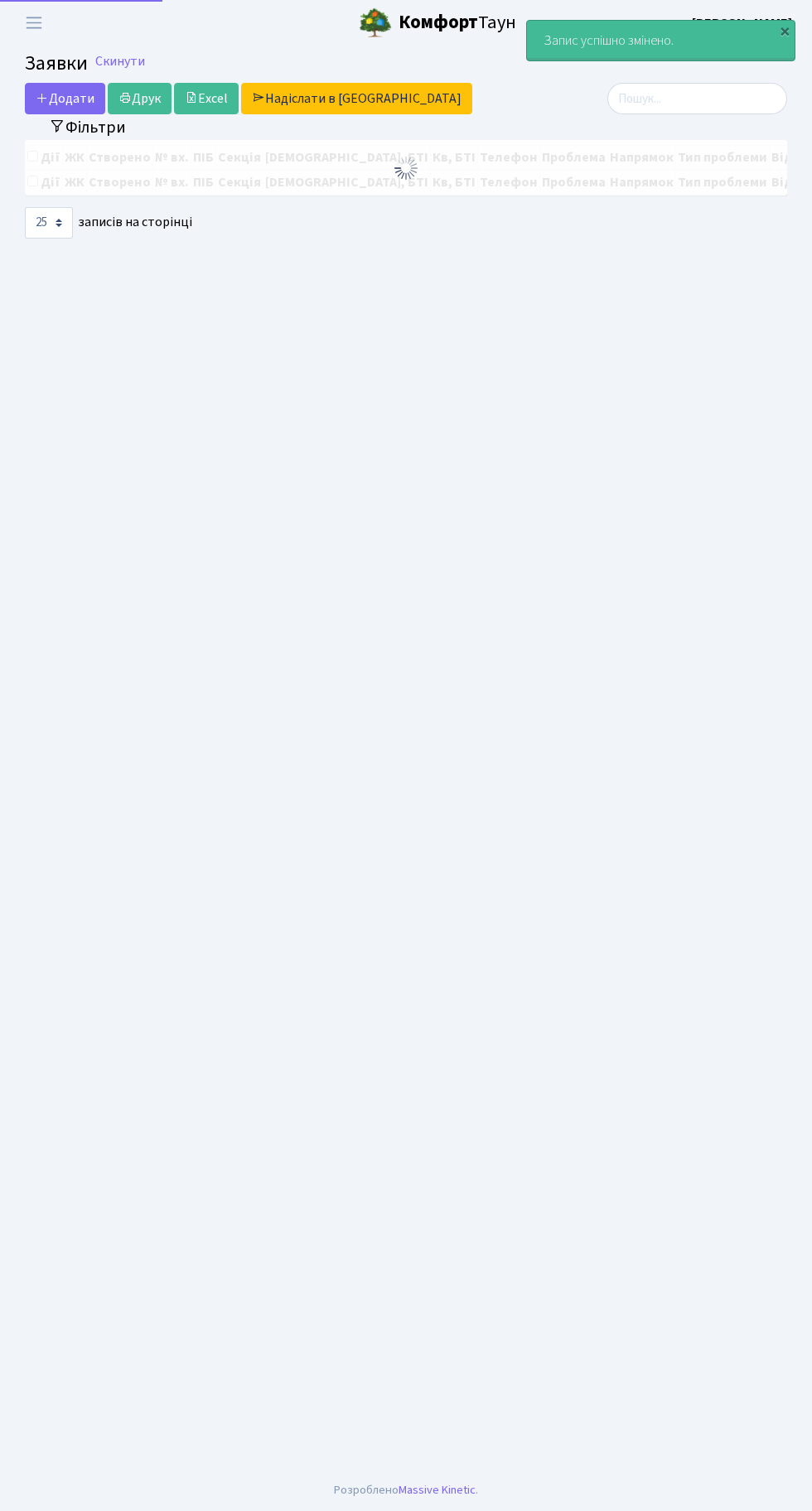
select select "25"
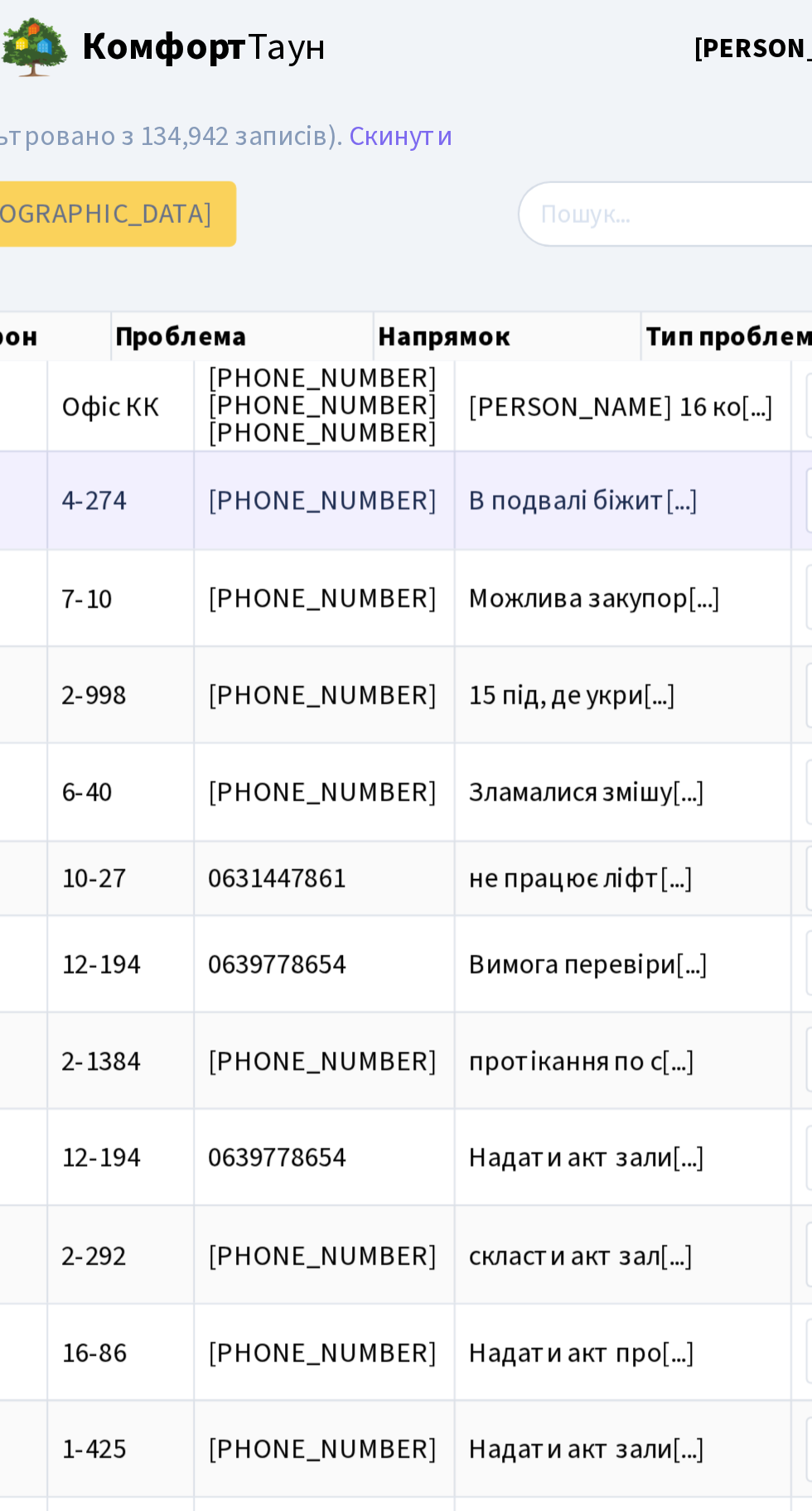
click at [577, 231] on td "В подвалі біжит[...]" at bounding box center [658, 239] width 161 height 46
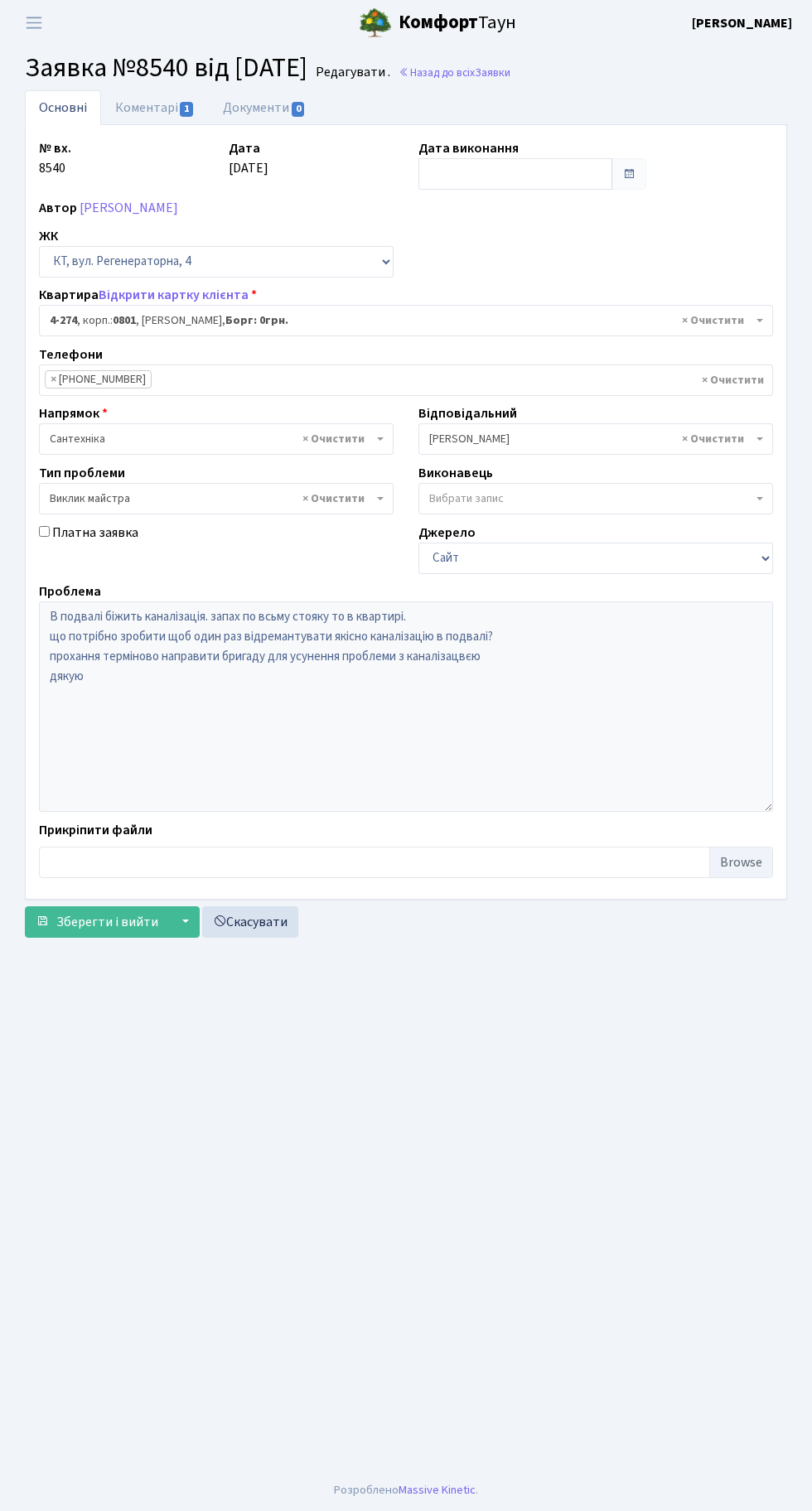
select select "1733"
select select "29"
select select "1733"
select select "29"
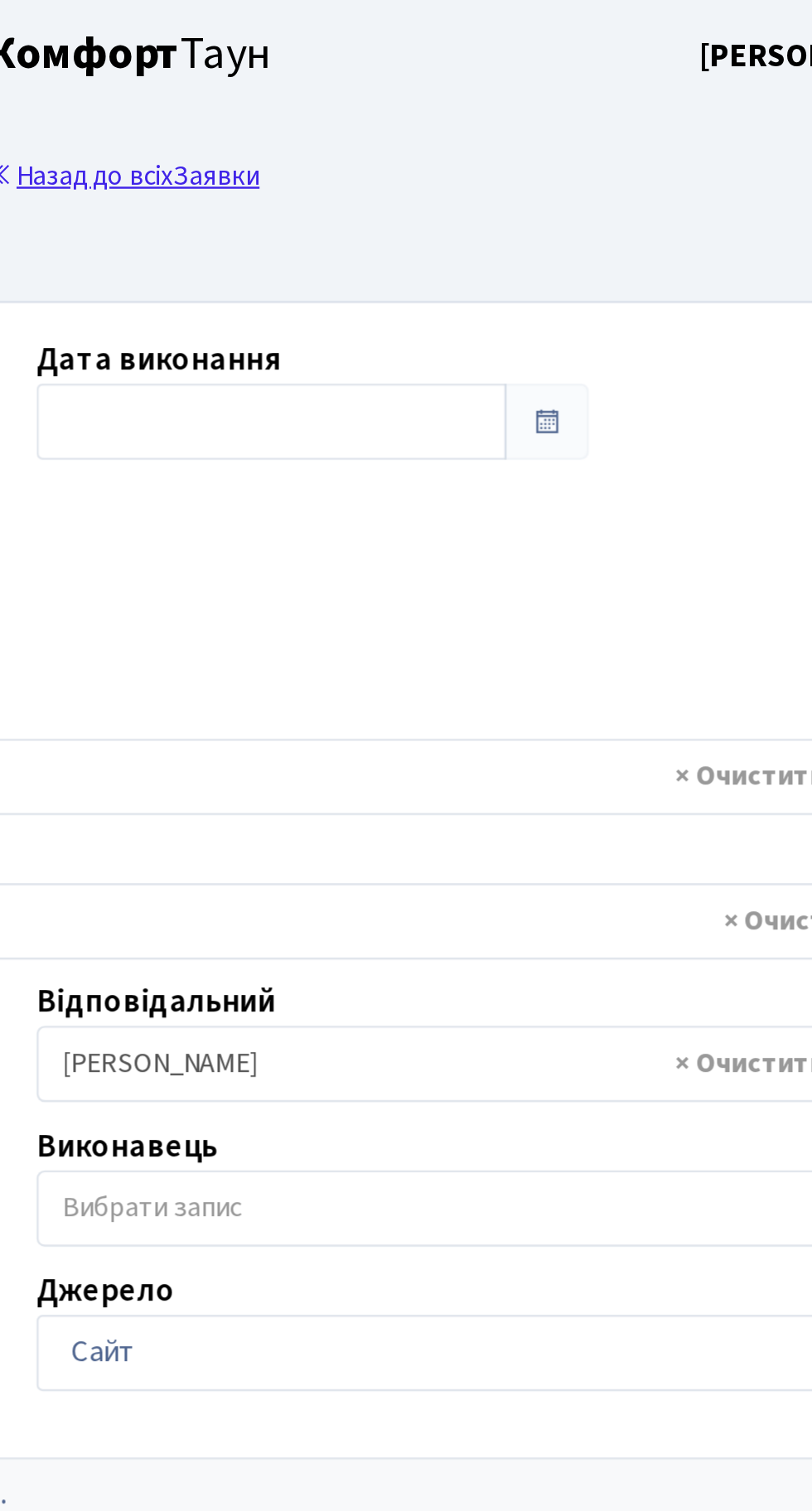
click at [510, 72] on link "Назад до всіх Заявки" at bounding box center [454, 72] width 112 height 16
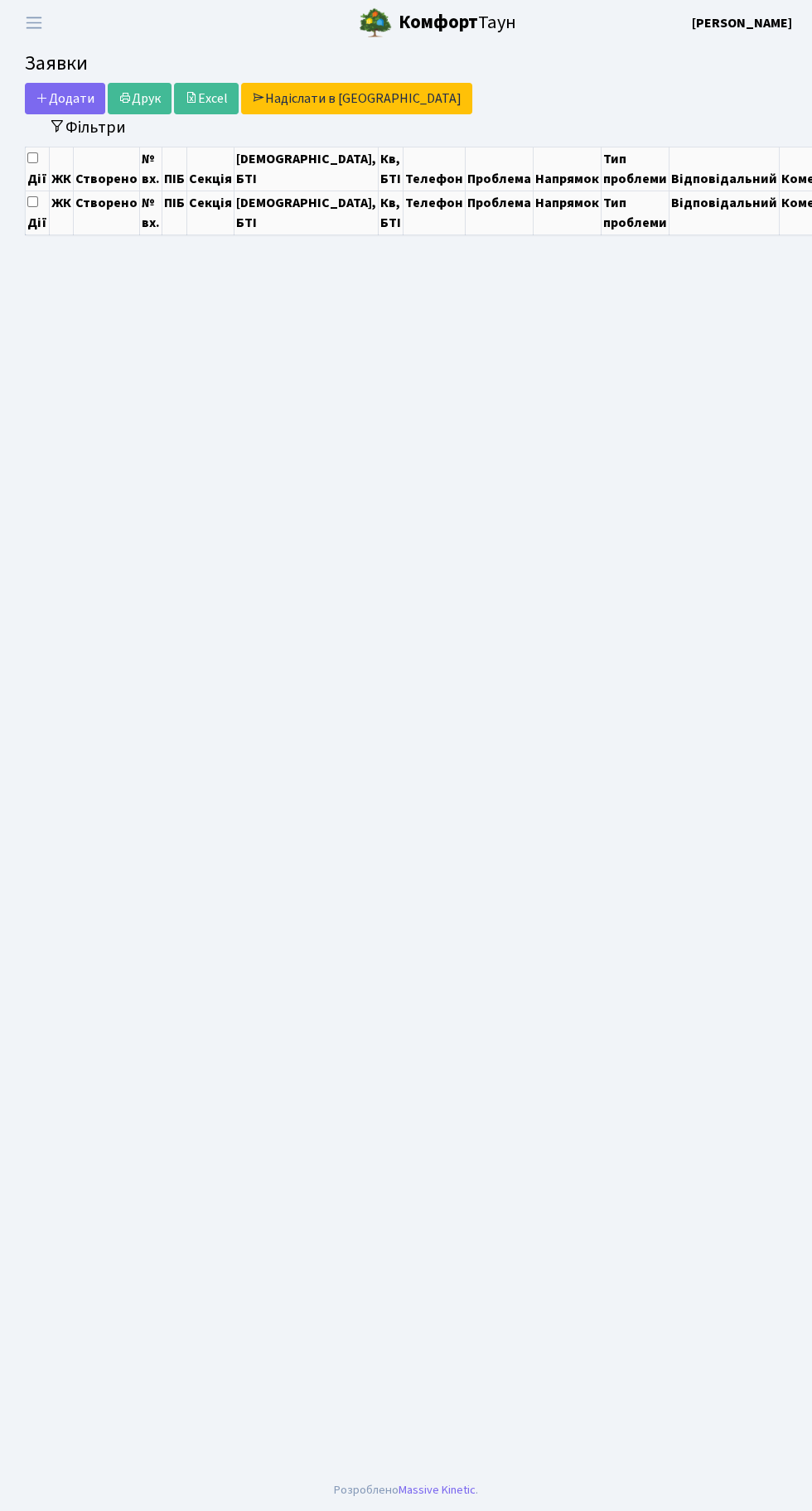
select select "25"
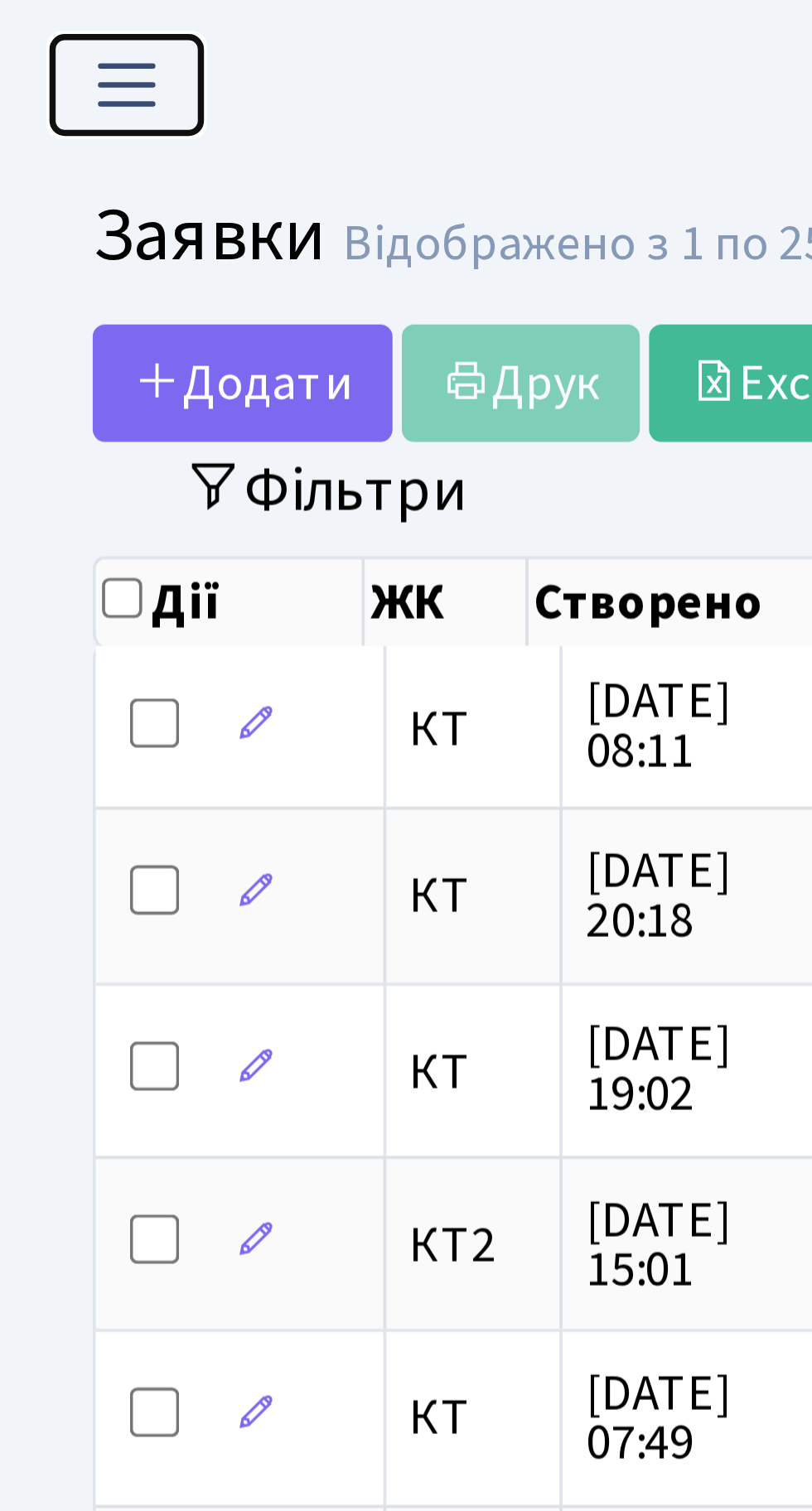
click at [33, 18] on span "Переключити навігацію" at bounding box center [33, 22] width 25 height 19
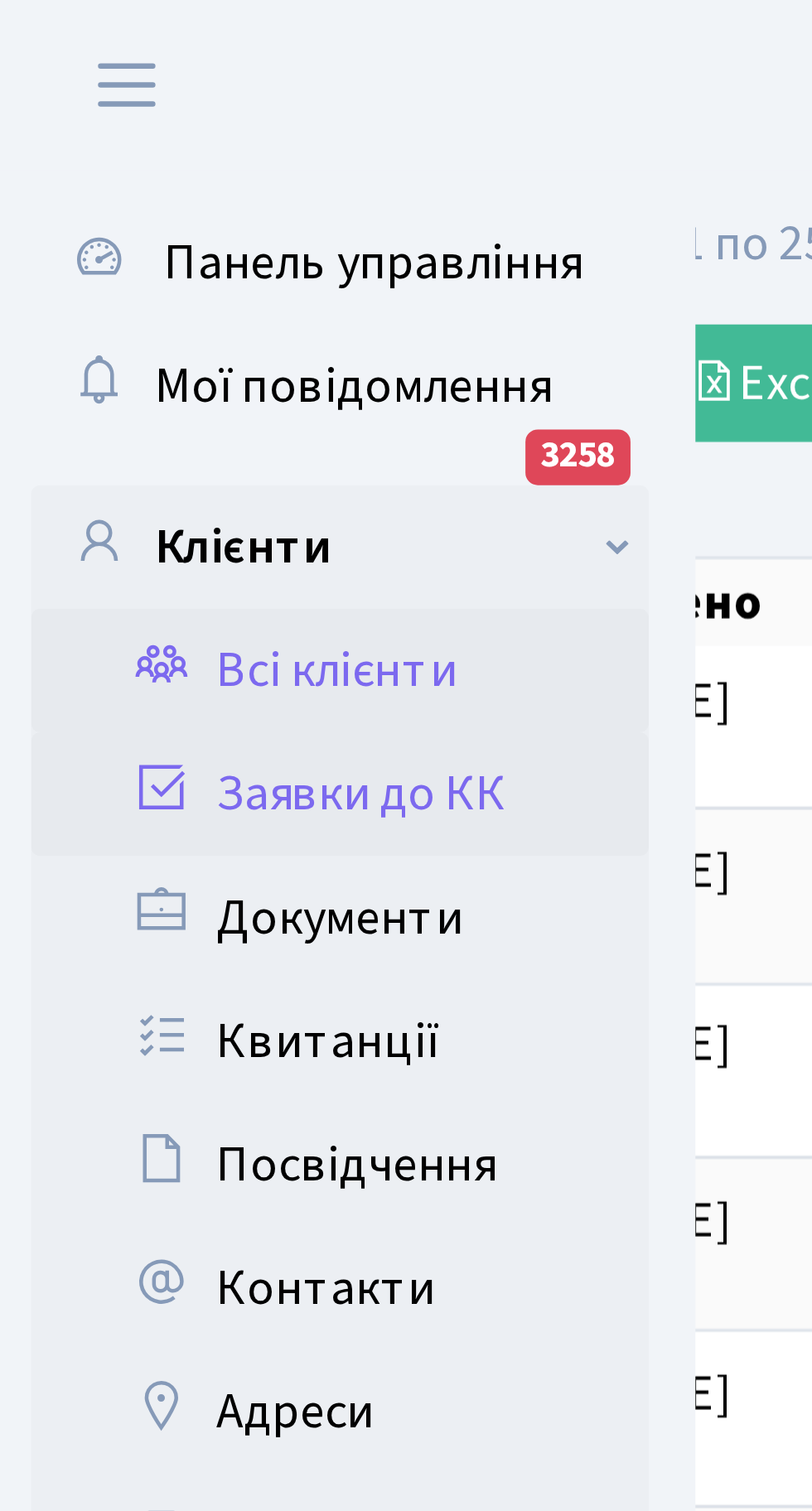
click at [99, 179] on link "Всі клієнти" at bounding box center [91, 180] width 166 height 33
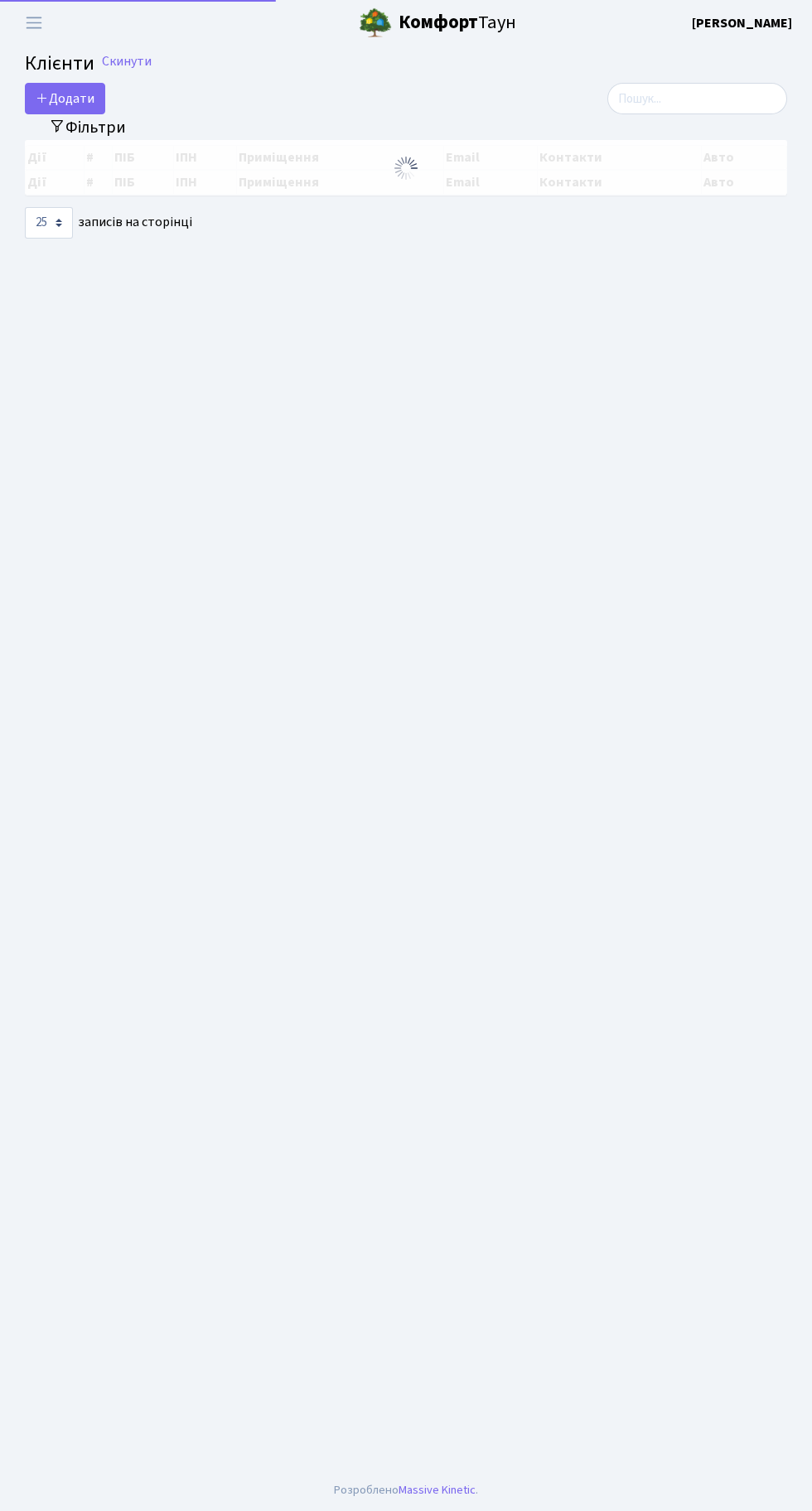
select select "25"
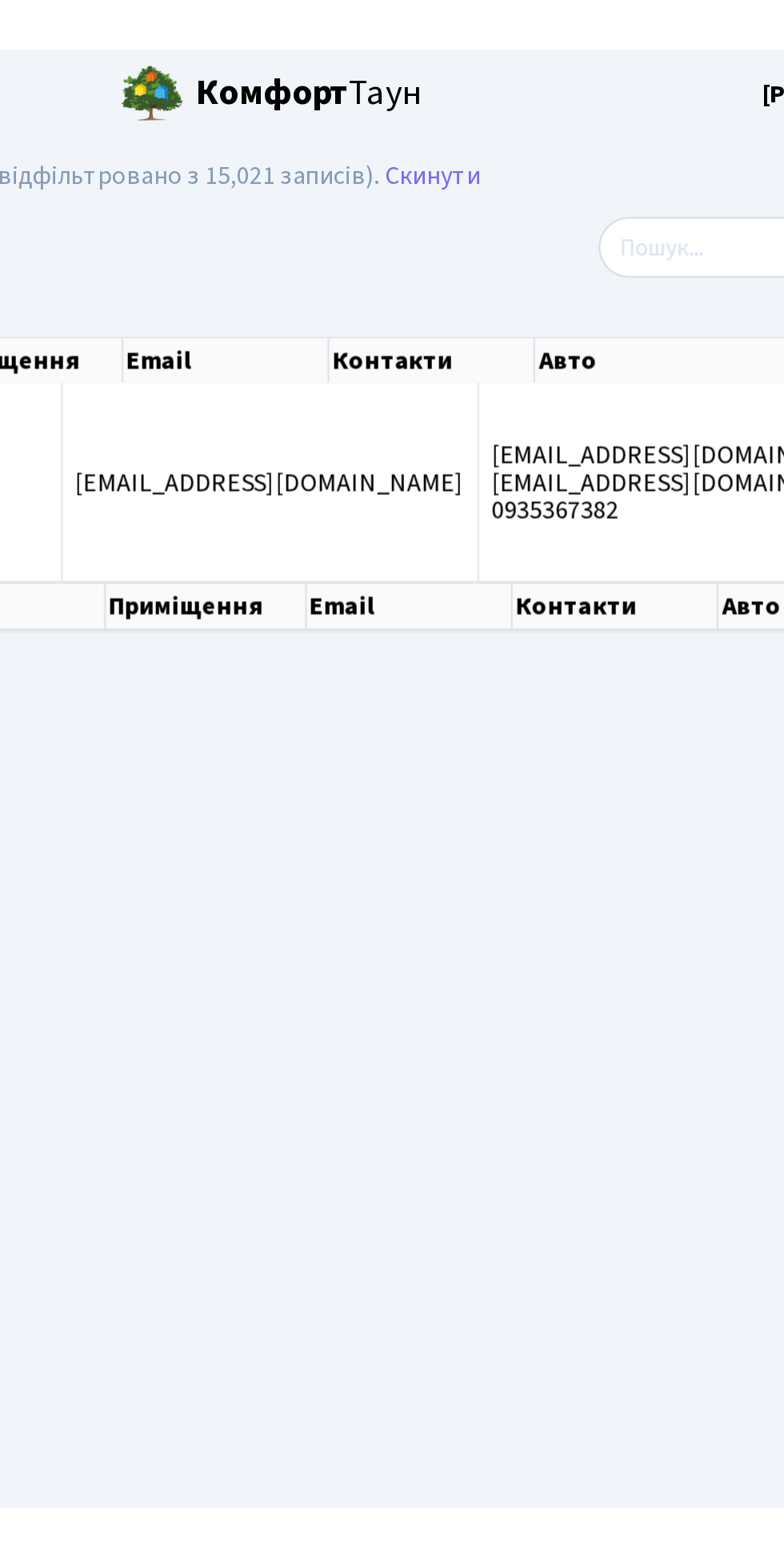
scroll to position [0, 92]
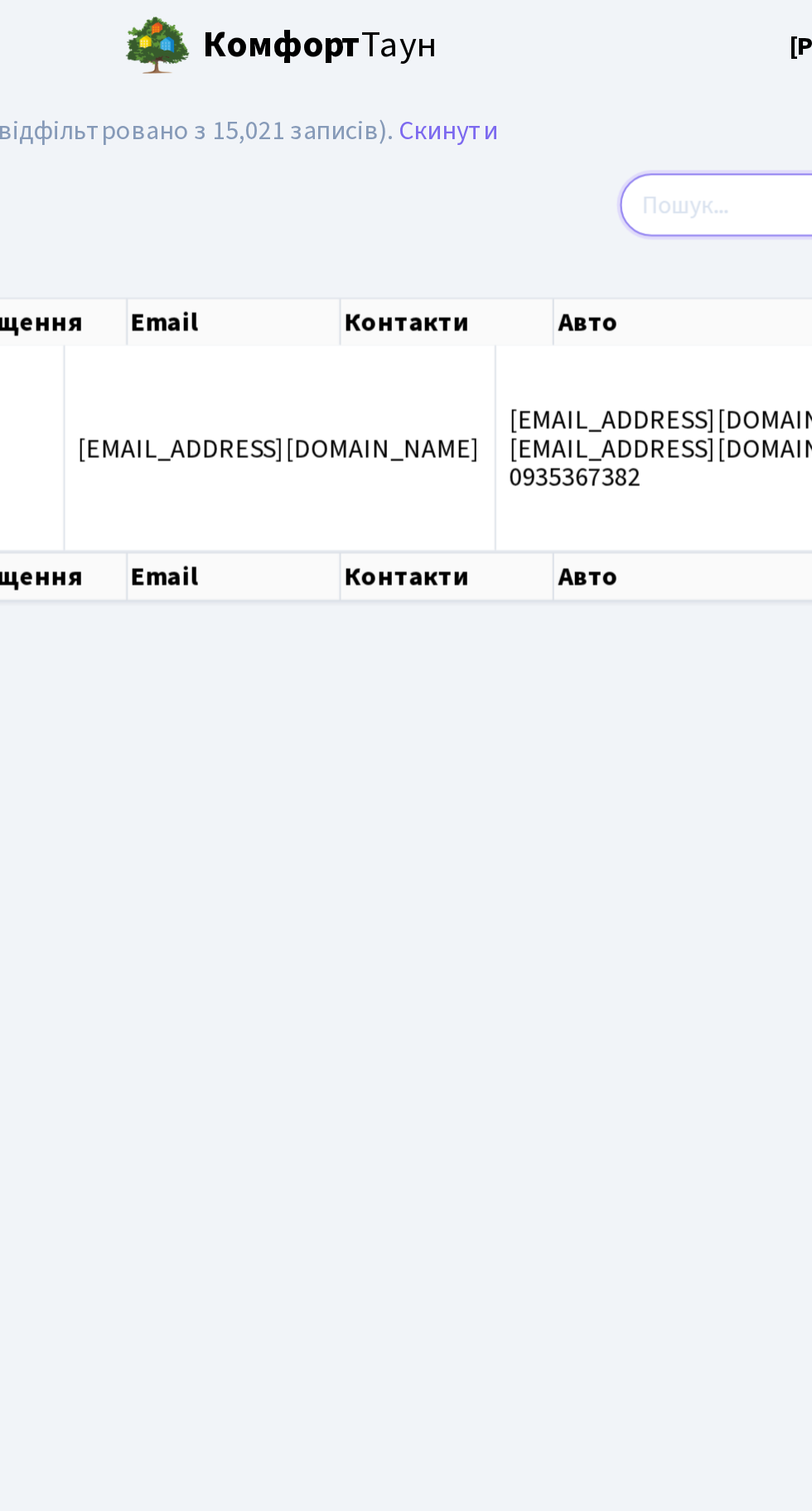
click at [646, 98] on input "search" at bounding box center [697, 103] width 180 height 32
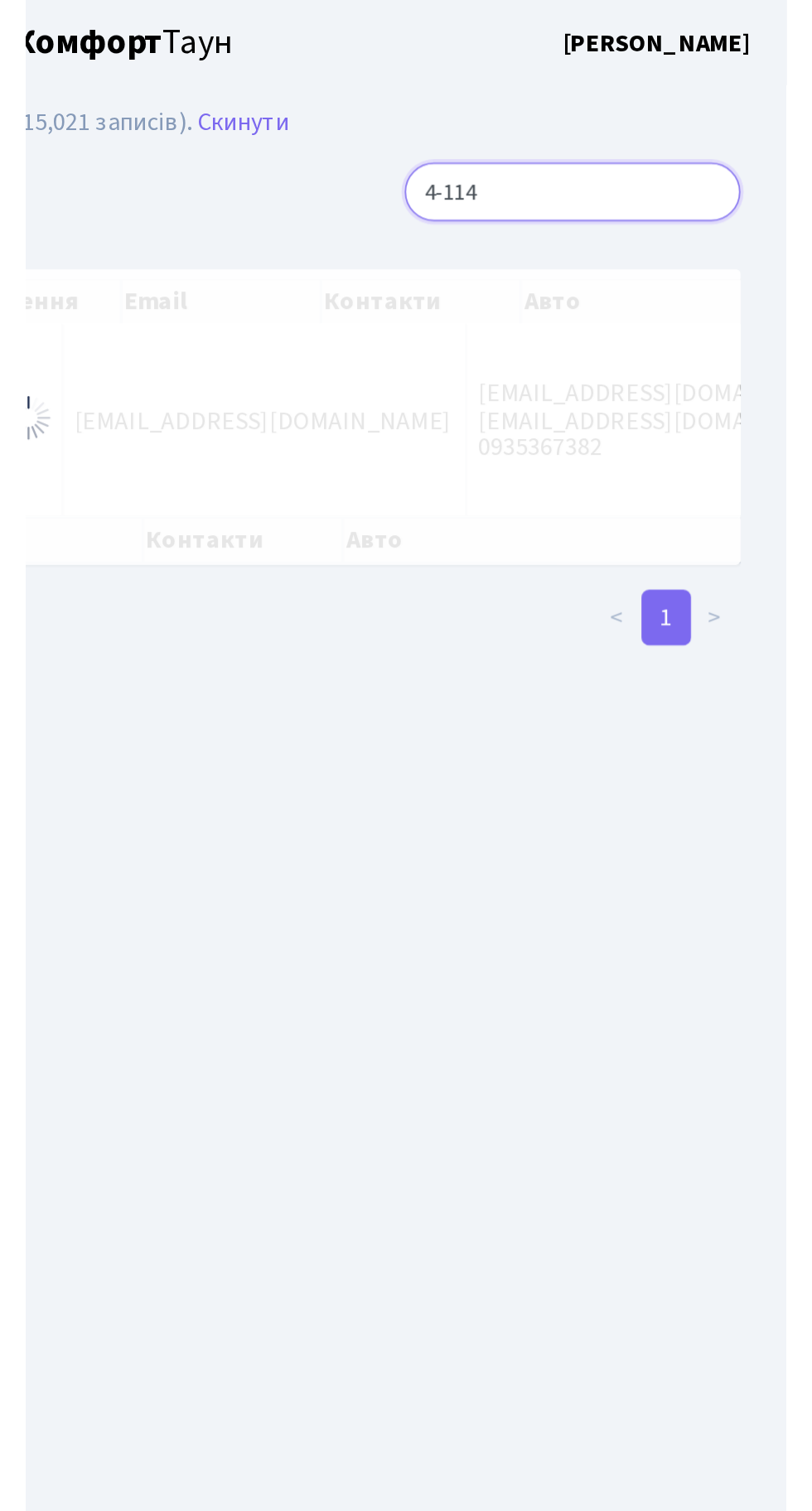
scroll to position [0, 0]
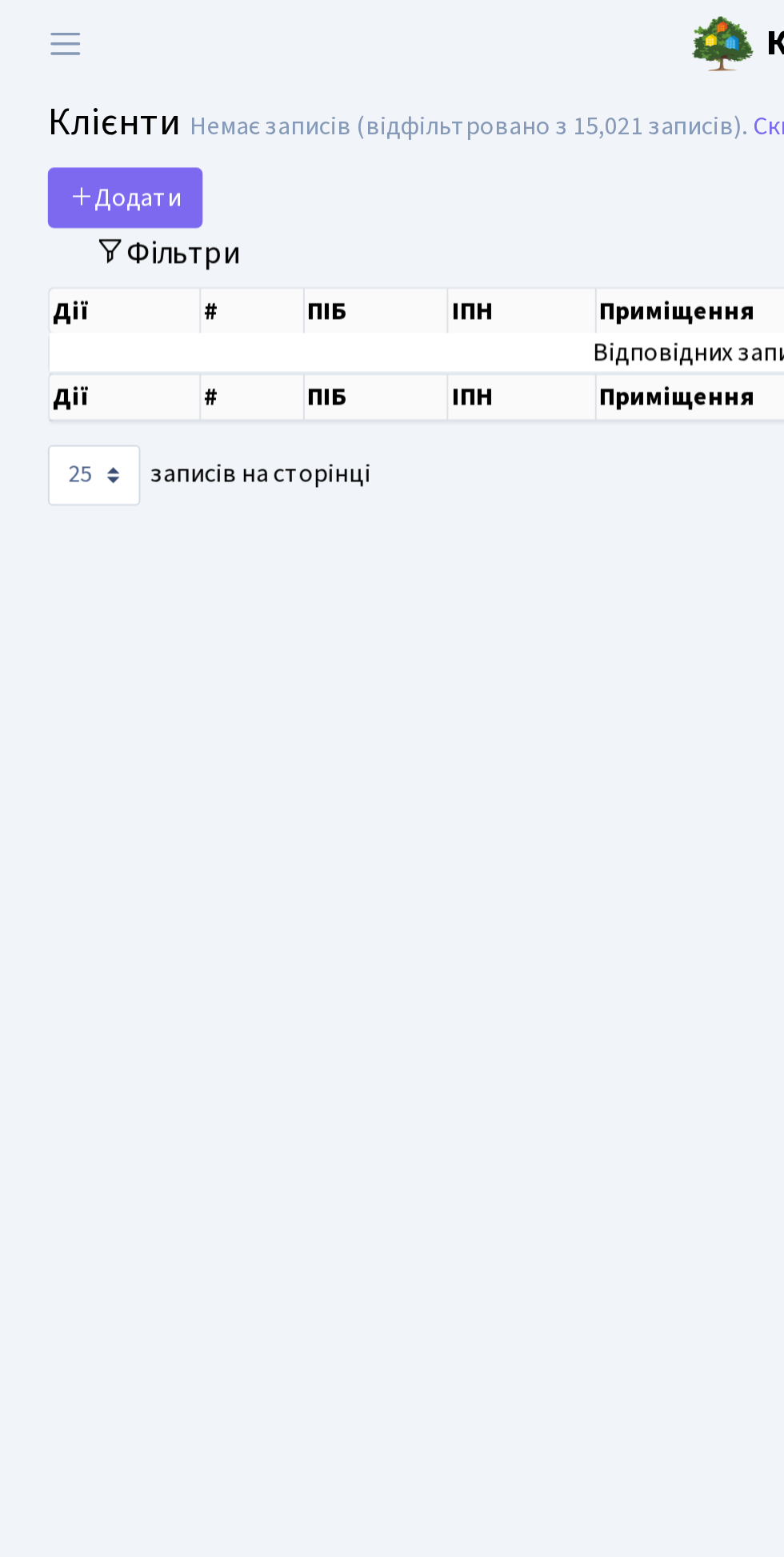
type input "4-114"
click at [99, 122] on button "Фільтри" at bounding box center [84, 127] width 95 height 25
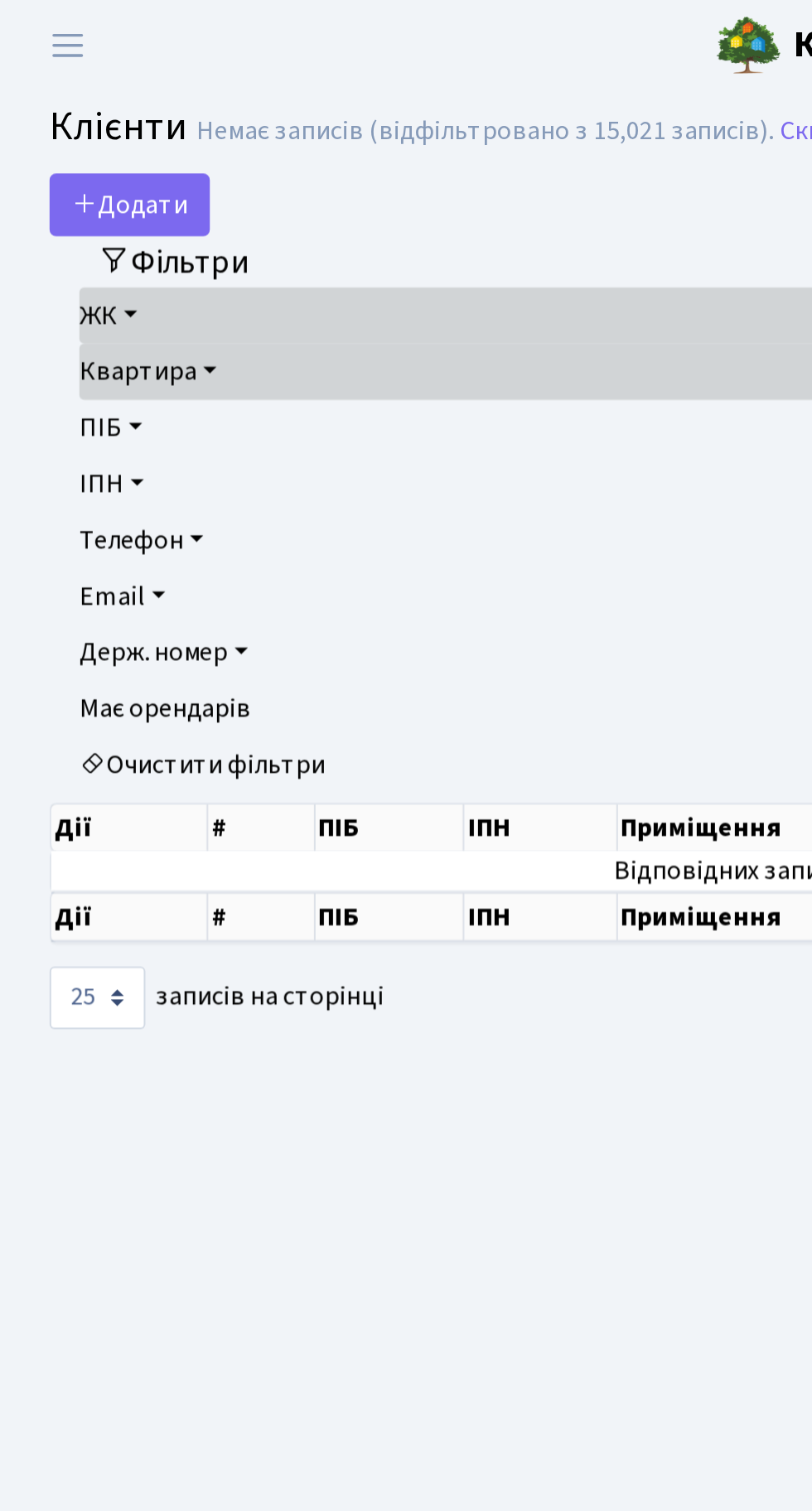
click at [107, 184] on link "Квартира" at bounding box center [406, 186] width 732 height 28
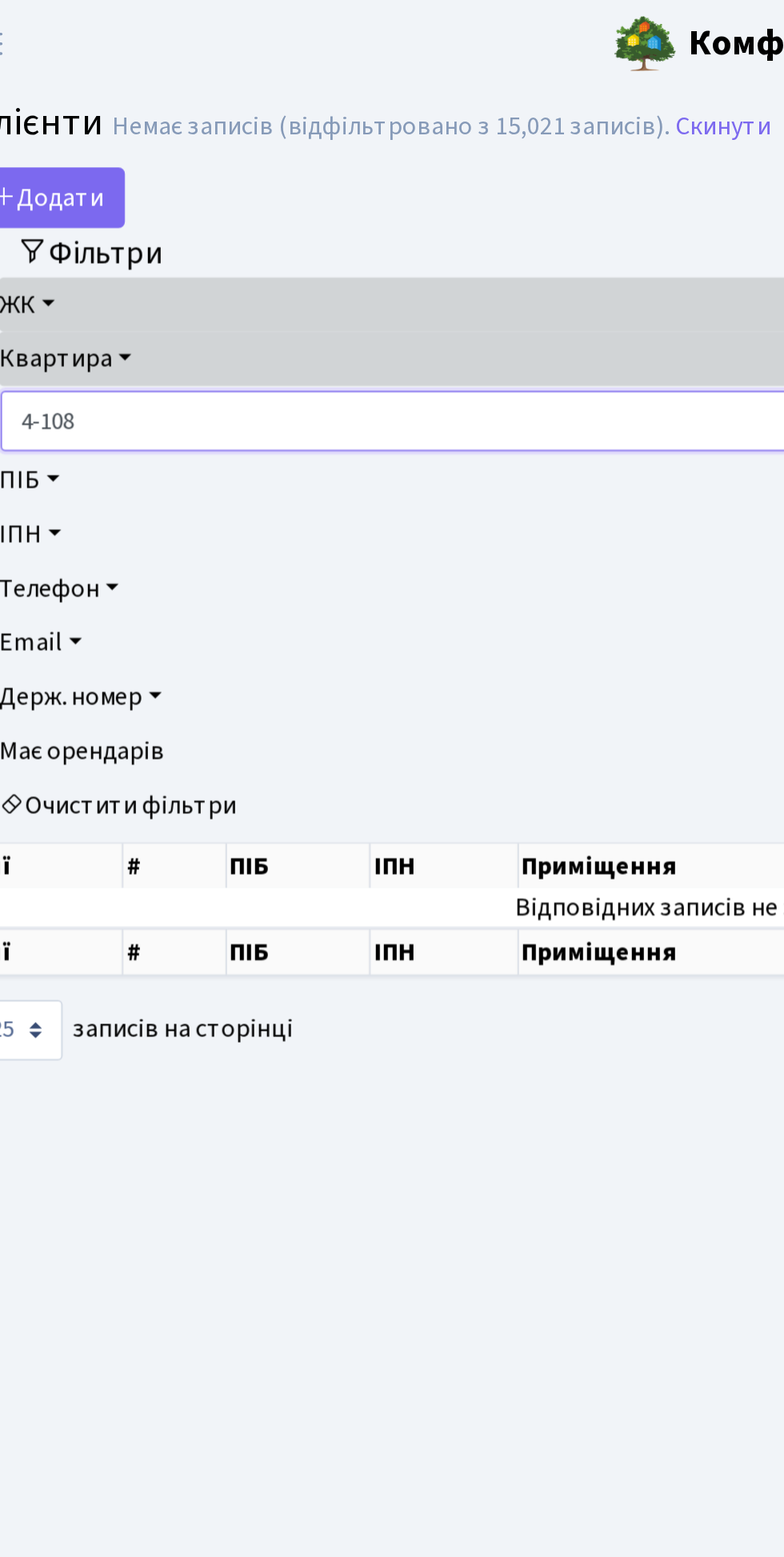
click at [139, 211] on input "4-108" at bounding box center [375, 211] width 672 height 30
type input "4-114"
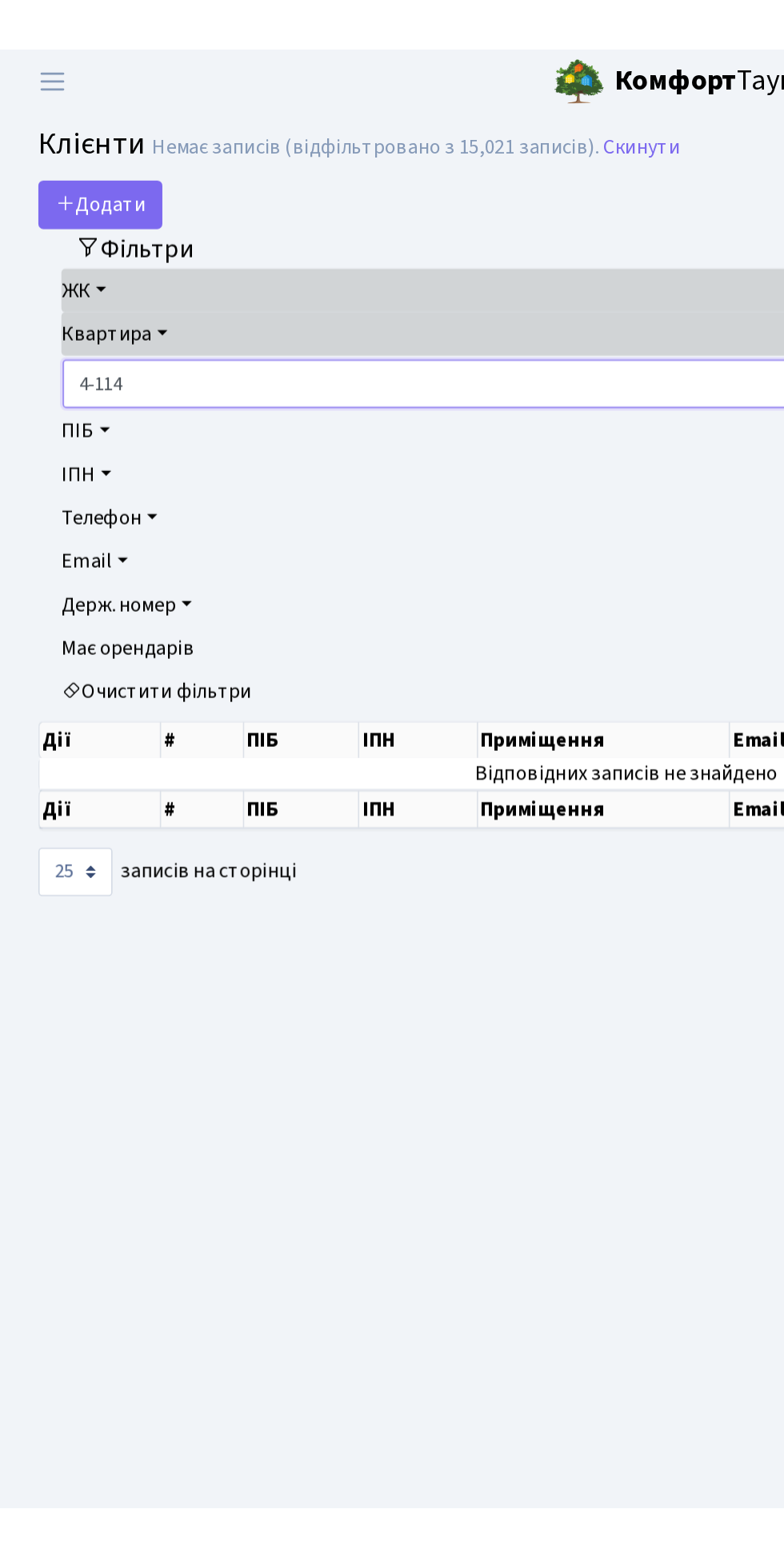
scroll to position [4, 0]
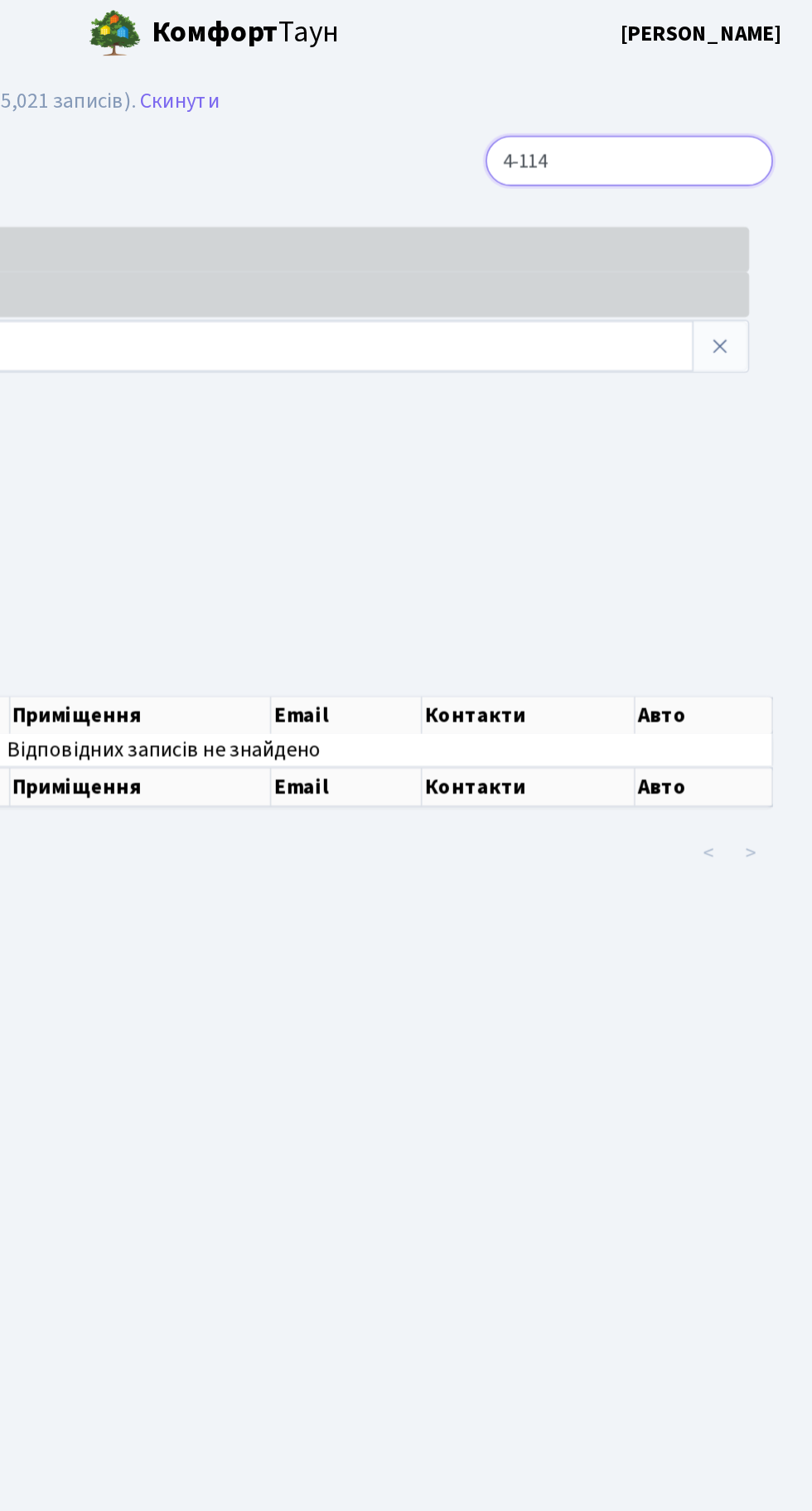
click at [718, 92] on input "4-114" at bounding box center [697, 103] width 180 height 32
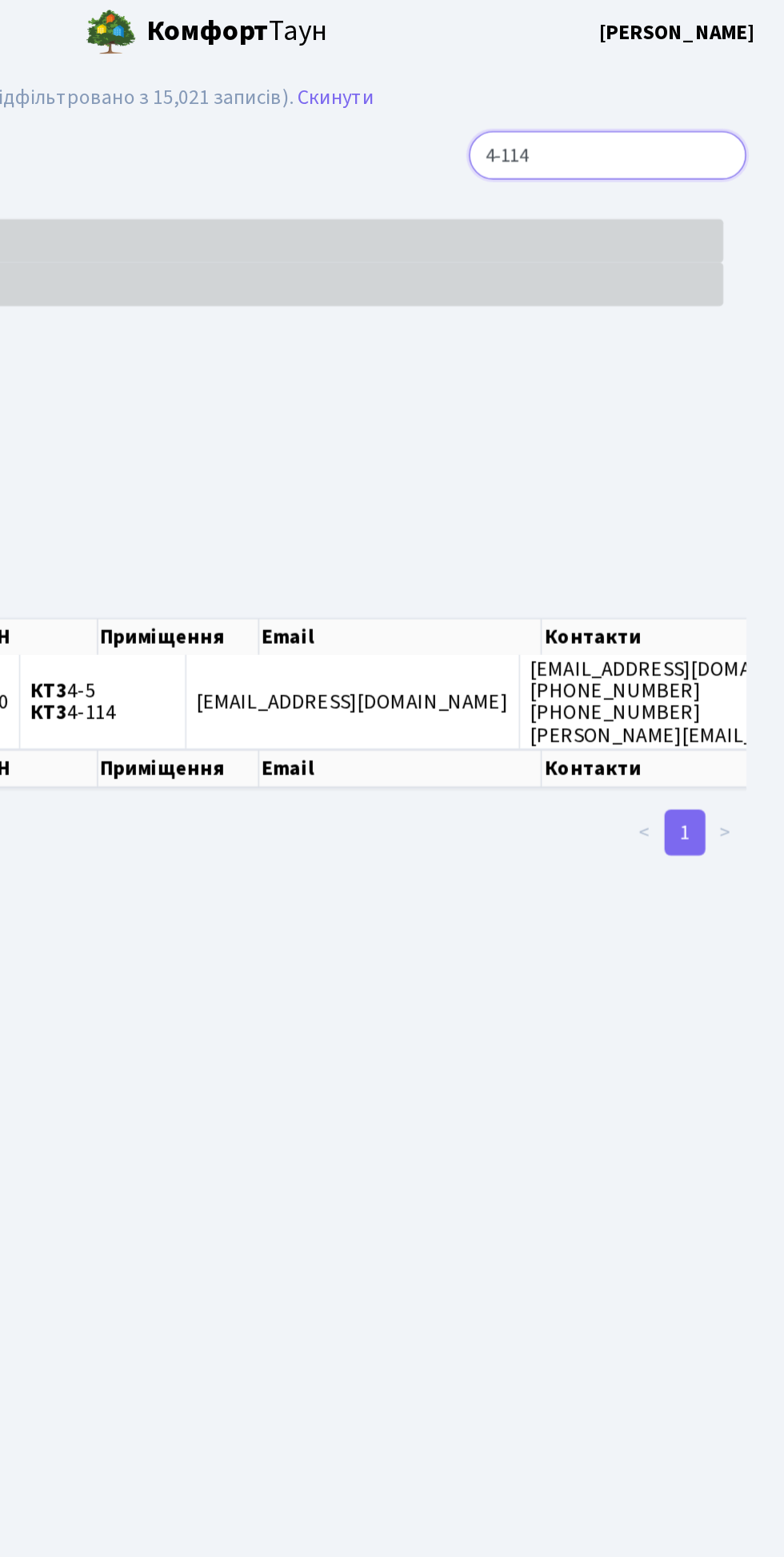
scroll to position [4, 0]
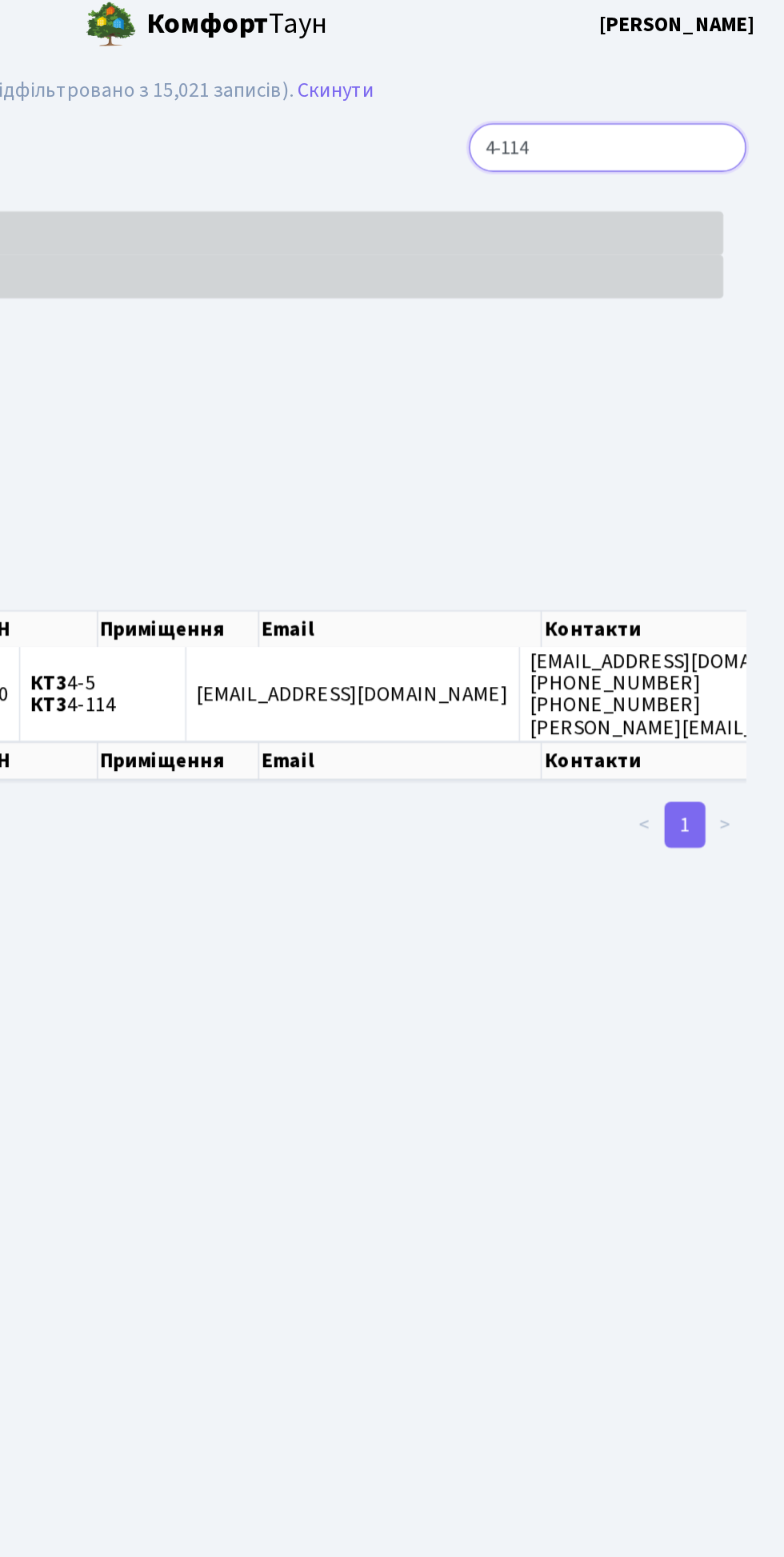
click at [746, 94] on input "4-114" at bounding box center [673, 99] width 174 height 30
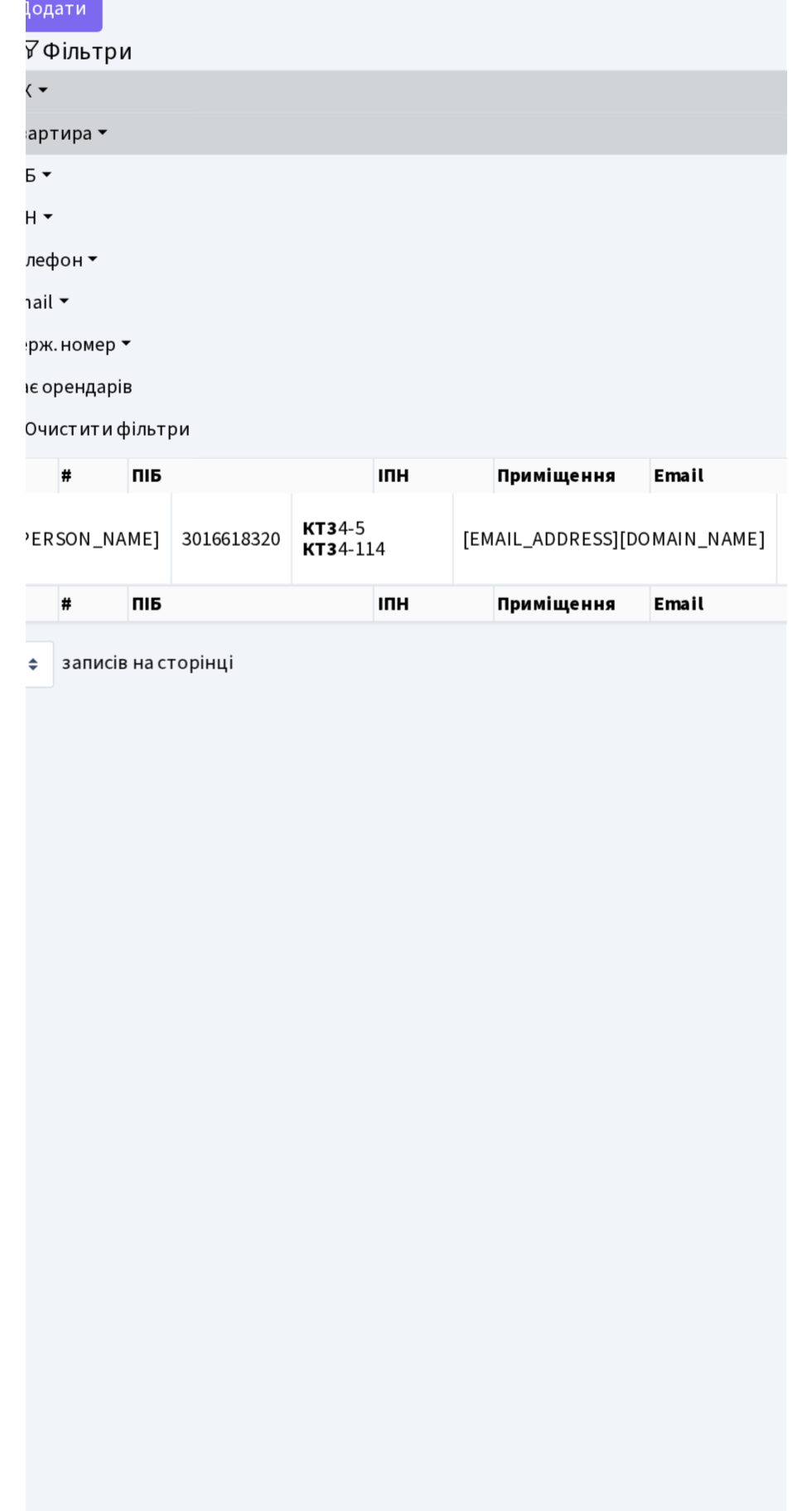
scroll to position [0, 91]
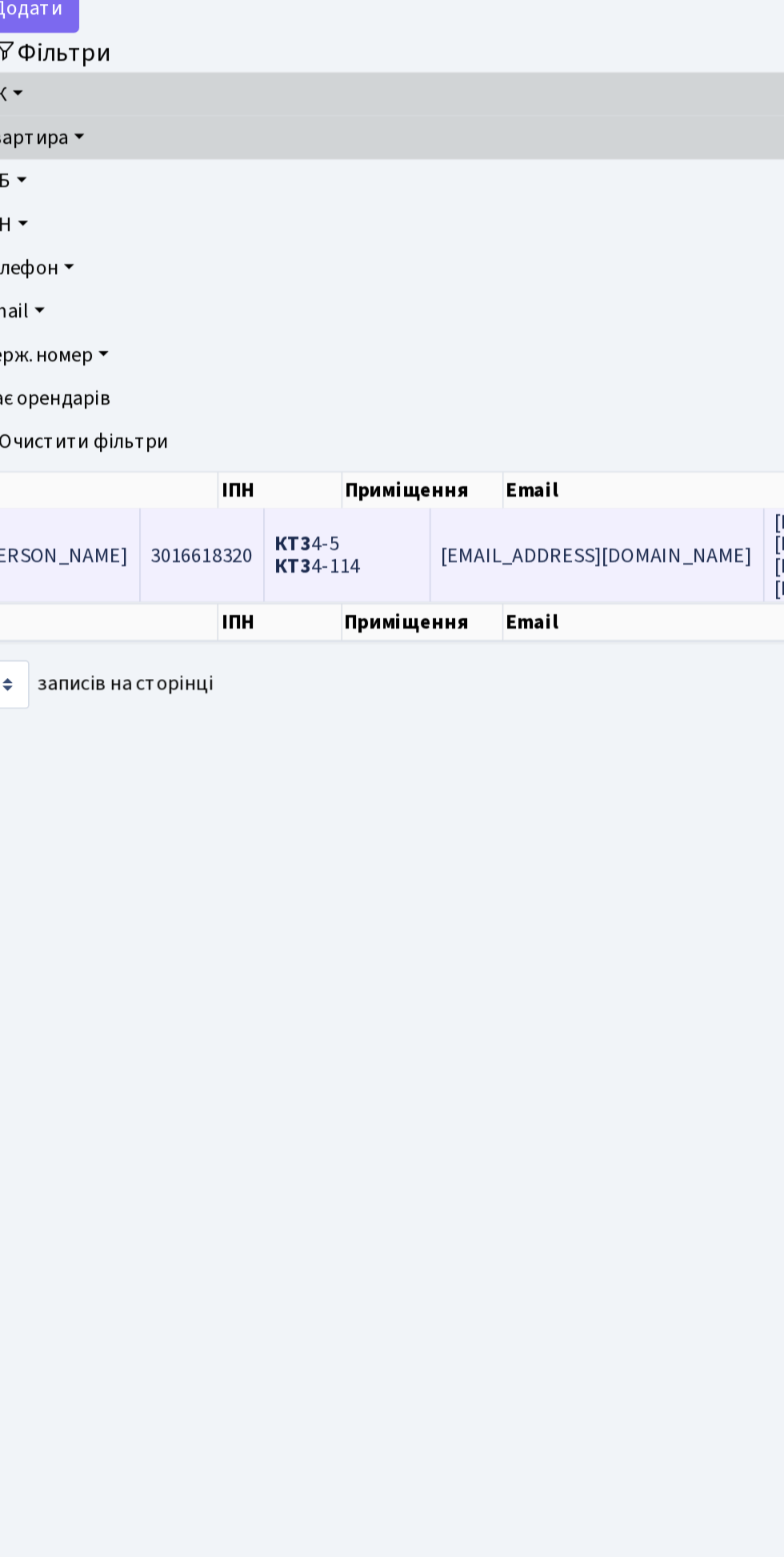
click at [277, 440] on span "КТ3 4-5 КТ3 4-114" at bounding box center [251, 441] width 54 height 31
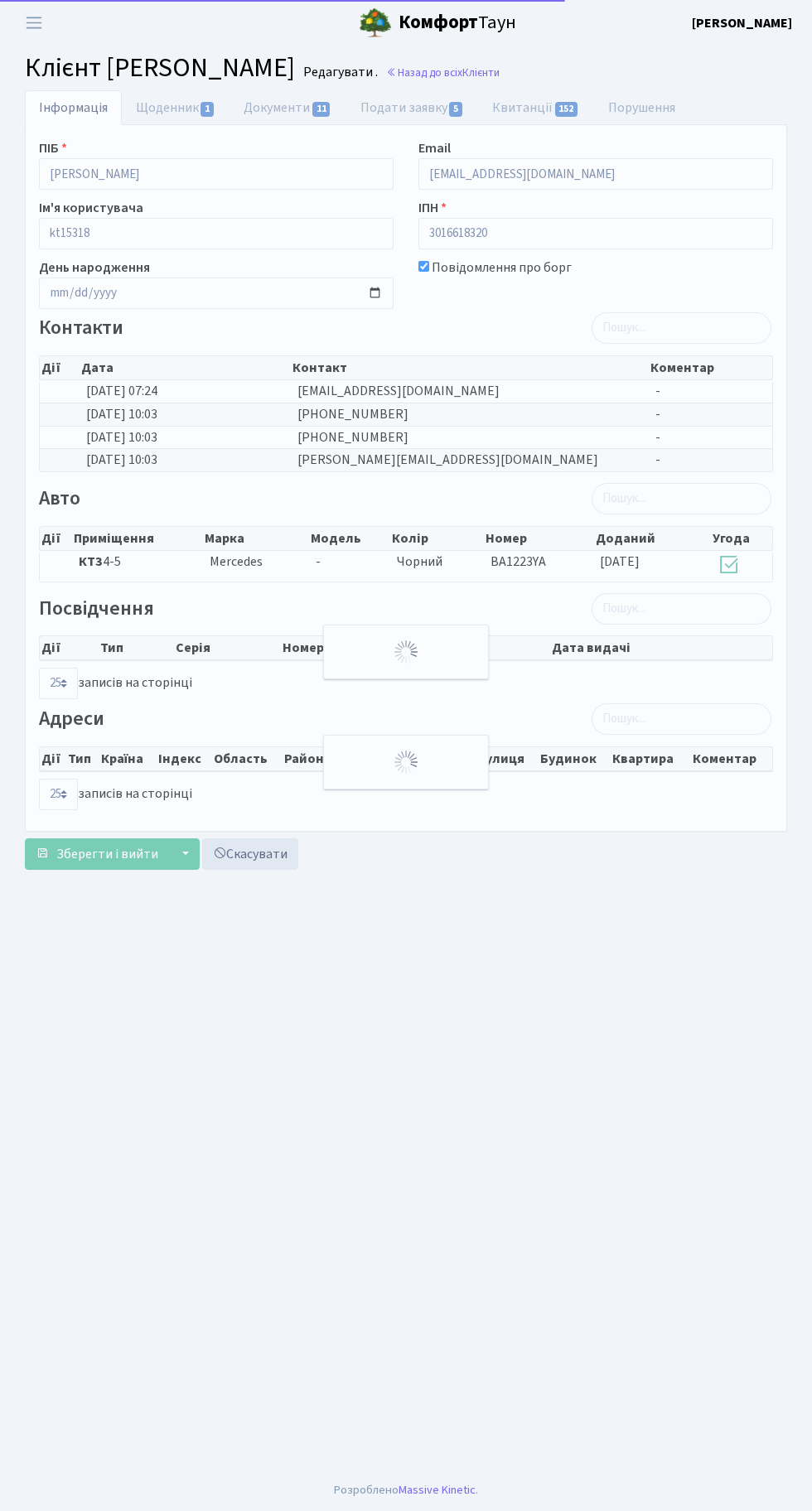
select select "25"
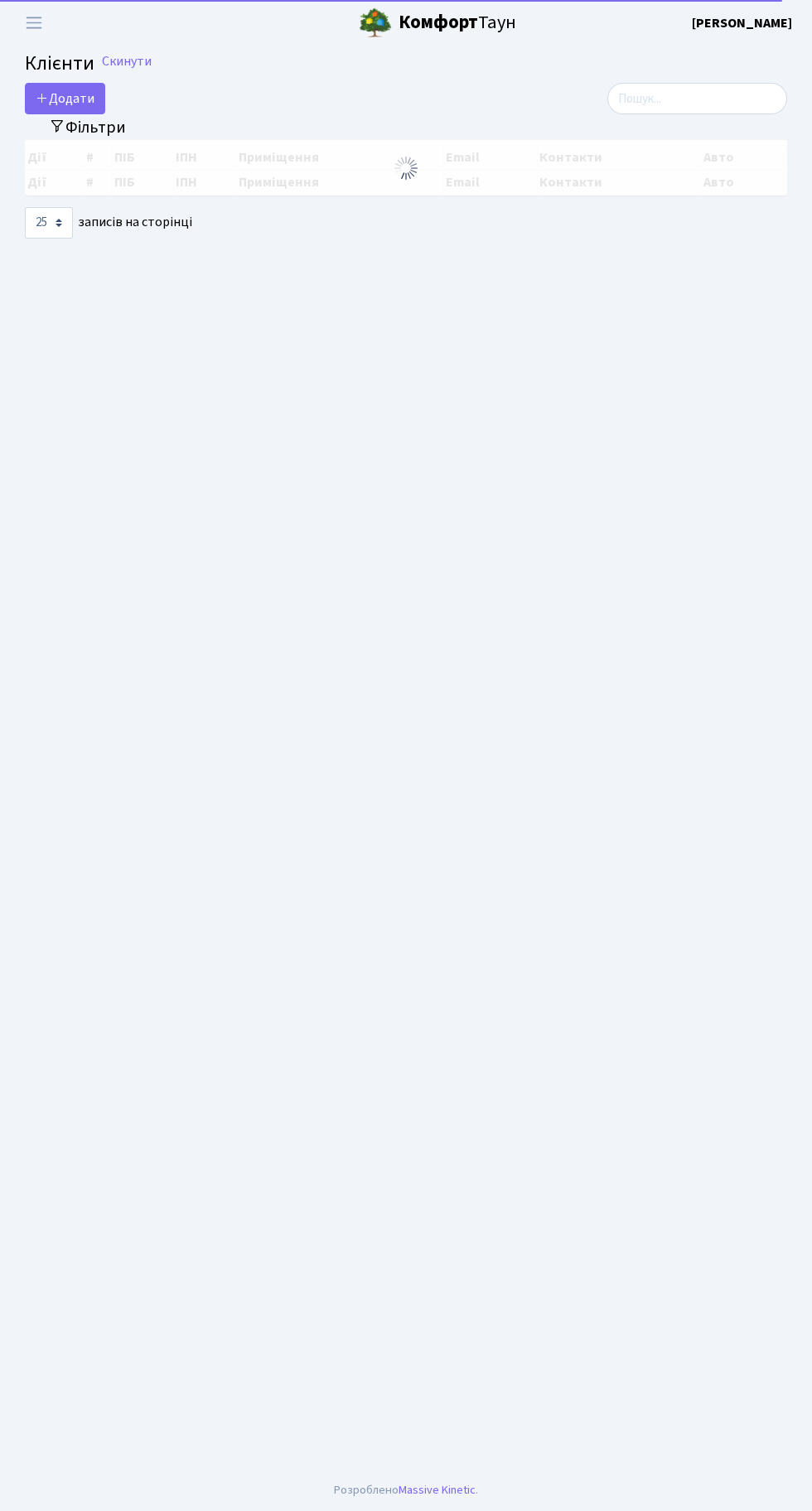
select select "25"
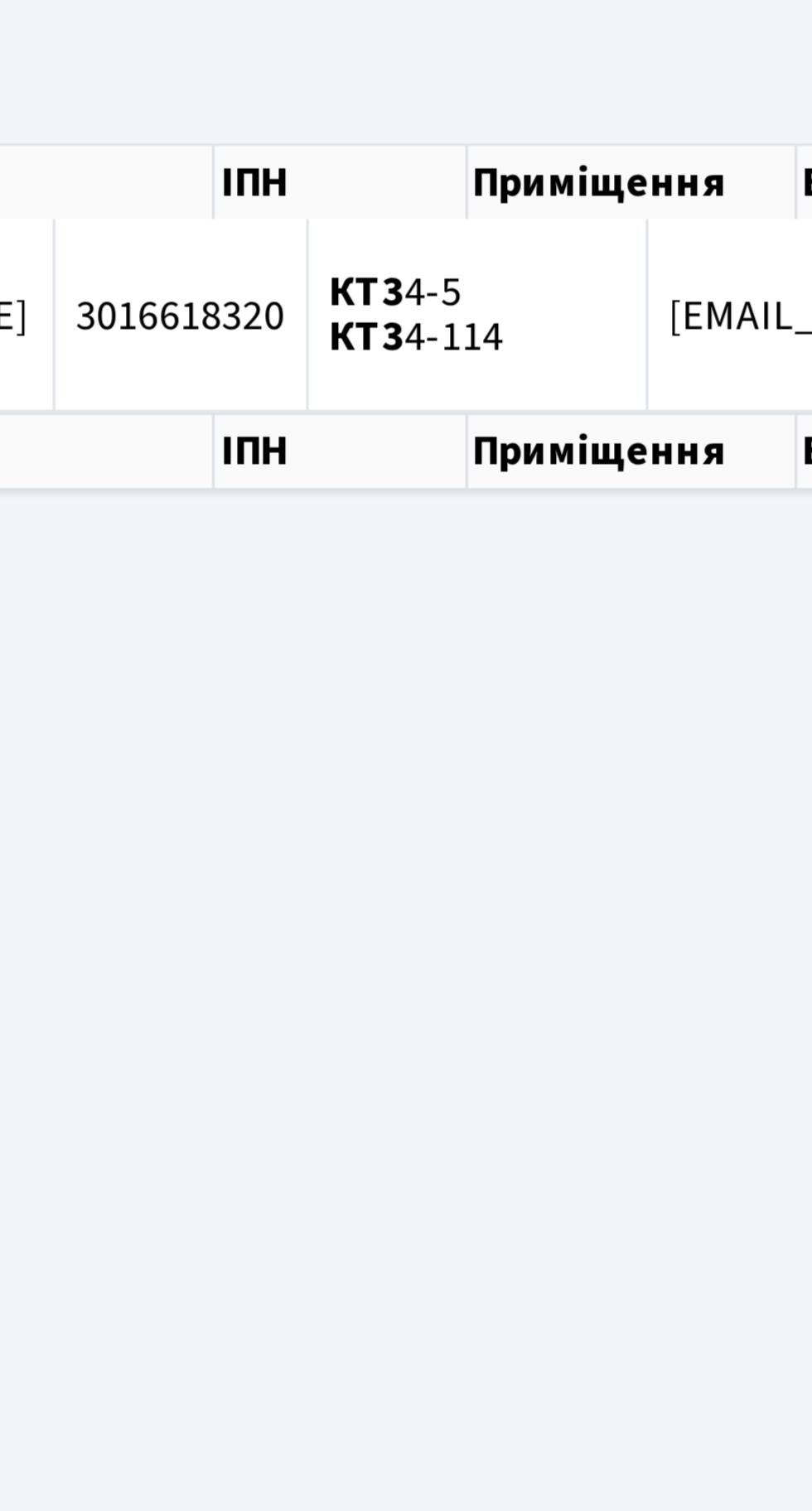
scroll to position [4, 0]
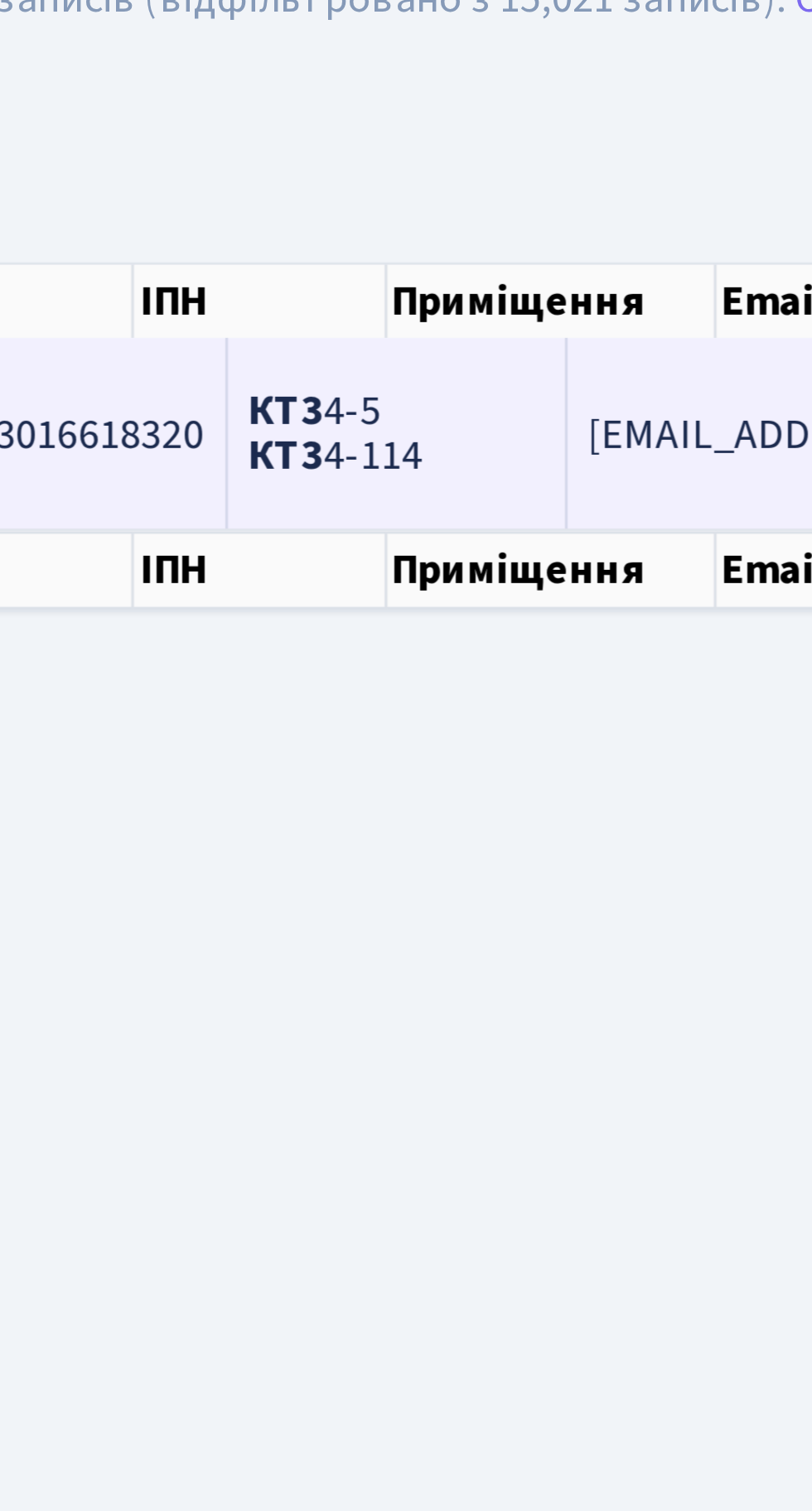
click at [424, 195] on td "КТ3 4-5 КТ3 4-114" at bounding box center [370, 203] width 108 height 59
